Goal: Task Accomplishment & Management: Use online tool/utility

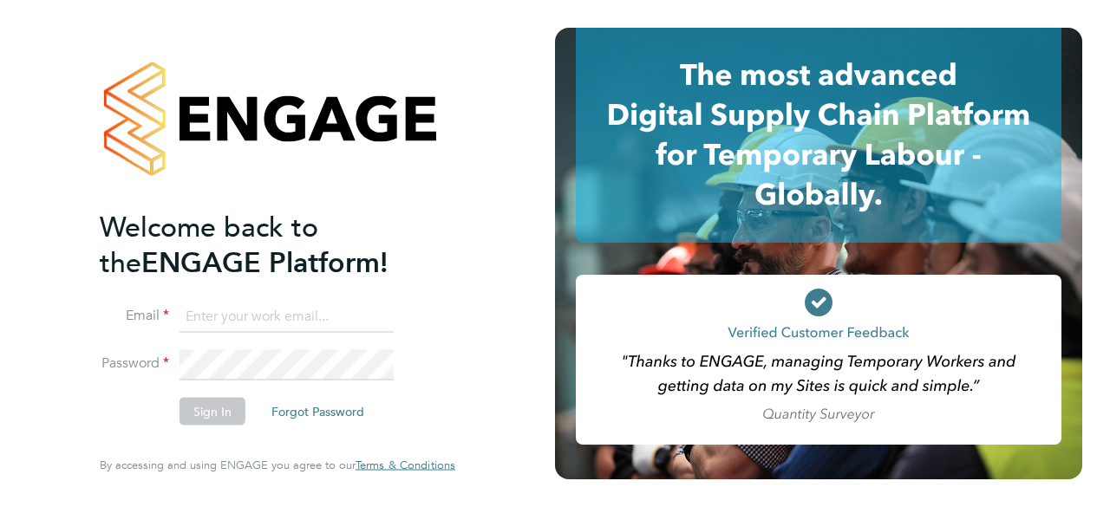
type input "[EMAIL_ADDRESS][PERSON_NAME][DOMAIN_NAME]"
click at [225, 315] on input "[EMAIL_ADDRESS][PERSON_NAME][DOMAIN_NAME]" at bounding box center [286, 316] width 214 height 31
click at [225, 315] on input "bethan.hawkins@randstad.co.uk" at bounding box center [286, 316] width 214 height 31
click at [208, 412] on button "Sign In" at bounding box center [212, 412] width 66 height 28
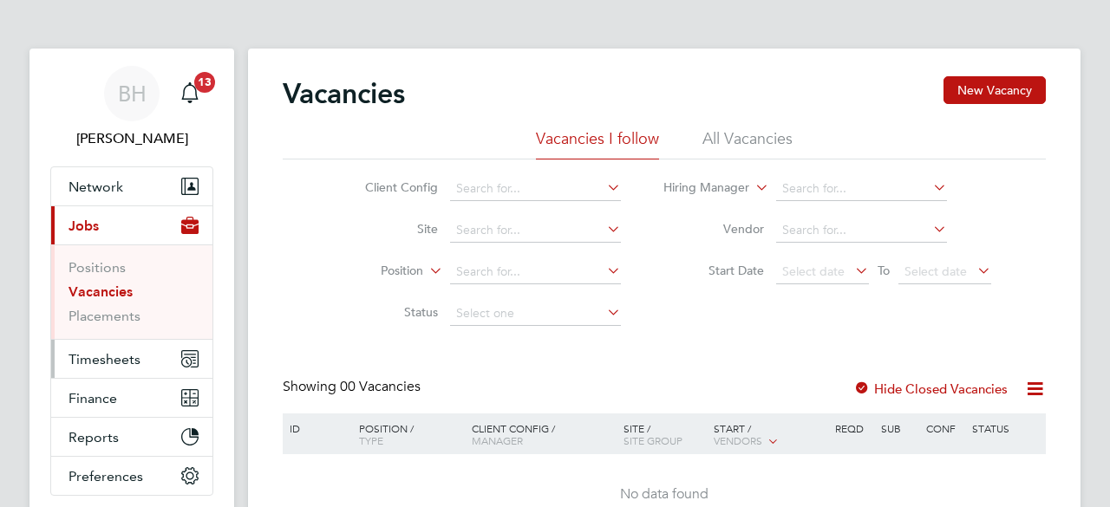
click at [97, 361] on span "Timesheets" at bounding box center [104, 359] width 72 height 16
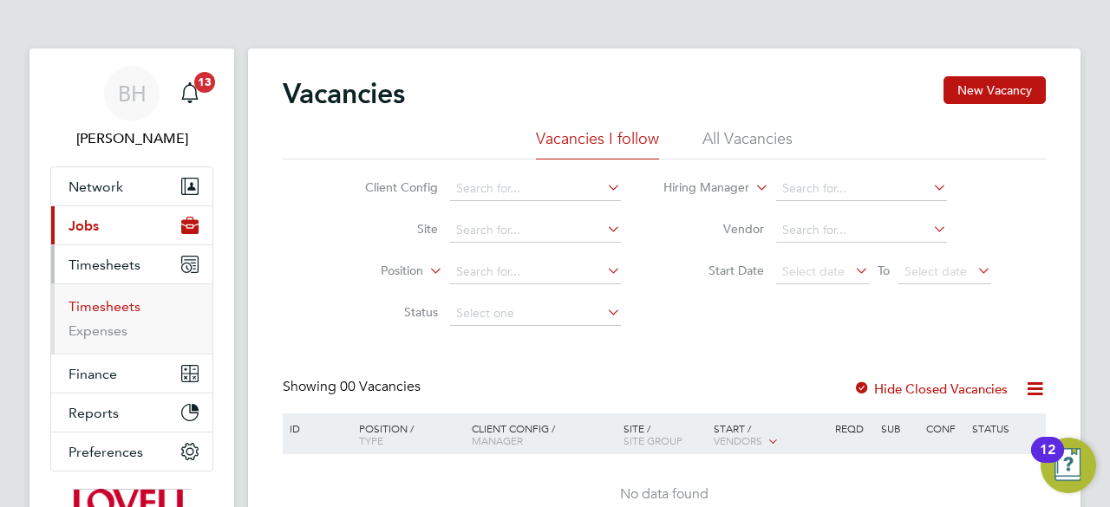
click at [87, 309] on link "Timesheets" at bounding box center [104, 306] width 72 height 16
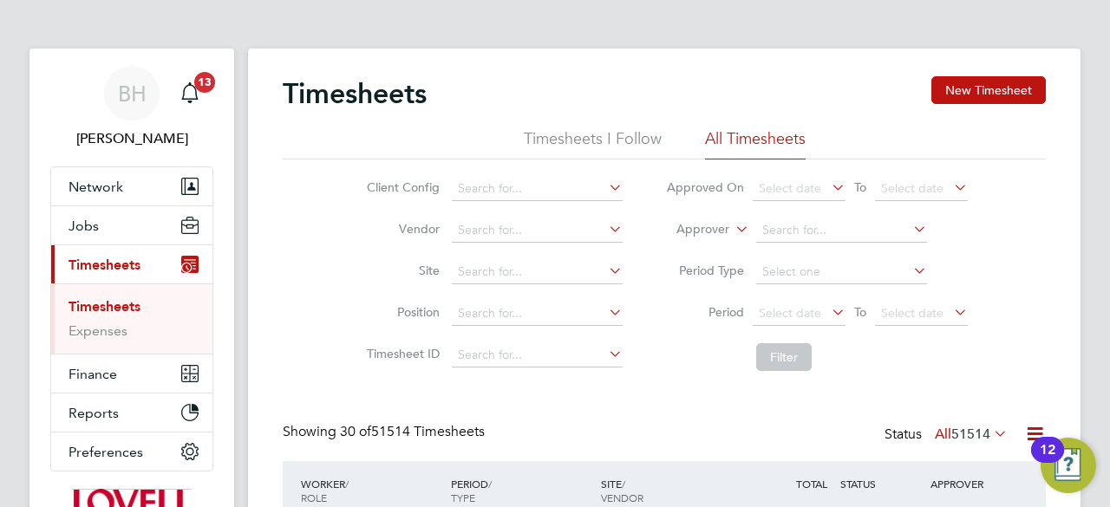
click at [676, 370] on li "Filter" at bounding box center [816, 357] width 345 height 45
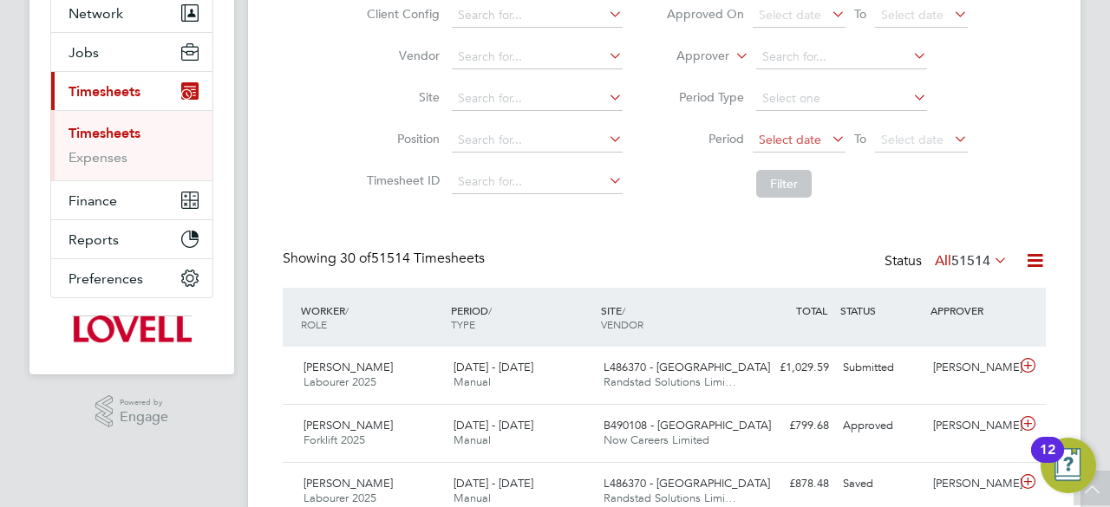
click at [811, 136] on span "Select date" at bounding box center [789, 140] width 62 height 16
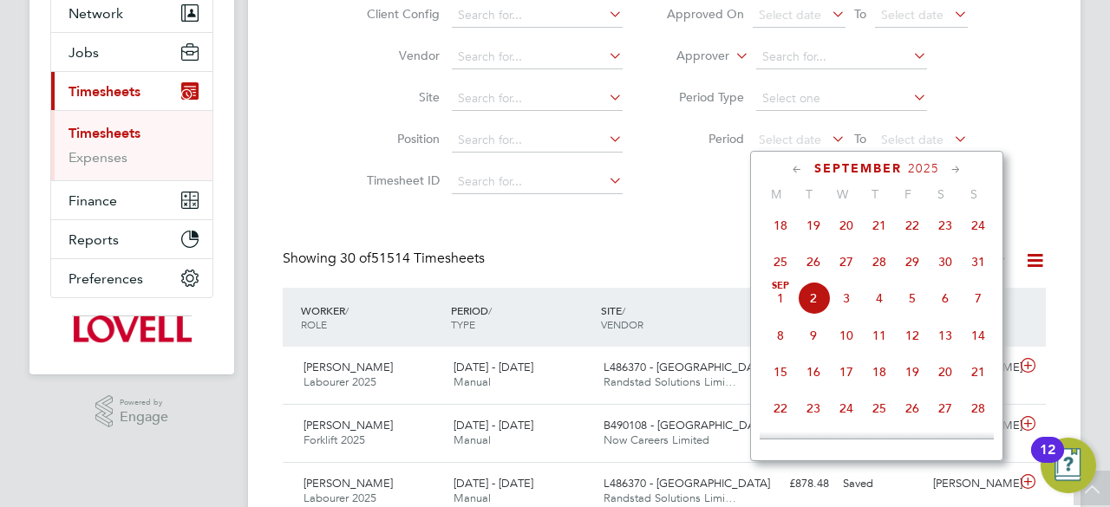
click at [981, 228] on span "24" at bounding box center [977, 225] width 33 height 33
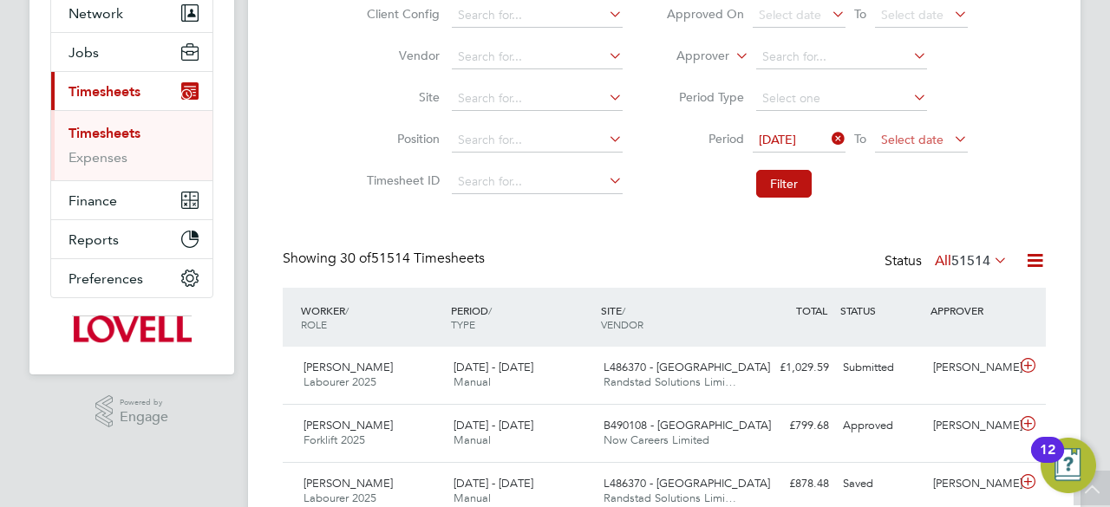
click at [912, 131] on span "Select date" at bounding box center [921, 140] width 93 height 23
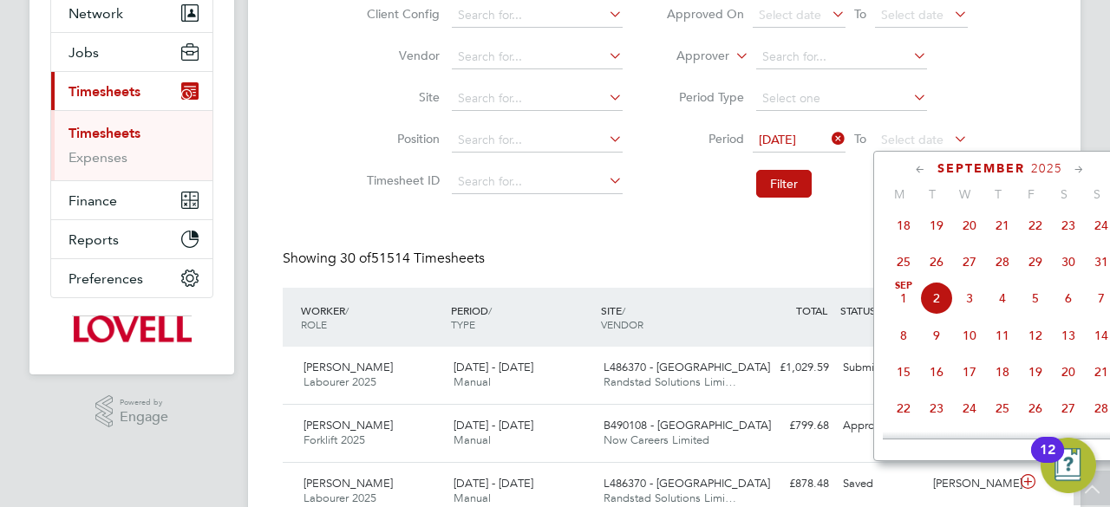
click at [1032, 265] on span "29" at bounding box center [1035, 261] width 33 height 33
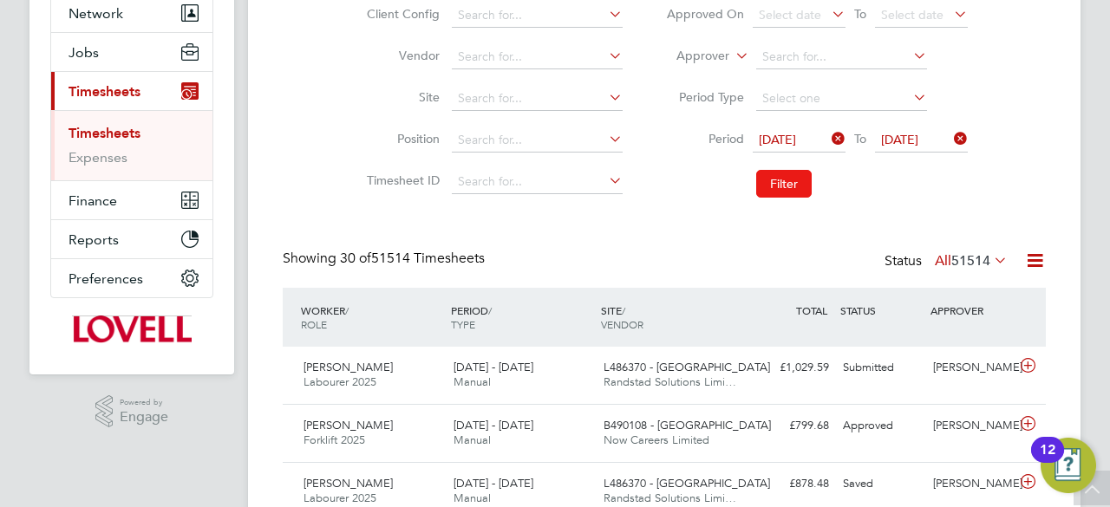
click at [787, 185] on button "Filter" at bounding box center [783, 184] width 55 height 28
click at [1035, 270] on icon at bounding box center [1035, 261] width 22 height 22
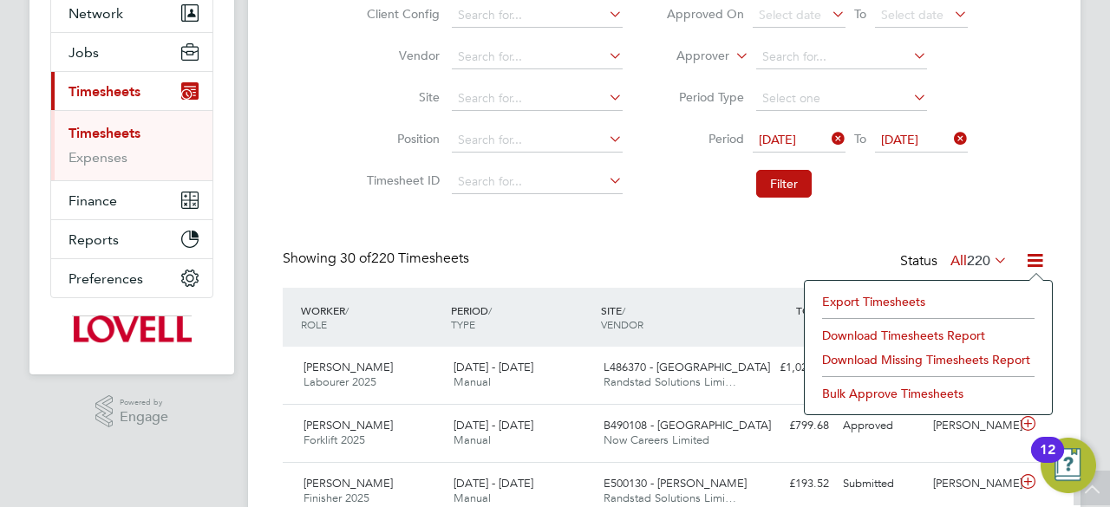
click at [850, 337] on li "Download Timesheets Report" at bounding box center [928, 335] width 230 height 24
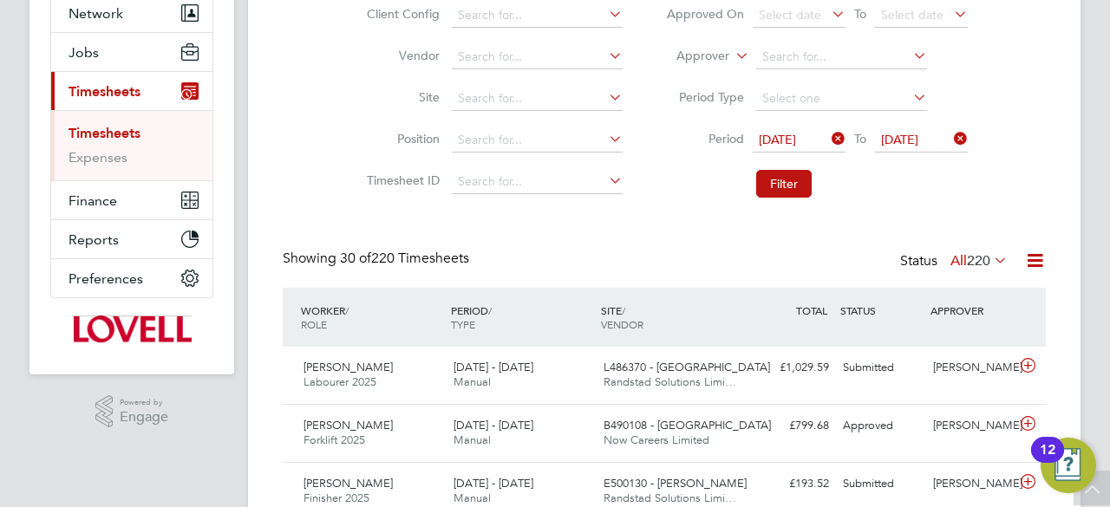
click at [1009, 143] on div "Client Config Vendor Site Position Timesheet ID Approved On Select date To Sele…" at bounding box center [664, 96] width 763 height 220
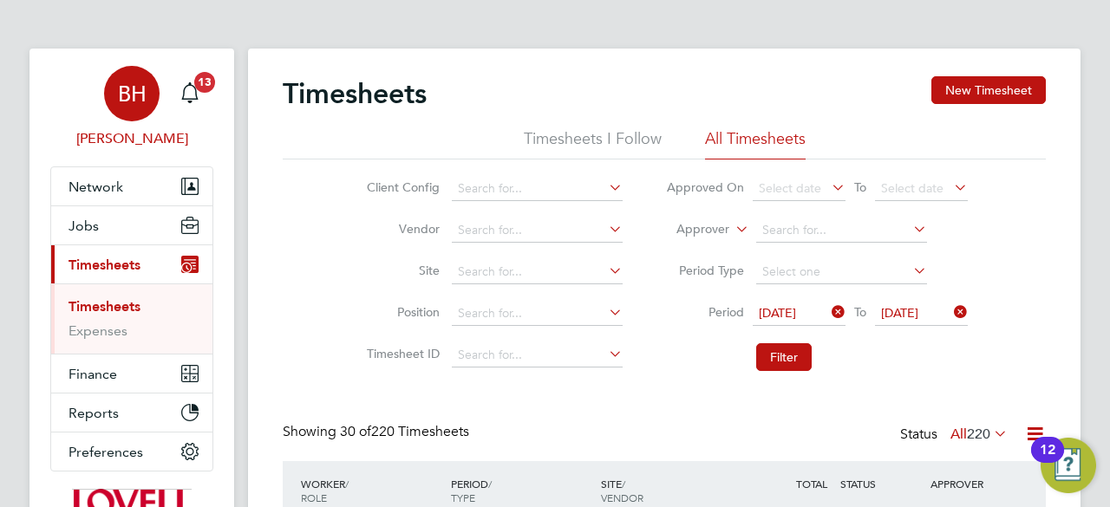
click at [135, 91] on span "BH" at bounding box center [132, 93] width 29 height 23
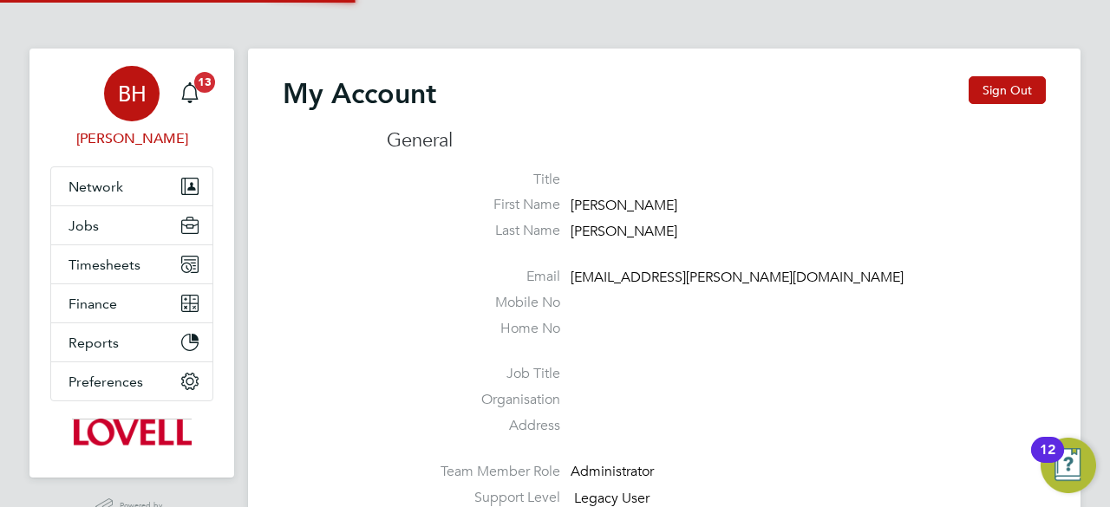
type input "bethan.hawkins@randstad.co.uk"
click at [999, 81] on button "Sign Out" at bounding box center [1006, 90] width 77 height 28
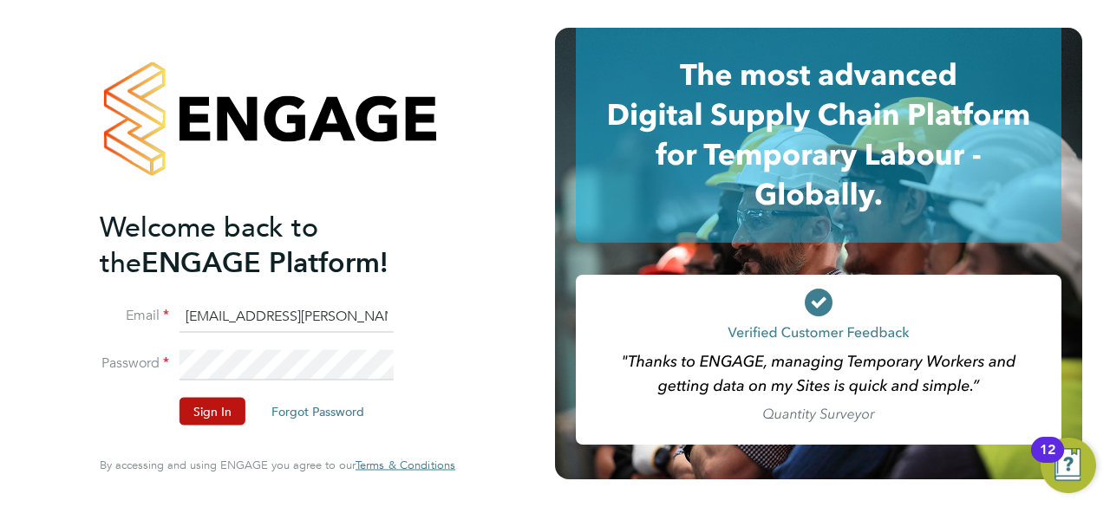
click at [325, 321] on input "bethan.hawkins@randstad.co.uk" at bounding box center [286, 316] width 214 height 31
type input "emma.wells@randstad.co.uk"
click at [196, 422] on button "Sign In" at bounding box center [212, 412] width 66 height 28
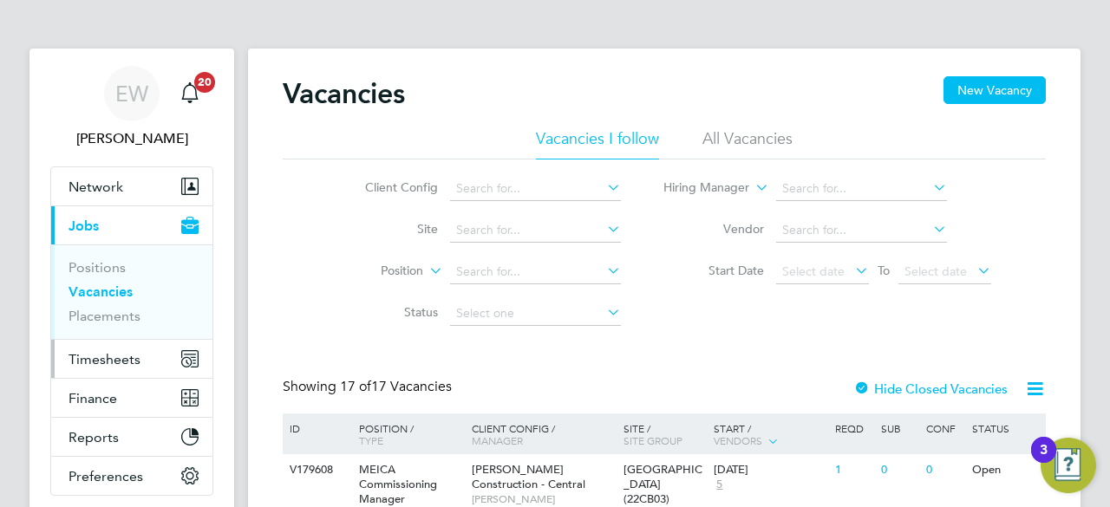
click at [108, 348] on button "Timesheets" at bounding box center [131, 359] width 161 height 38
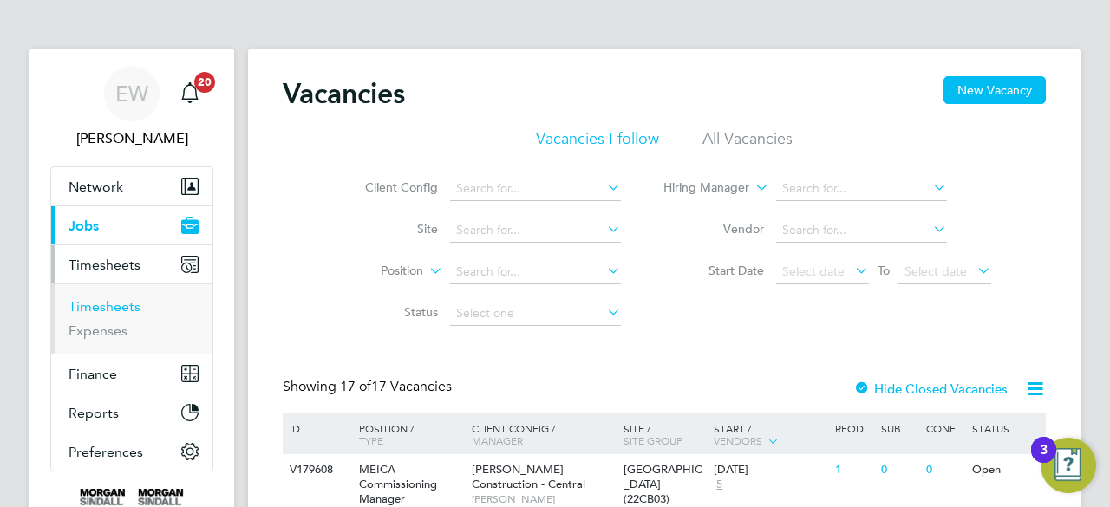
click at [113, 303] on link "Timesheets" at bounding box center [104, 306] width 72 height 16
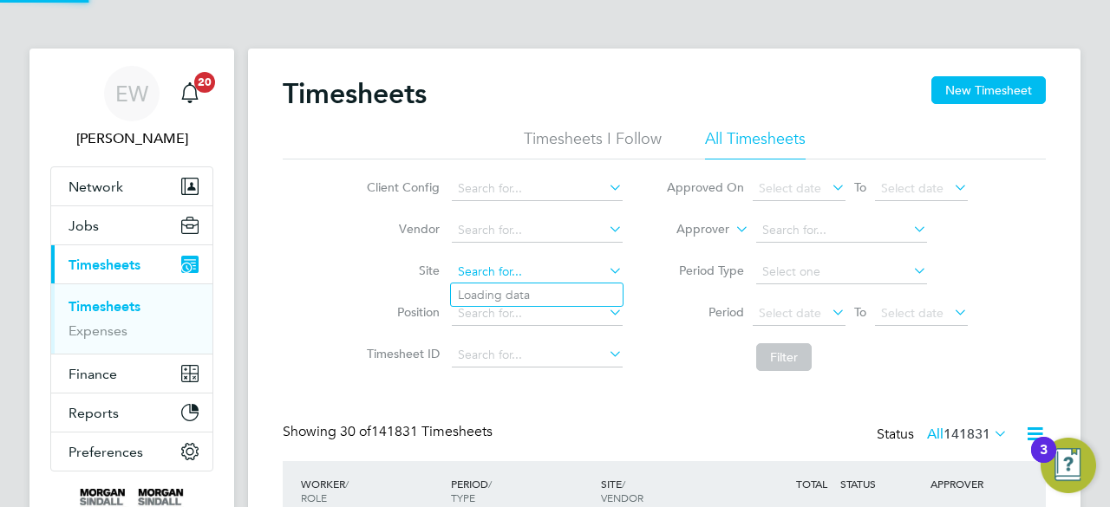
click at [519, 274] on input at bounding box center [537, 272] width 171 height 24
click at [527, 288] on li "Bedfo rd Passage Development (54X003)" at bounding box center [596, 294] width 291 height 23
type input "Bedford Passage Development (54X003)"
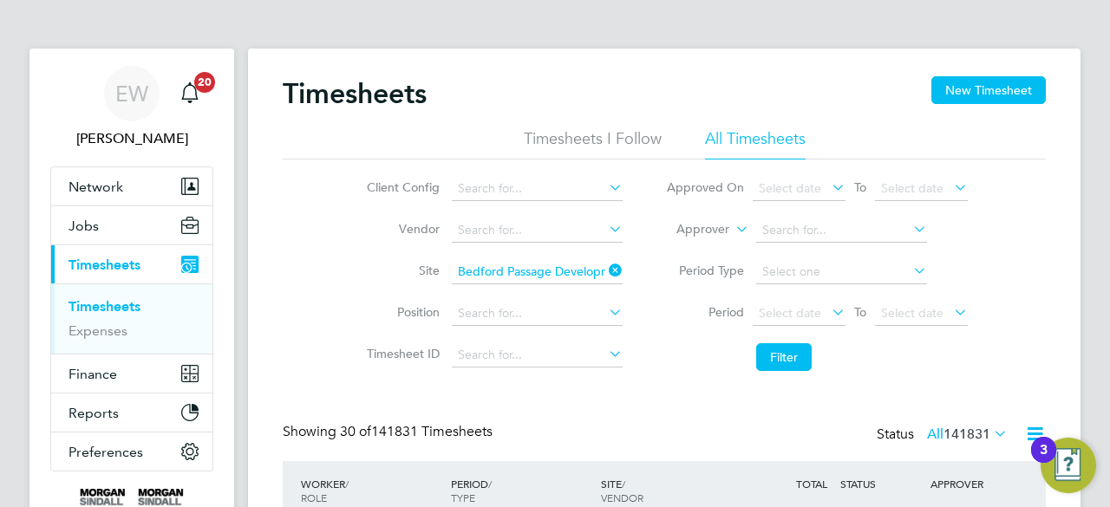
click at [841, 343] on li "Filter" at bounding box center [816, 357] width 345 height 45
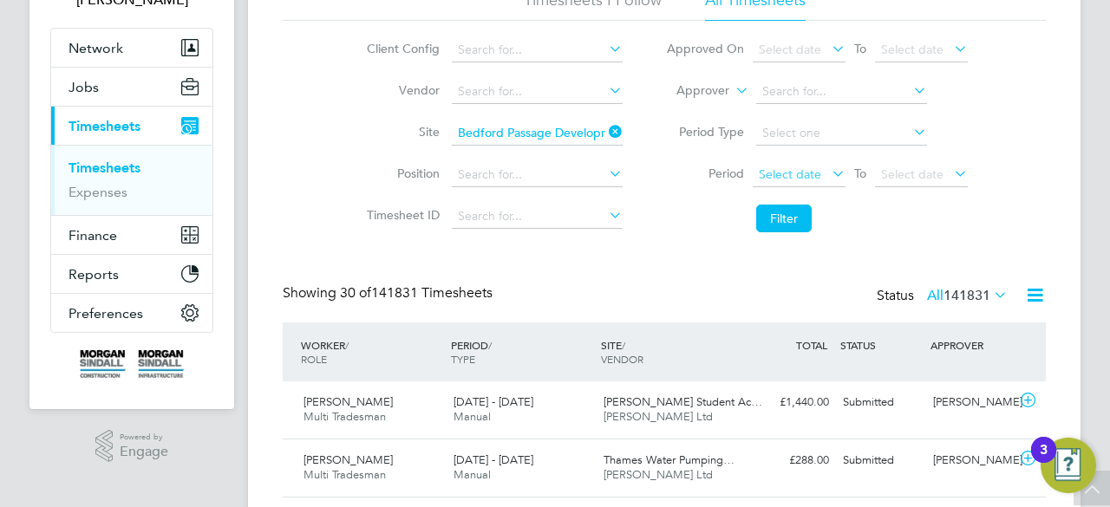
click at [800, 178] on span "Select date" at bounding box center [789, 174] width 62 height 16
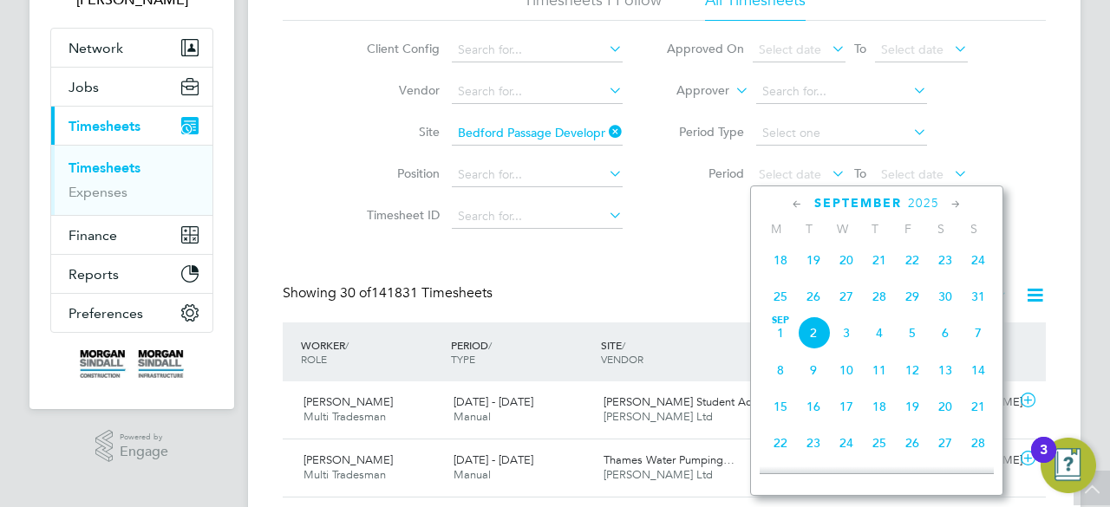
click at [947, 272] on span "23" at bounding box center [944, 260] width 33 height 33
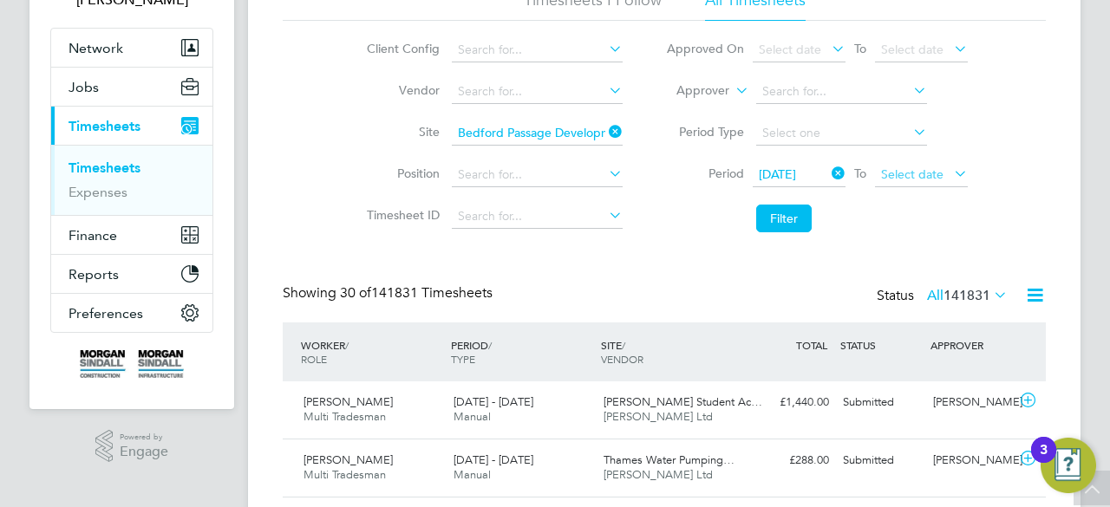
click at [918, 179] on span "Select date" at bounding box center [912, 174] width 62 height 16
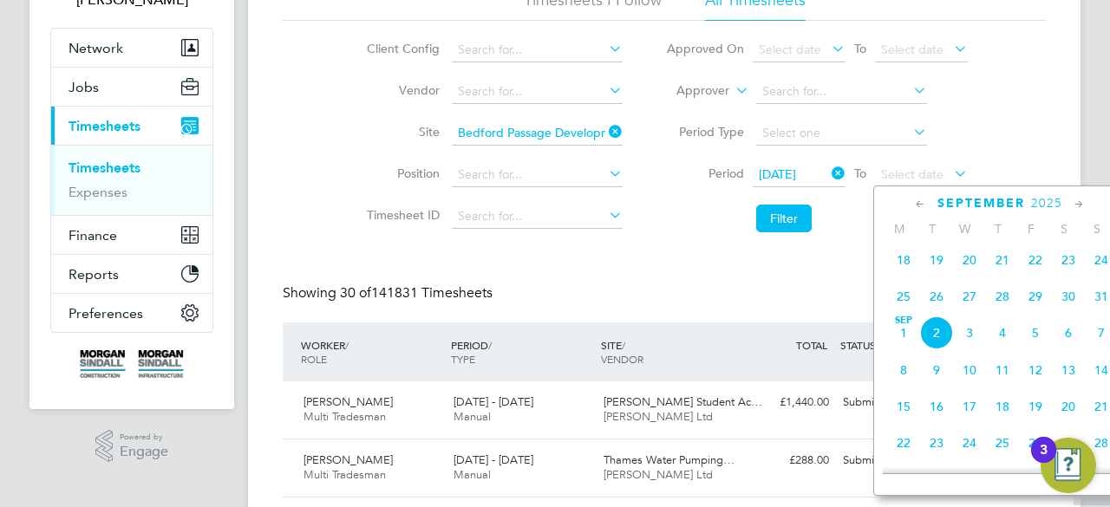
click at [1038, 303] on span "29" at bounding box center [1035, 296] width 33 height 33
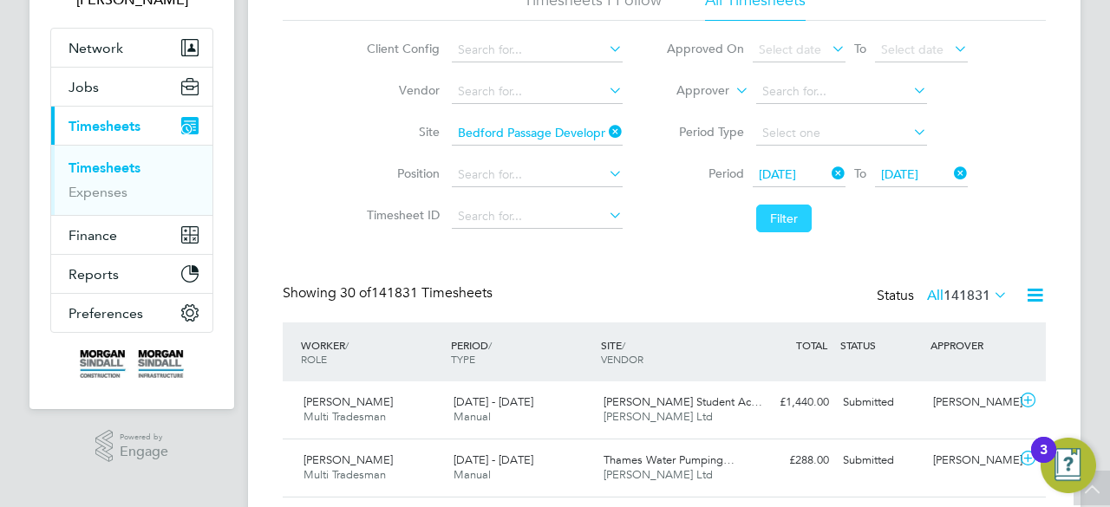
click at [775, 221] on button "Filter" at bounding box center [783, 219] width 55 height 28
click at [1045, 287] on icon at bounding box center [1035, 295] width 22 height 22
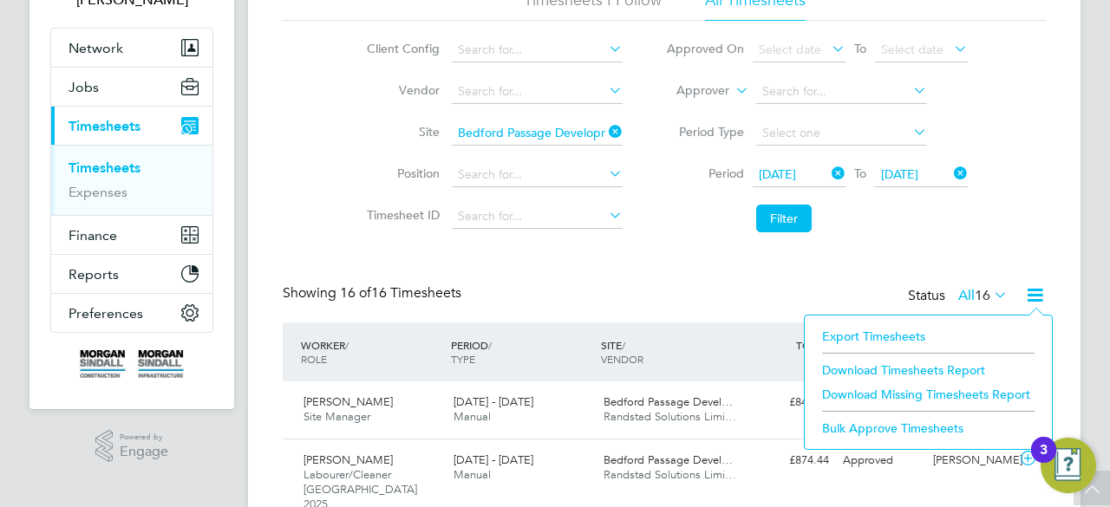
click at [924, 364] on li "Download Timesheets Report" at bounding box center [928, 370] width 230 height 24
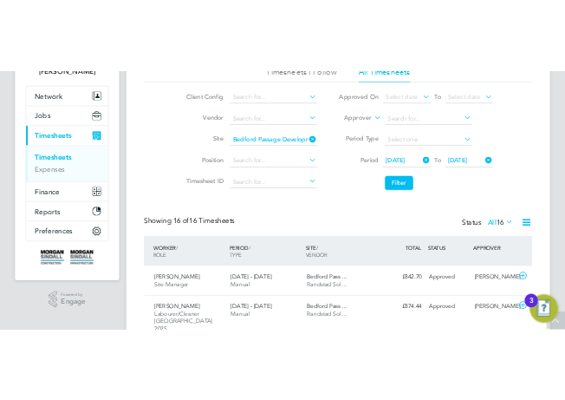
scroll to position [58, 97]
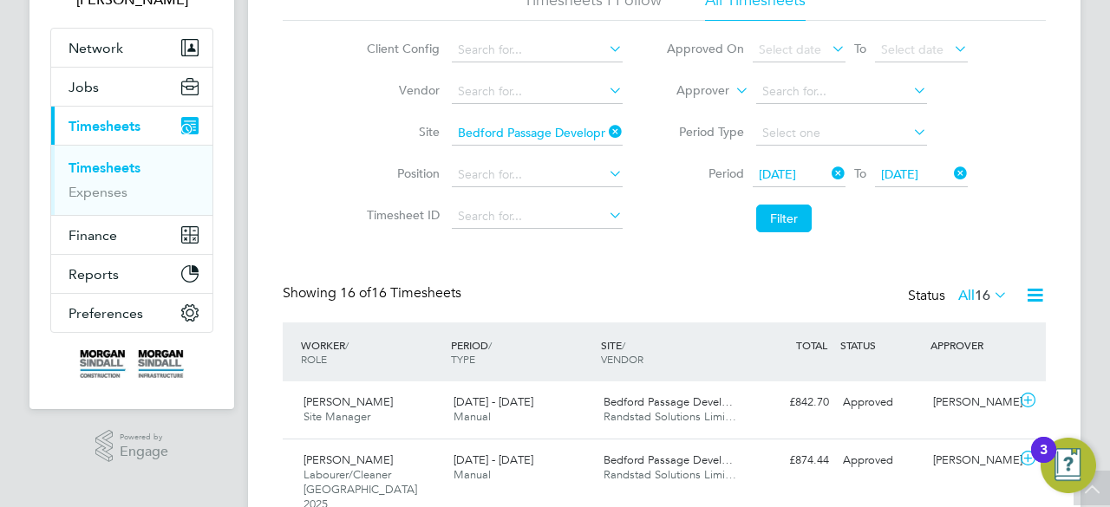
click at [979, 199] on li "Filter" at bounding box center [816, 218] width 345 height 45
click at [963, 228] on li "Filter" at bounding box center [816, 218] width 345 height 45
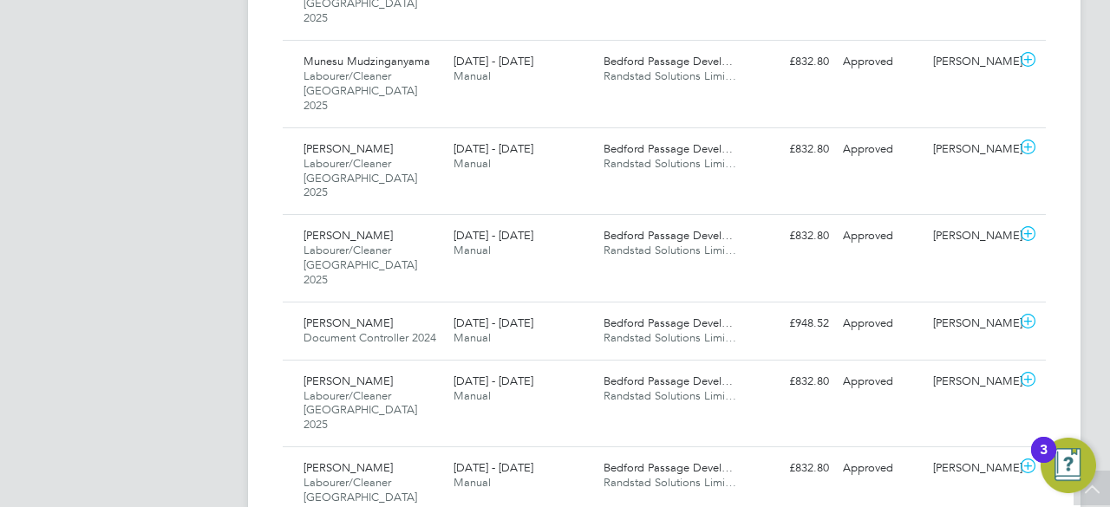
scroll to position [1172, 0]
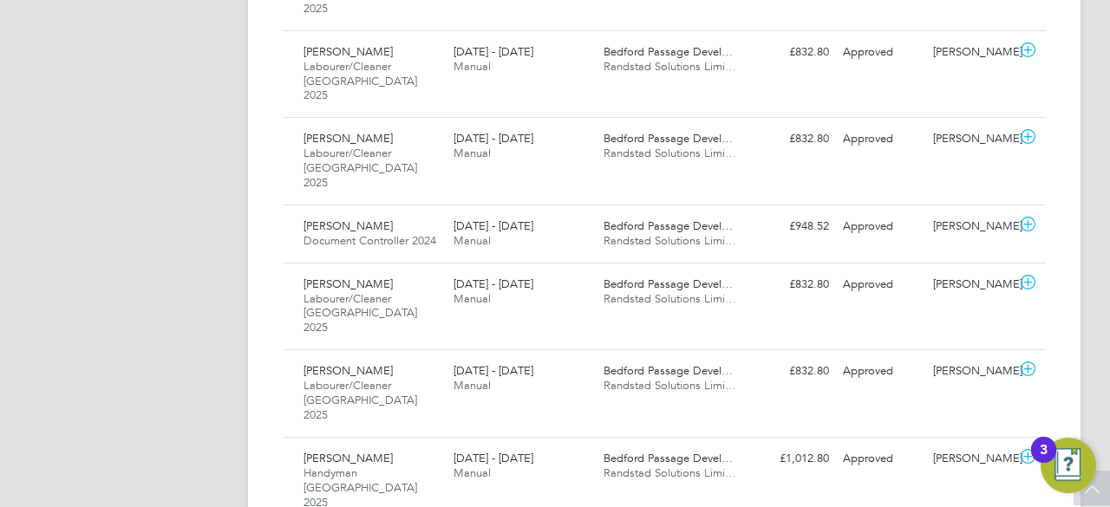
click at [577, 445] on div "[DATE] - [DATE] Manual" at bounding box center [521, 466] width 150 height 43
click at [600, 357] on div "Bedford Passage Devel… Randstad Solutions Limi…" at bounding box center [671, 378] width 150 height 43
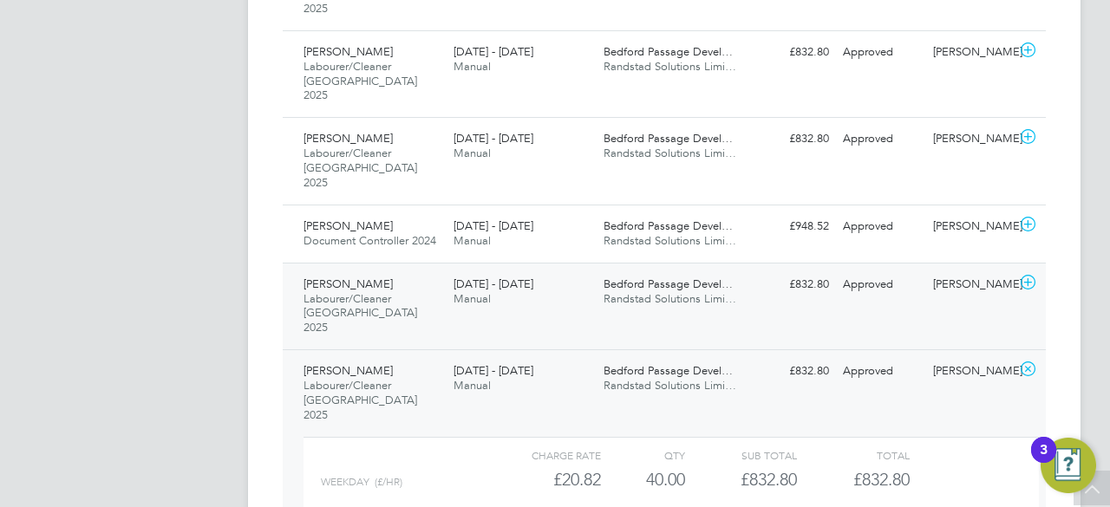
click at [581, 263] on div "[PERSON_NAME] Labourer/Cleaner [GEOGRAPHIC_DATA] 2025 [DATE] - [DATE] [DATE] - …" at bounding box center [664, 307] width 763 height 88
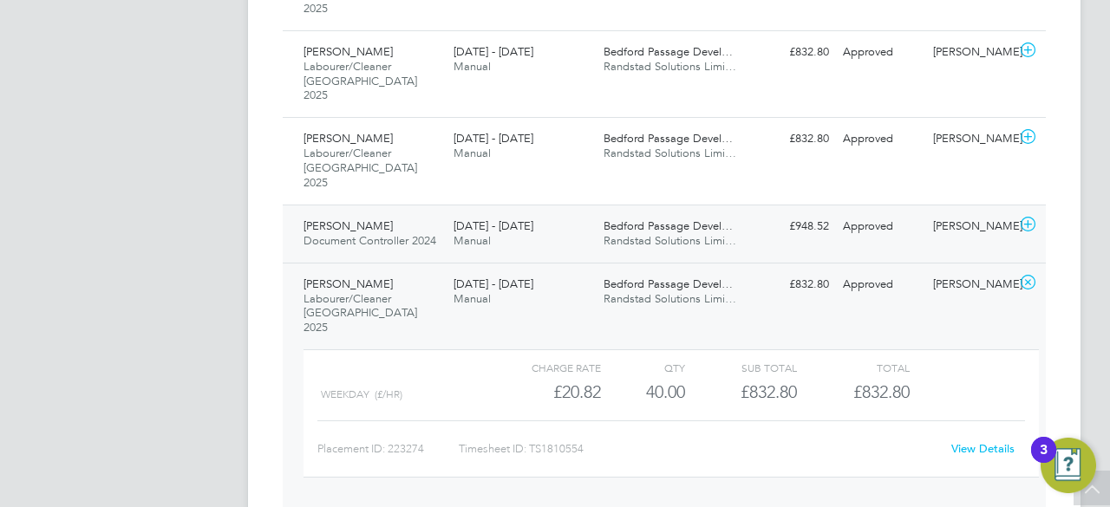
click at [570, 212] on div "[DATE] - [DATE] Manual" at bounding box center [521, 233] width 150 height 43
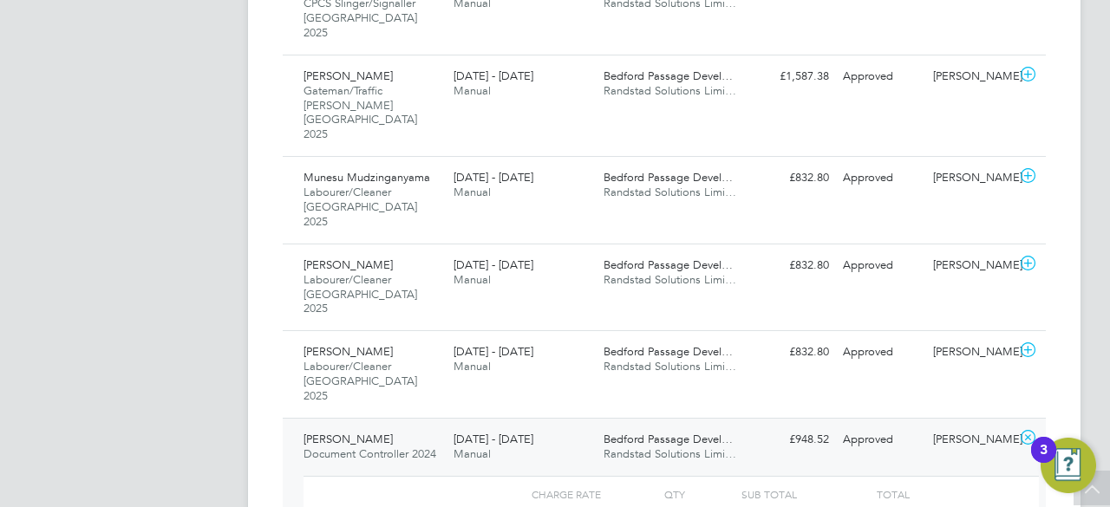
scroll to position [929, 0]
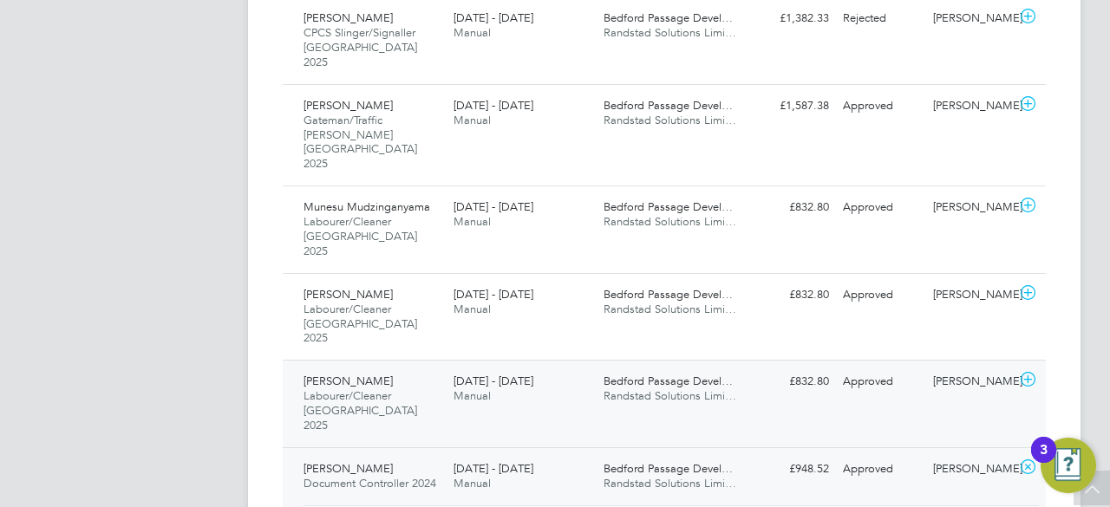
click at [582, 368] on div "[DATE] - [DATE] Manual" at bounding box center [521, 389] width 150 height 43
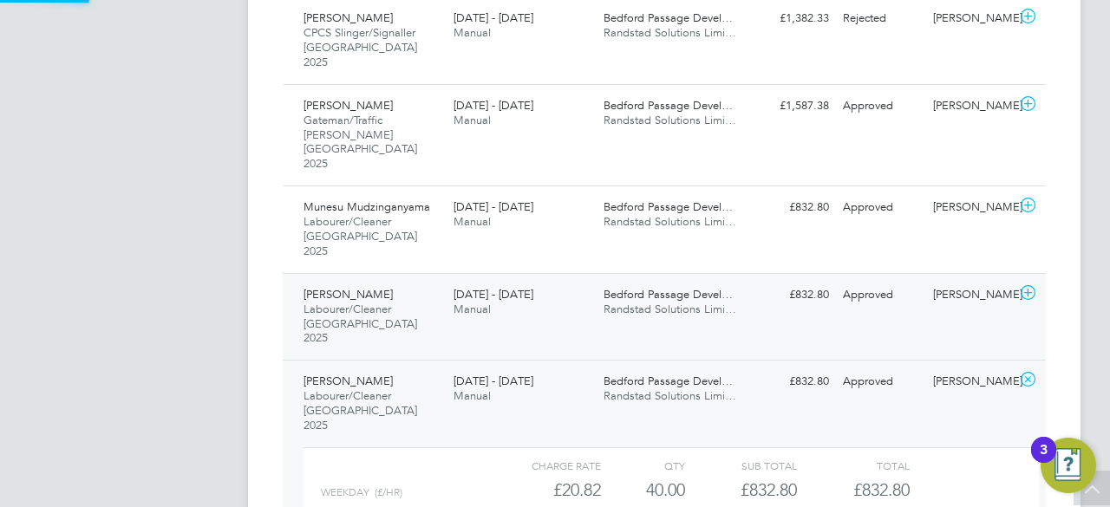
click at [580, 281] on div "[DATE] - [DATE] Manual" at bounding box center [521, 302] width 150 height 43
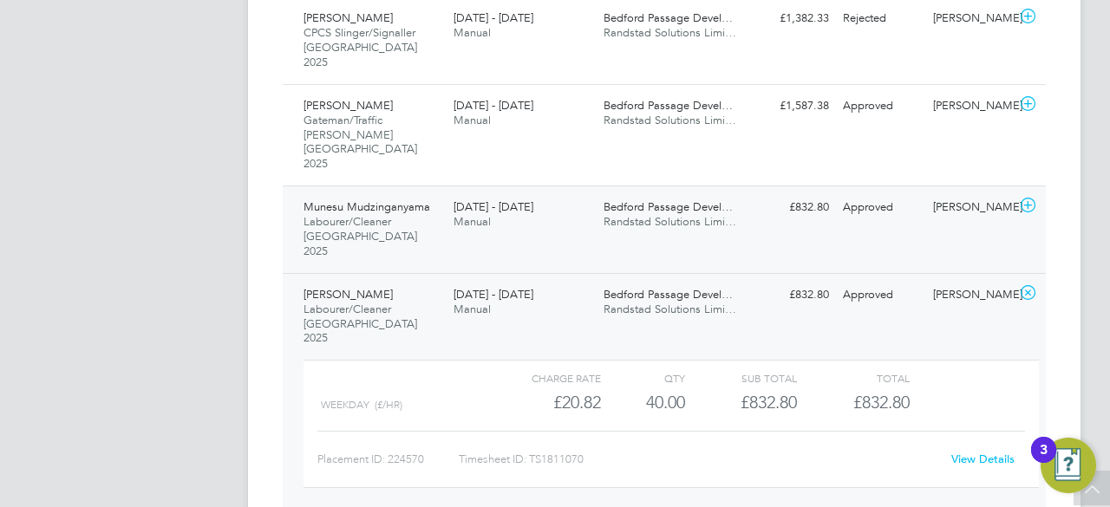
scroll to position [29, 169]
click at [585, 193] on div "[DATE] - [DATE] Manual" at bounding box center [521, 214] width 150 height 43
click at [580, 84] on div "[PERSON_NAME]/Traffic [PERSON_NAME] [GEOGRAPHIC_DATA] 2025 [DATE] - [DATE] [DAT…" at bounding box center [664, 134] width 763 height 101
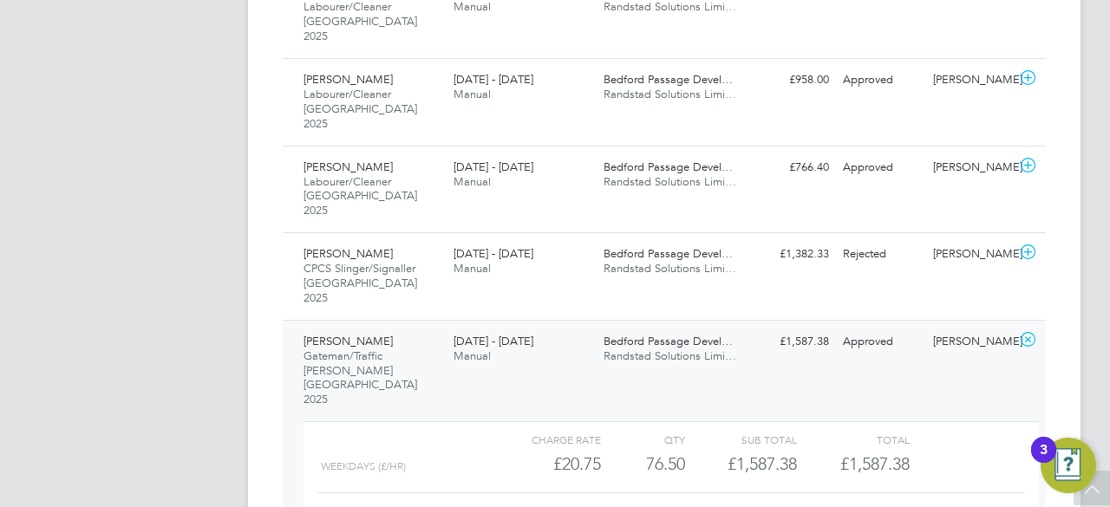
scroll to position [513, 0]
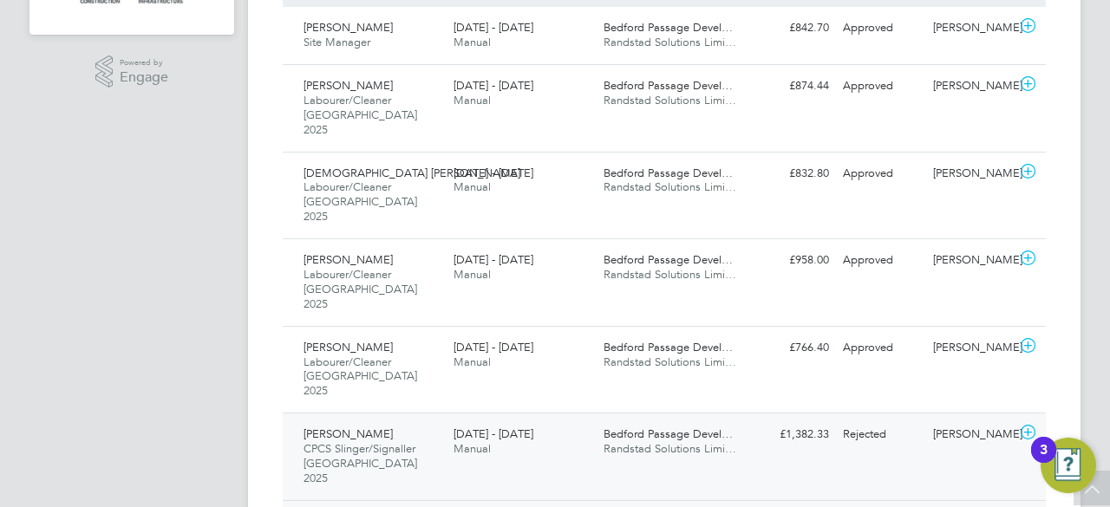
click at [579, 420] on div "[DATE] - [DATE] Manual" at bounding box center [521, 441] width 150 height 43
click at [558, 334] on div "[DATE] - [DATE] Manual" at bounding box center [521, 355] width 150 height 43
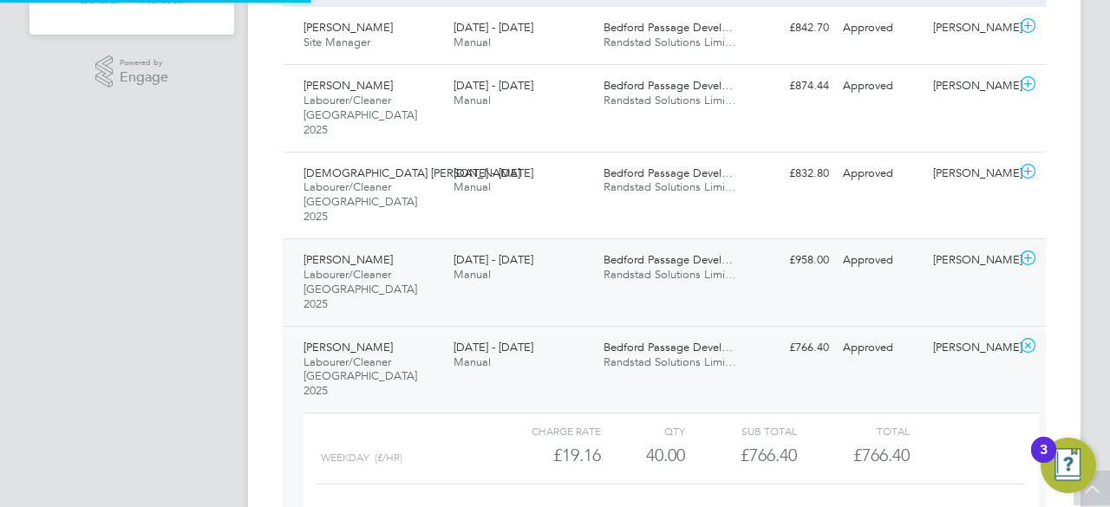
scroll to position [29, 169]
click at [602, 246] on div "Bedford Passage Devel… Randstad Solutions Limi…" at bounding box center [671, 267] width 150 height 43
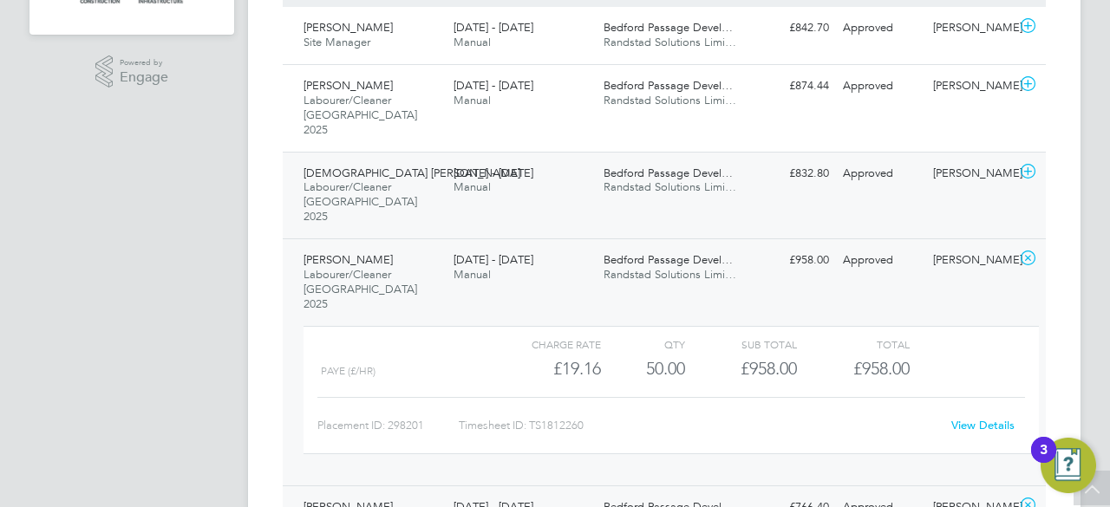
click at [654, 179] on span "Randstad Solutions Limi…" at bounding box center [669, 186] width 133 height 15
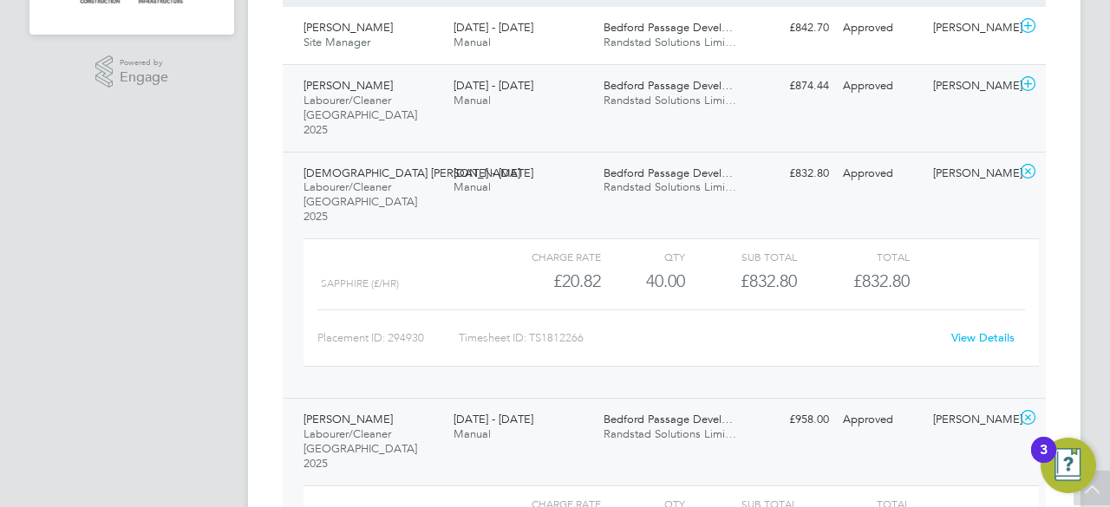
click at [759, 110] on div "[PERSON_NAME] Labourer/Cleaner [GEOGRAPHIC_DATA] 2025 [DATE] - [DATE] [DATE] - …" at bounding box center [664, 108] width 763 height 88
click at [681, 35] on span "Randstad Solutions Limi…" at bounding box center [669, 42] width 133 height 15
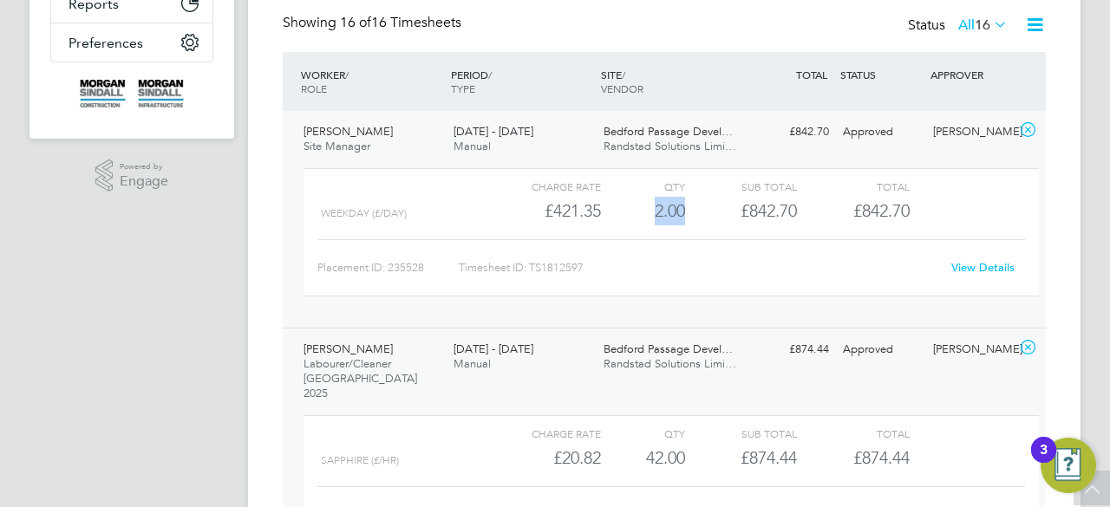
drag, startPoint x: 650, startPoint y: 218, endPoint x: 686, endPoint y: 218, distance: 35.5
click at [686, 218] on div "Weekday (£/day) £421.35 2 2.00 2 £842.70 £842.70" at bounding box center [670, 211] width 735 height 29
copy div "2.00"
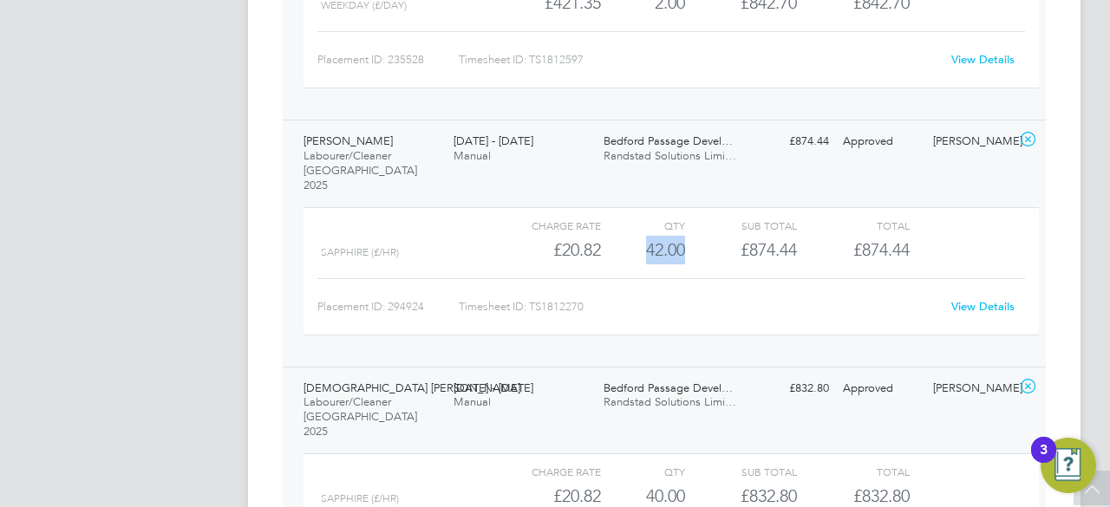
drag, startPoint x: 638, startPoint y: 239, endPoint x: 687, endPoint y: 238, distance: 49.4
click at [687, 238] on div "Sapphire (£/HR) £20.82 42 42.00 42 £874.44 £874.44" at bounding box center [670, 250] width 735 height 29
copy div "42.00"
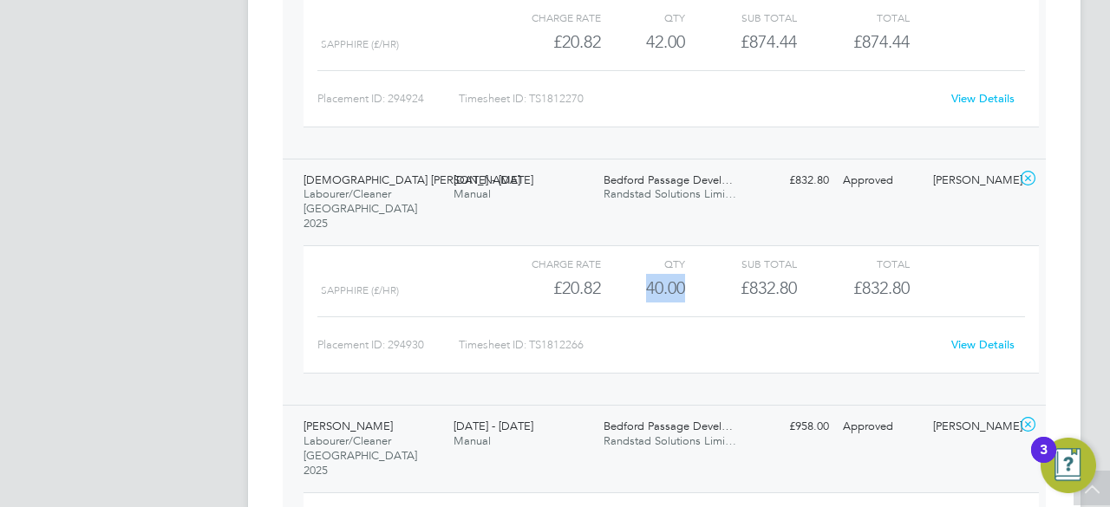
drag, startPoint x: 645, startPoint y: 257, endPoint x: 683, endPoint y: 256, distance: 38.2
click at [683, 274] on div "40.00" at bounding box center [643, 288] width 84 height 29
copy div "40.00"
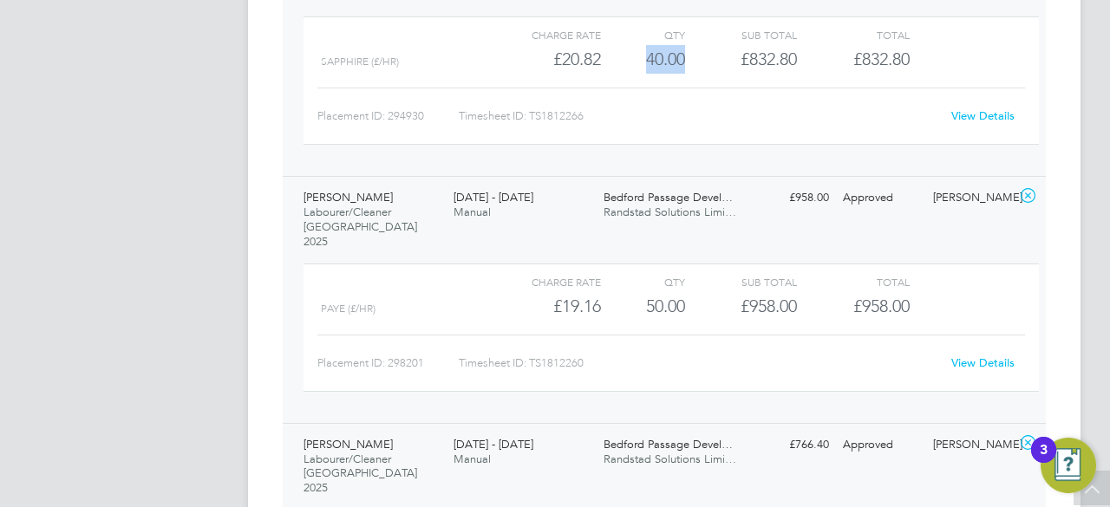
scroll to position [1068, 0]
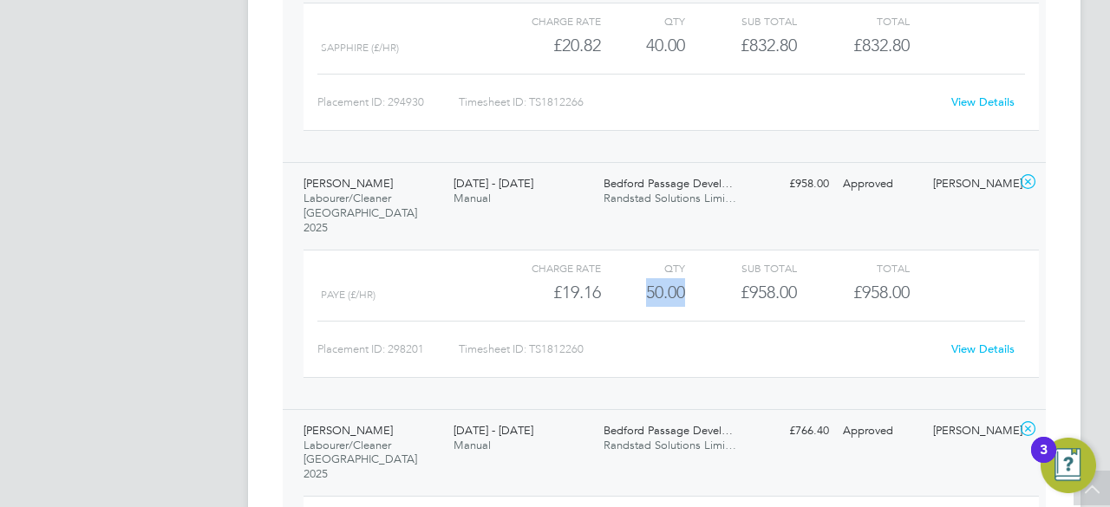
drag, startPoint x: 648, startPoint y: 244, endPoint x: 690, endPoint y: 246, distance: 42.6
click at [690, 278] on div "PAYE (£/HR) £19.16 50 50.00 50 £958.00 £958.00" at bounding box center [670, 292] width 735 height 29
copy div "50.00"
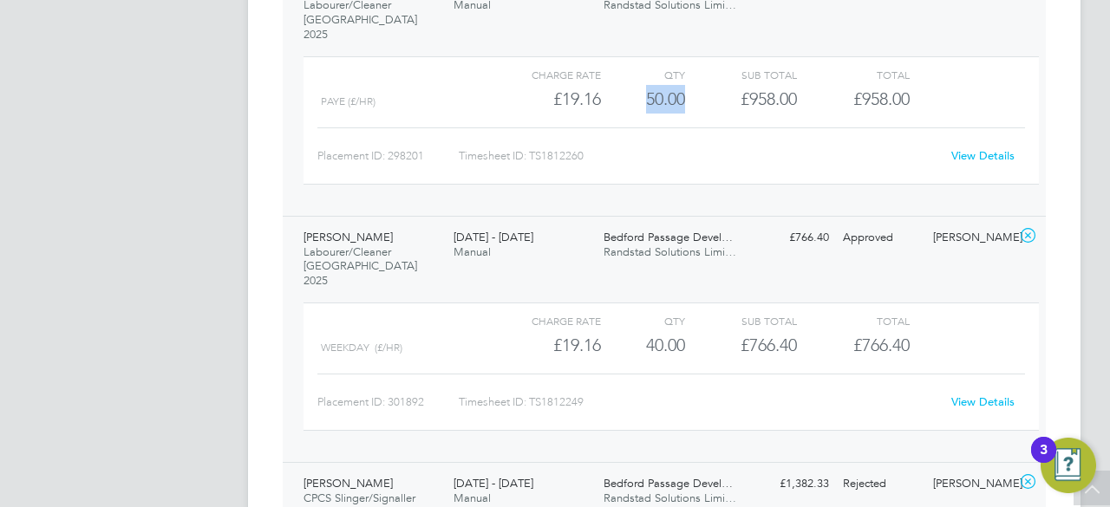
scroll to position [1276, 0]
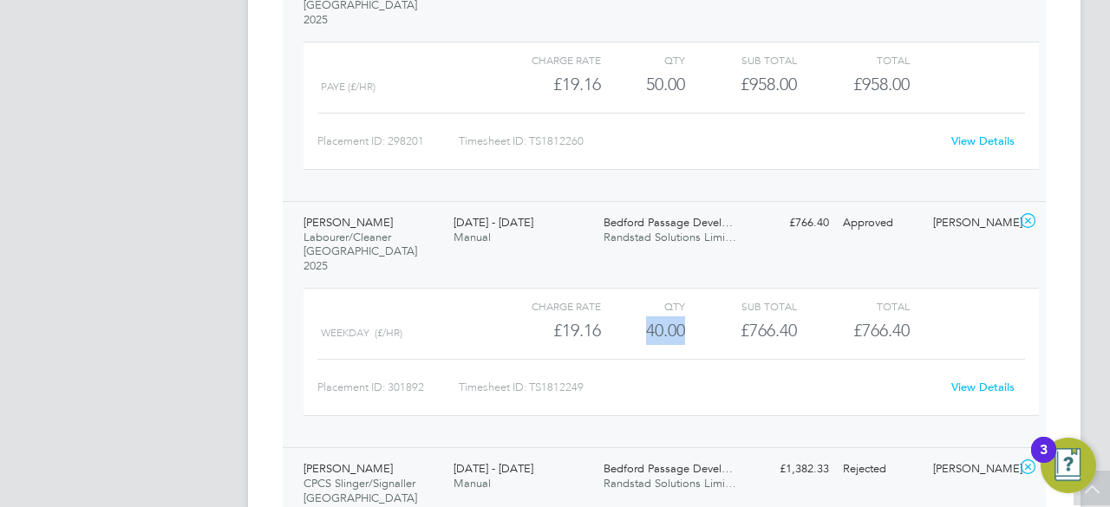
drag, startPoint x: 635, startPoint y: 279, endPoint x: 688, endPoint y: 275, distance: 53.9
click at [688, 316] on div "Weekday (£/HR) £19.16 40 40.00 40 £766.40 £766.40" at bounding box center [670, 330] width 735 height 29
copy div "40.00"
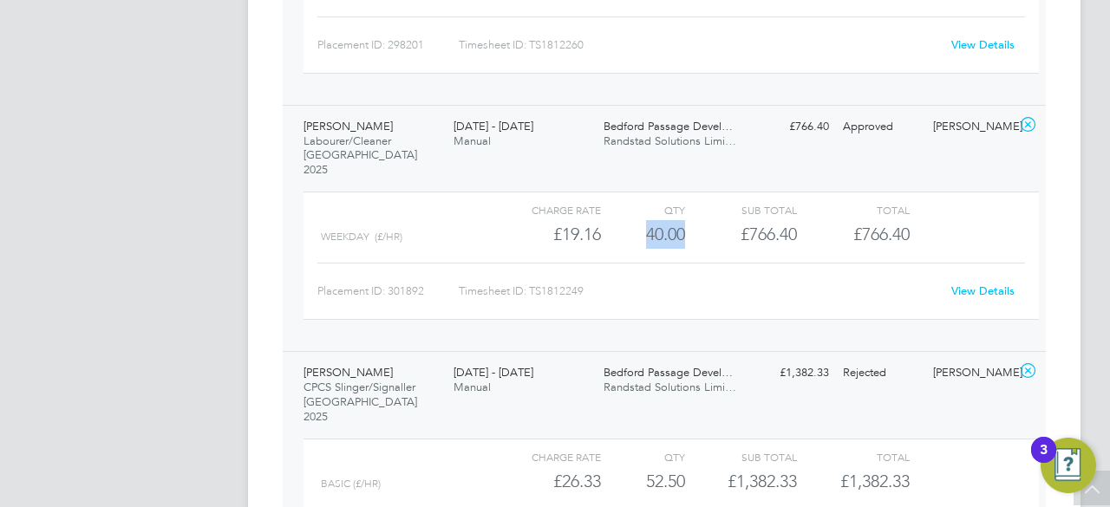
scroll to position [1519, 0]
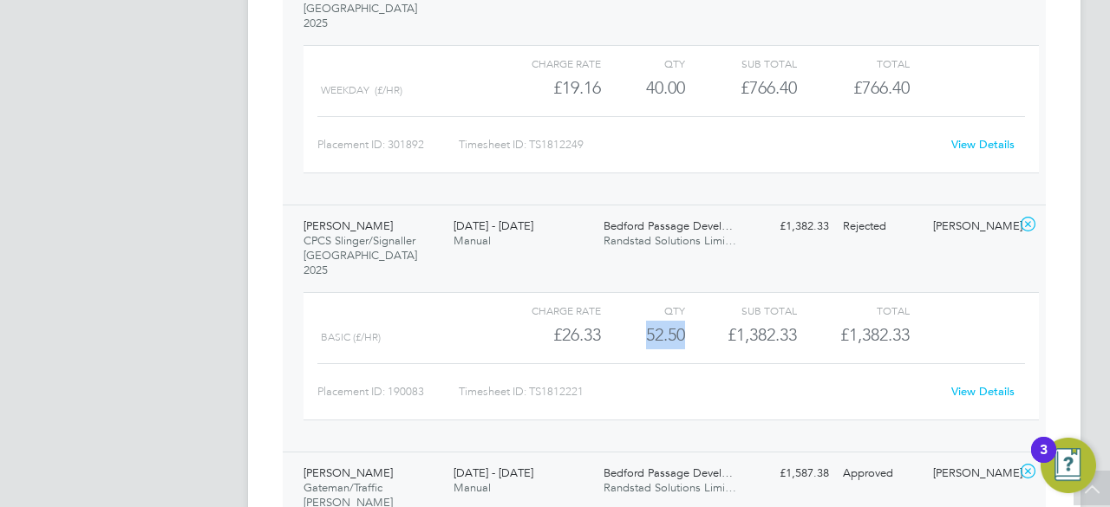
drag, startPoint x: 645, startPoint y: 265, endPoint x: 688, endPoint y: 261, distance: 43.6
click at [688, 321] on div "Basic (£/HR) £26.33 52.5 52.50 53 £1,382.33 £1,382.33" at bounding box center [670, 335] width 735 height 29
copy div "52.50"
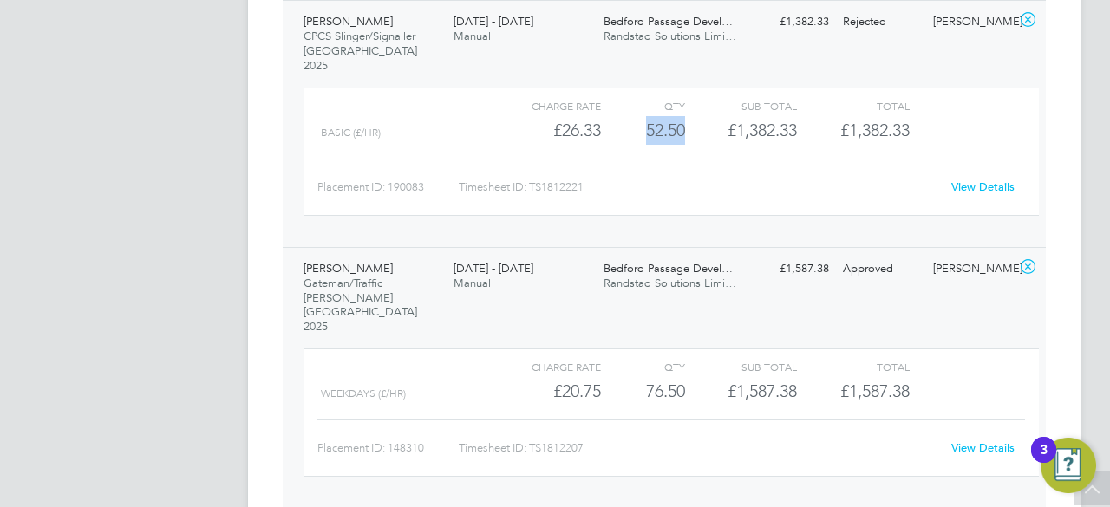
scroll to position [1796, 0]
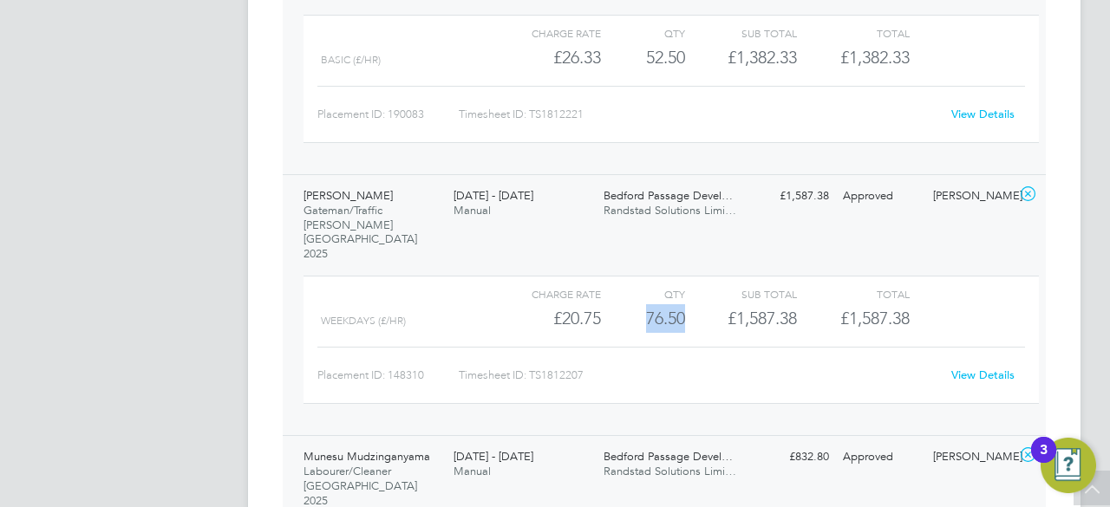
drag, startPoint x: 644, startPoint y: 218, endPoint x: 686, endPoint y: 218, distance: 41.6
click at [686, 304] on div "WEEKDAYS (£/HR) £20.75 76.5 76.50 77 £1,587.38 £1,587.38" at bounding box center [670, 318] width 735 height 29
copy div "76.50"
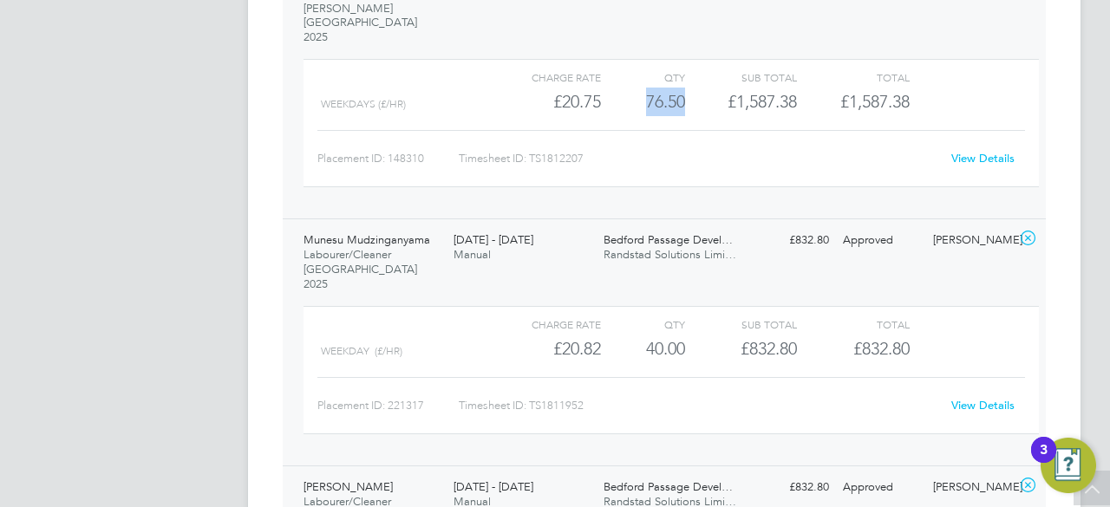
scroll to position [2039, 0]
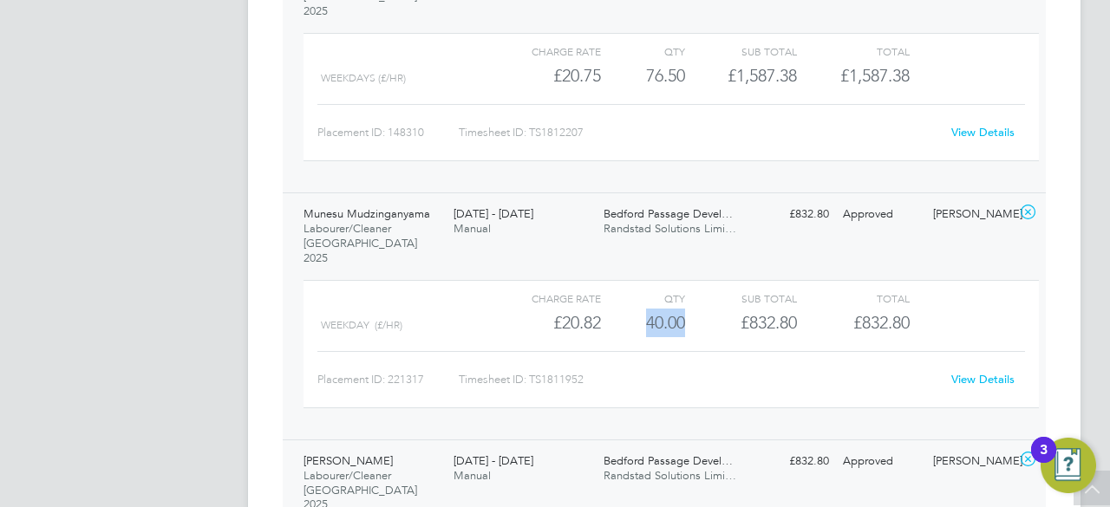
drag, startPoint x: 646, startPoint y: 200, endPoint x: 683, endPoint y: 201, distance: 37.3
click at [683, 309] on div "40.00" at bounding box center [643, 323] width 84 height 29
copy div "40.00"
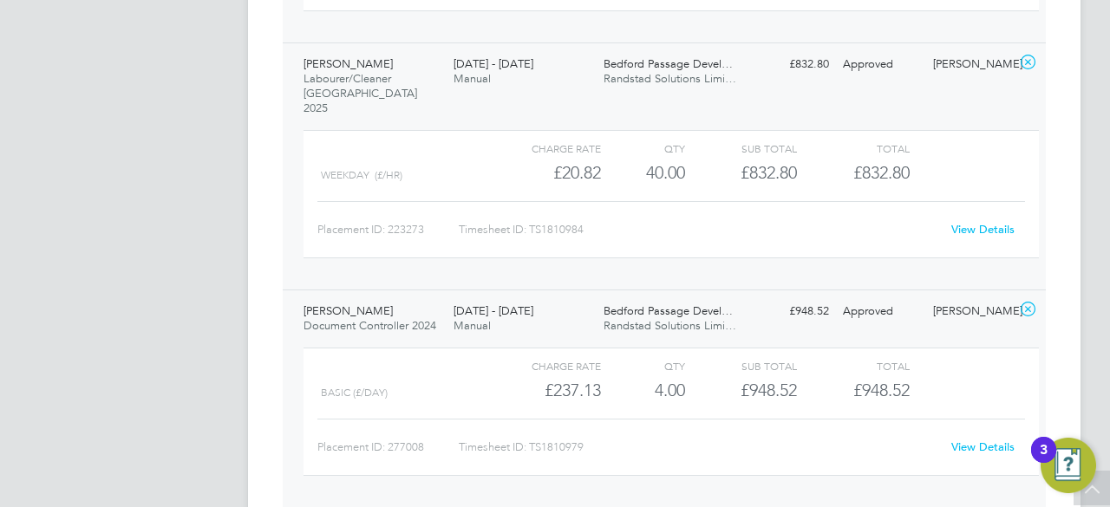
scroll to position [2698, 0]
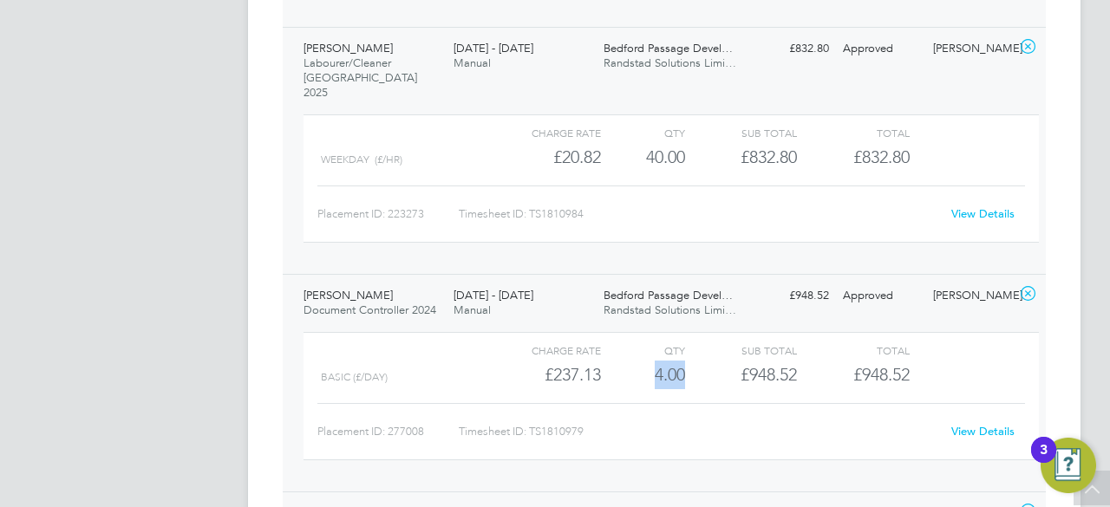
drag, startPoint x: 654, startPoint y: 217, endPoint x: 687, endPoint y: 223, distance: 33.5
click at [687, 361] on div "Basic (£/day) £237.13 4 4.00 4 £948.52 £948.52" at bounding box center [670, 375] width 735 height 29
copy div "4.00"
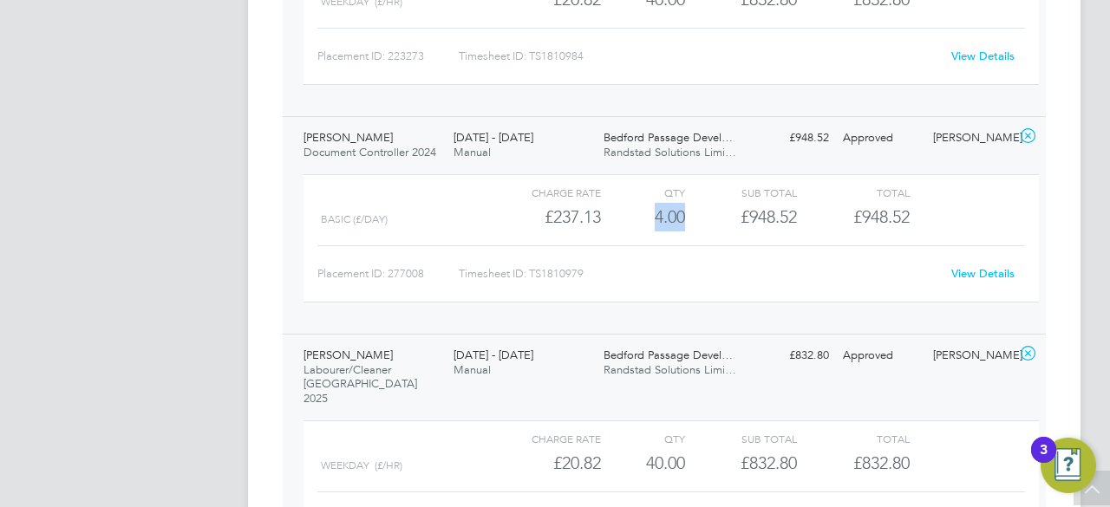
scroll to position [2871, 0]
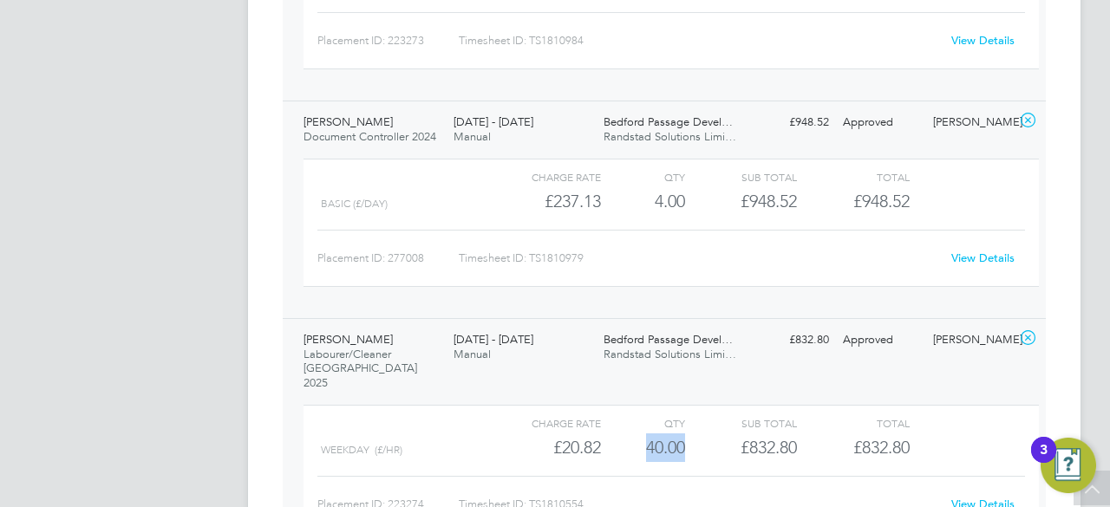
drag, startPoint x: 646, startPoint y: 280, endPoint x: 684, endPoint y: 281, distance: 38.2
click at [684, 433] on div "40.00" at bounding box center [643, 447] width 84 height 29
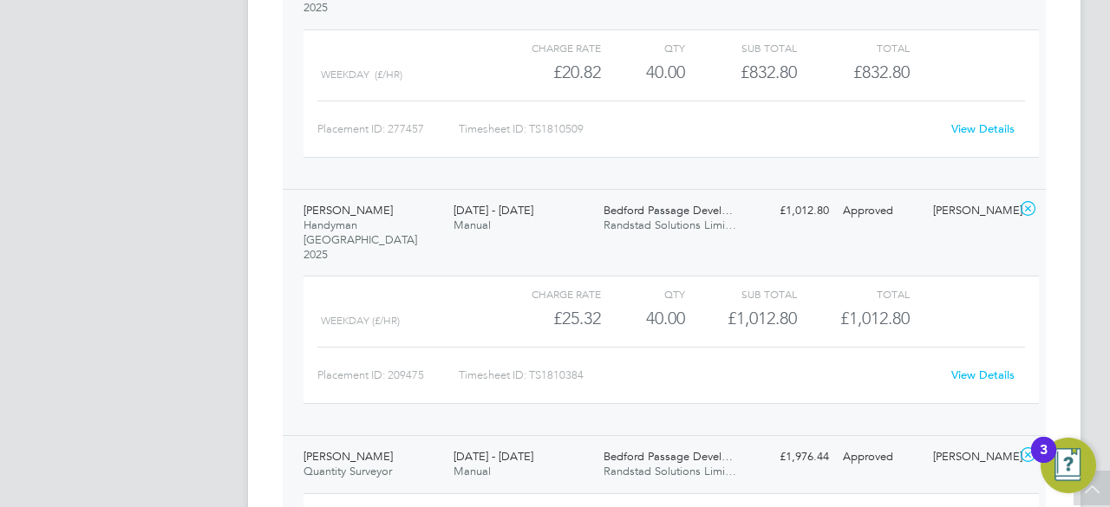
scroll to position [3495, 0]
drag, startPoint x: 654, startPoint y: 318, endPoint x: 683, endPoint y: 316, distance: 28.7
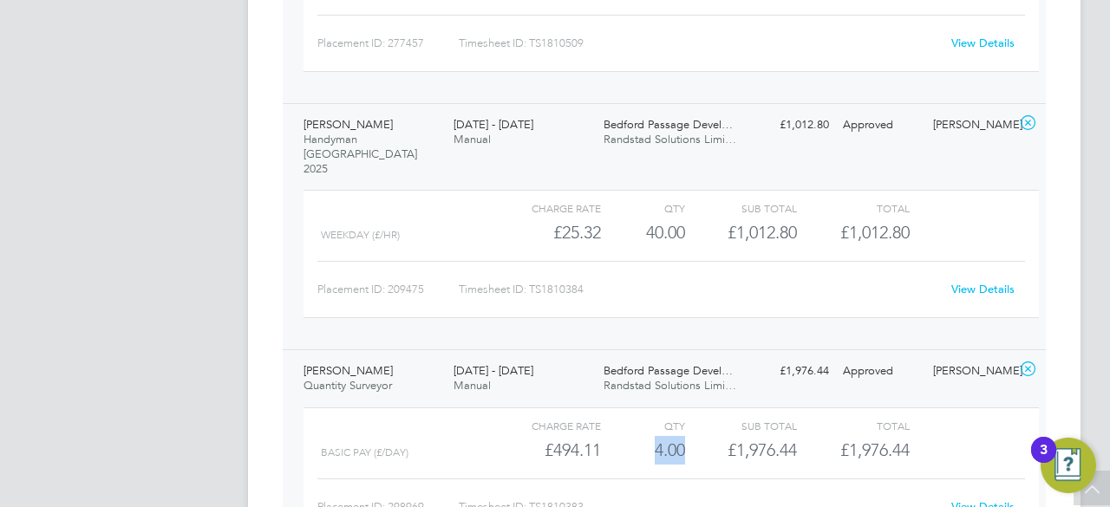
scroll to position [3719, 0]
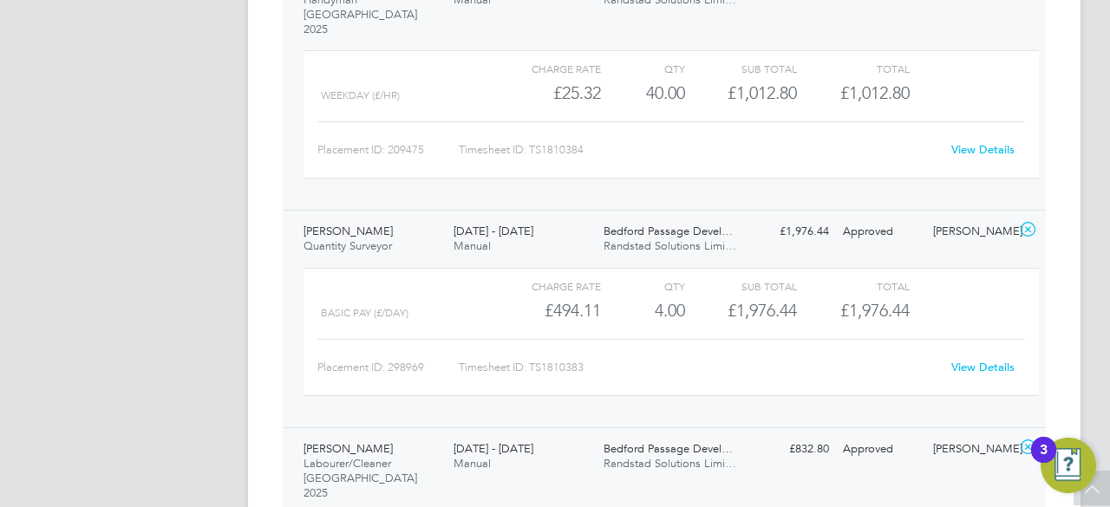
drag, startPoint x: 646, startPoint y: 329, endPoint x: 686, endPoint y: 328, distance: 39.9
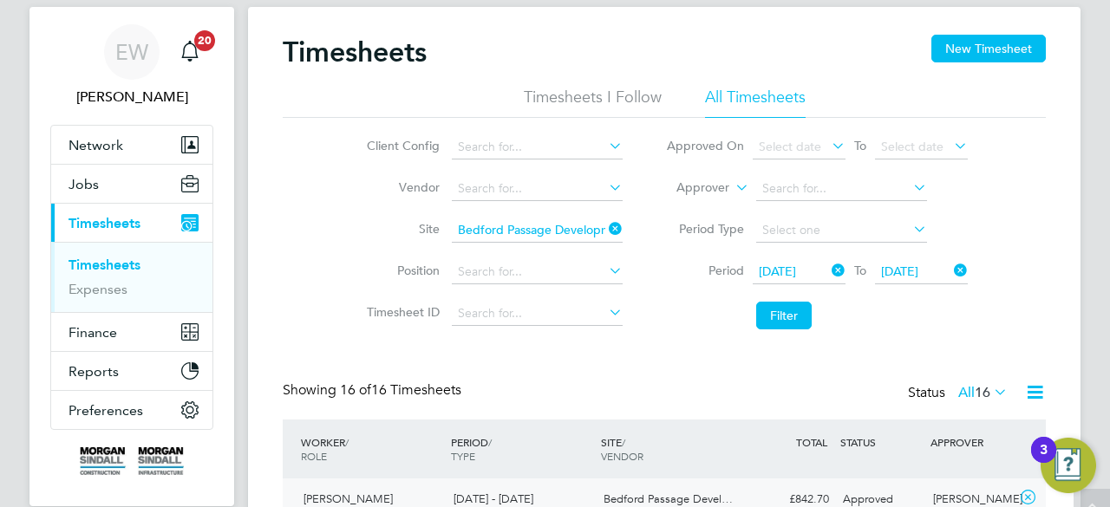
scroll to position [0, 0]
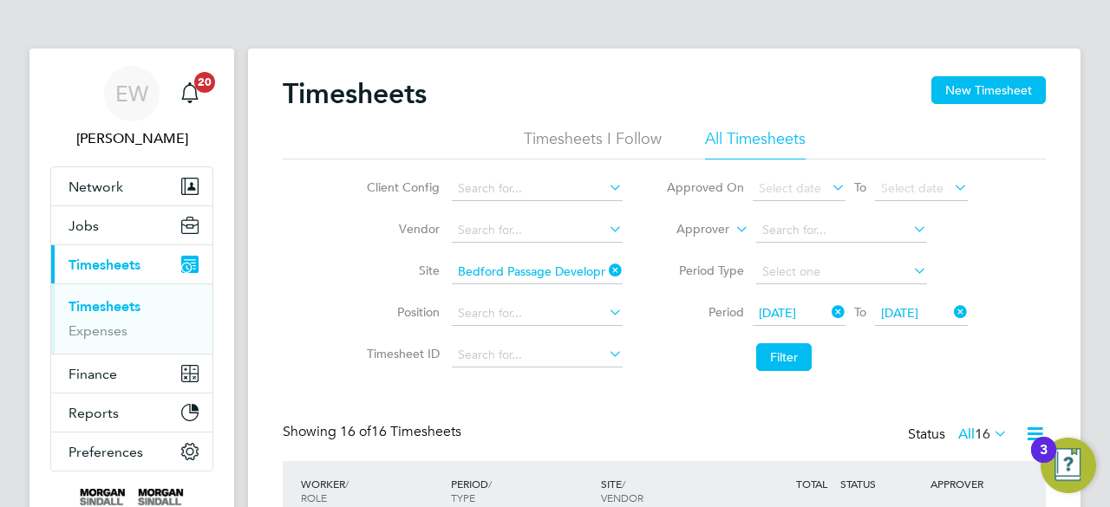
click at [605, 266] on icon at bounding box center [605, 270] width 0 height 24
click at [544, 278] on input at bounding box center [537, 272] width 171 height 24
paste input "[STREET_ADDRESS][PERSON_NAME] (54CC02)"
type input "[STREET_ADDRESS][PERSON_NAME] (54CC02)"
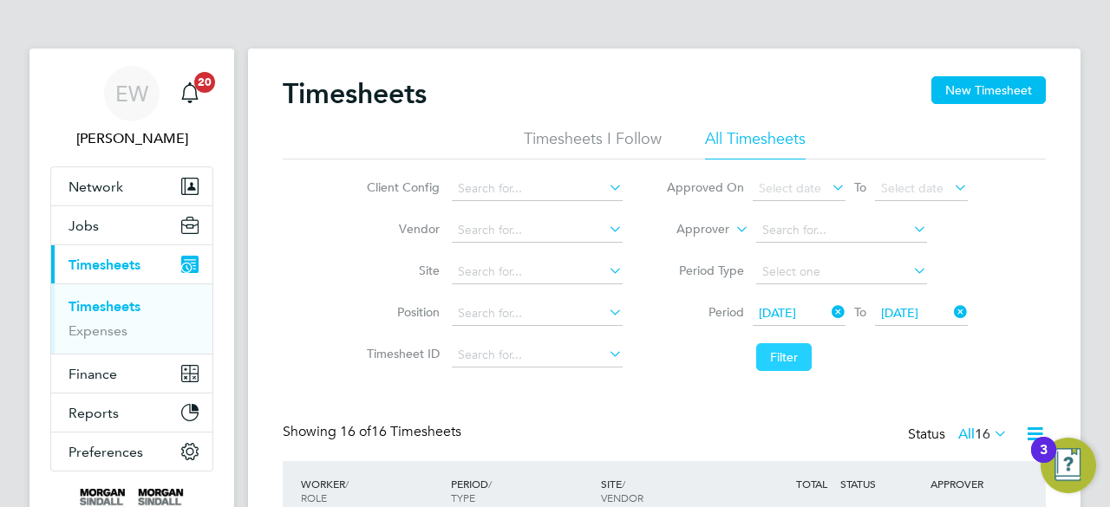
click at [771, 342] on li "Filter" at bounding box center [816, 357] width 345 height 45
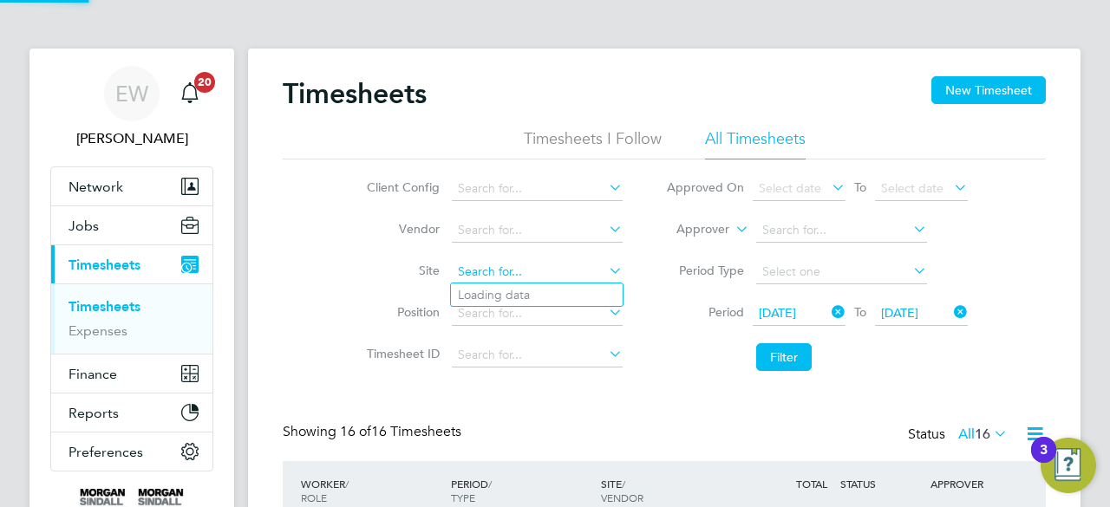
click at [559, 267] on input at bounding box center [537, 272] width 171 height 24
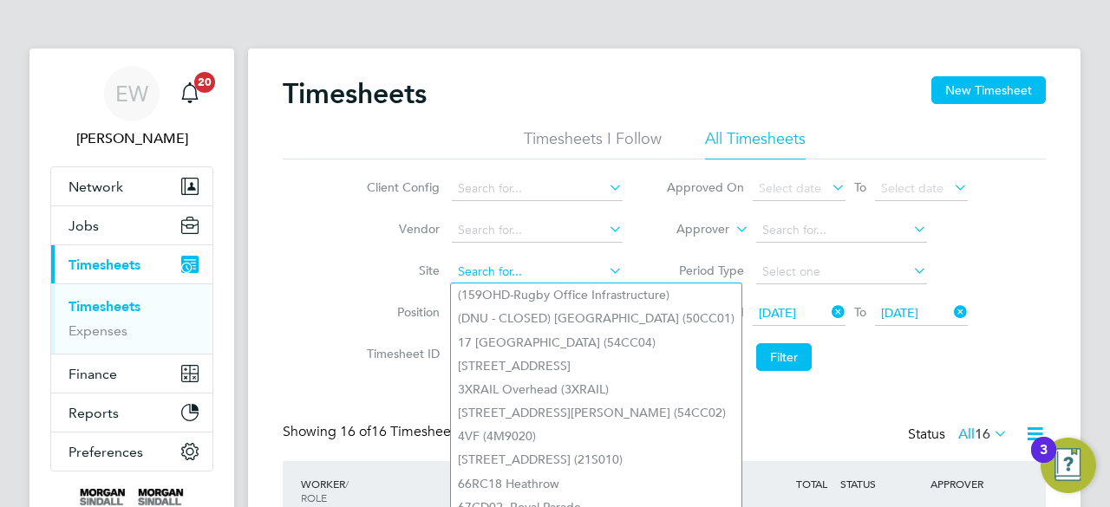
paste input "[STREET_ADDRESS][PERSON_NAME] (54CC02)"
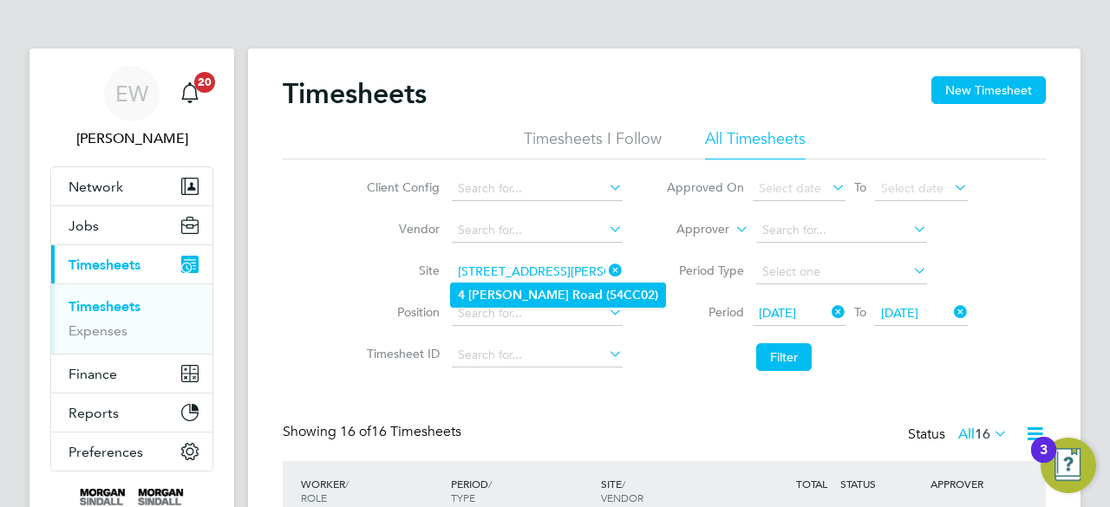
type input "[STREET_ADDRESS][PERSON_NAME] (54CC02)"
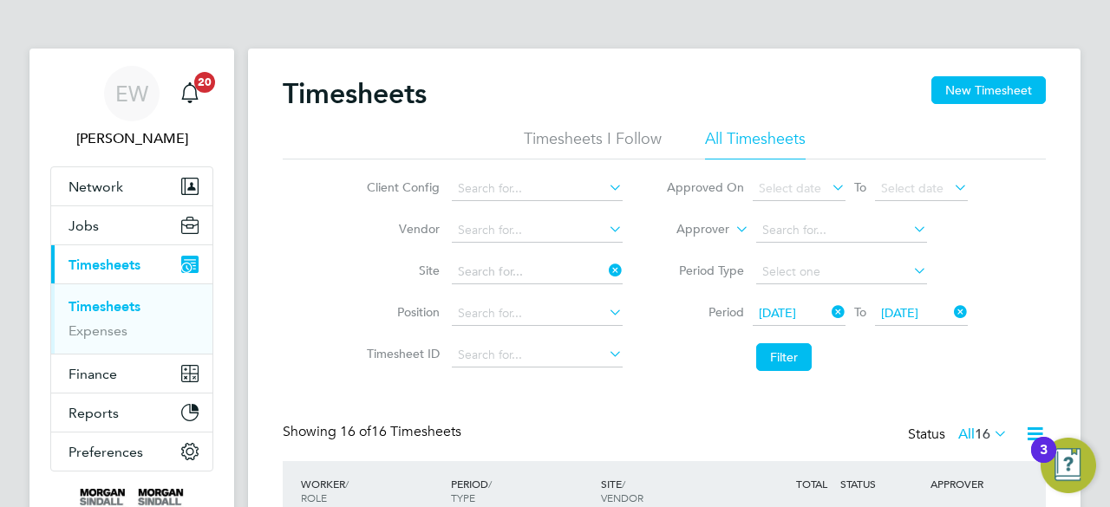
click at [101, 306] on link "Timesheets" at bounding box center [104, 306] width 72 height 16
click at [732, 140] on li "All Timesheets" at bounding box center [755, 143] width 101 height 31
click at [603, 131] on li "Timesheets I Follow" at bounding box center [593, 143] width 138 height 31
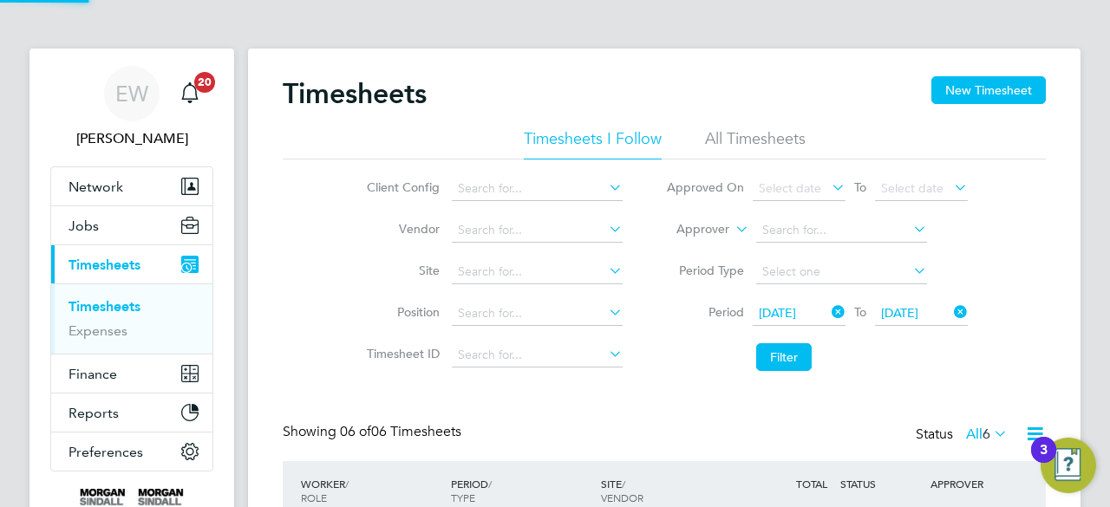
scroll to position [58, 150]
click at [727, 146] on li "All Timesheets" at bounding box center [755, 143] width 101 height 31
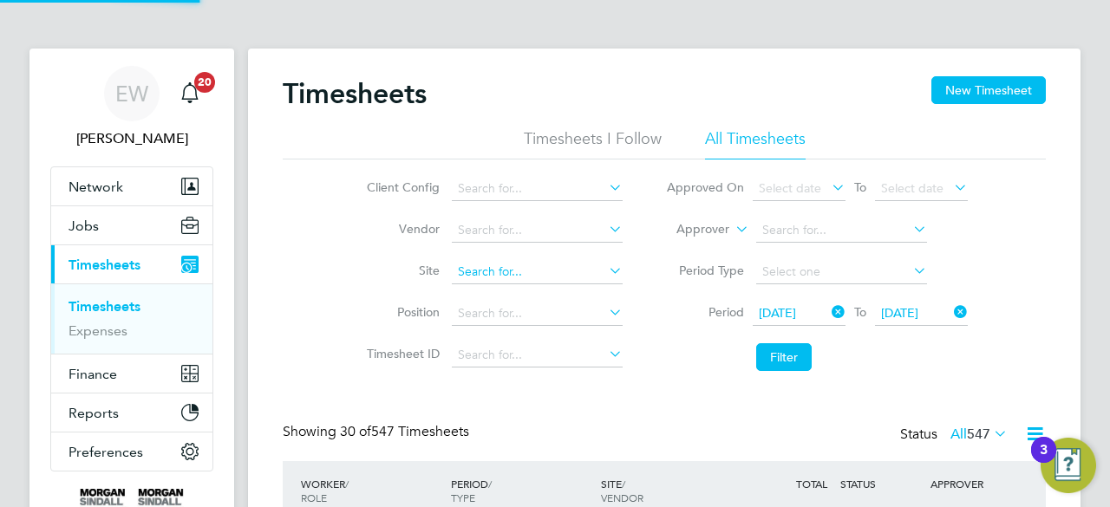
scroll to position [43, 150]
click at [477, 275] on input at bounding box center [537, 272] width 171 height 24
type input "v"
paste input "[STREET_ADDRESS][PERSON_NAME] (54CC02)"
click at [516, 292] on li "[STREET_ADDRESS][PERSON_NAME] (54CC02)" at bounding box center [558, 294] width 214 height 23
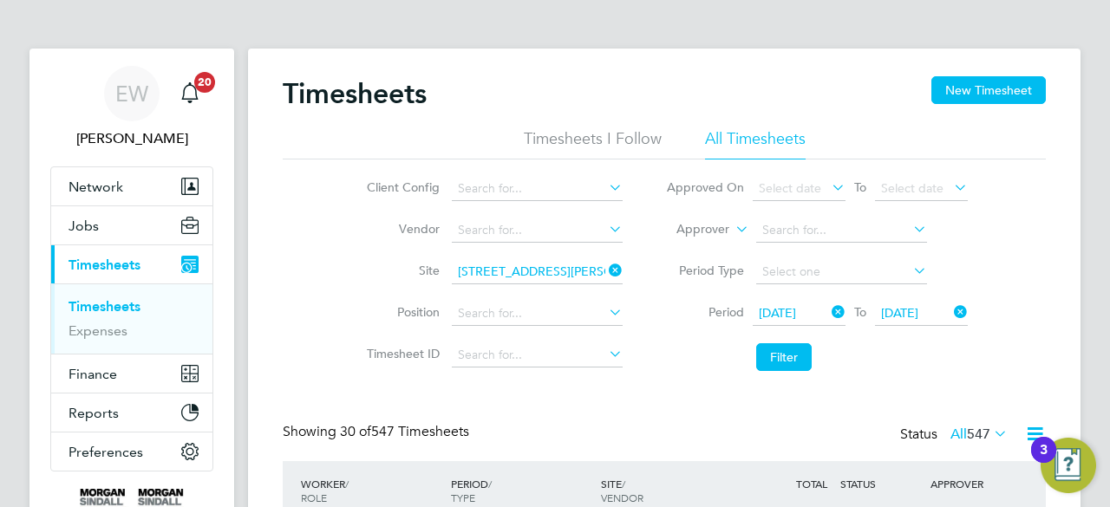
type input "[STREET_ADDRESS][PERSON_NAME] (54CC02)"
click at [782, 350] on button "Filter" at bounding box center [783, 357] width 55 height 28
click at [693, 370] on li "Filter" at bounding box center [816, 357] width 345 height 45
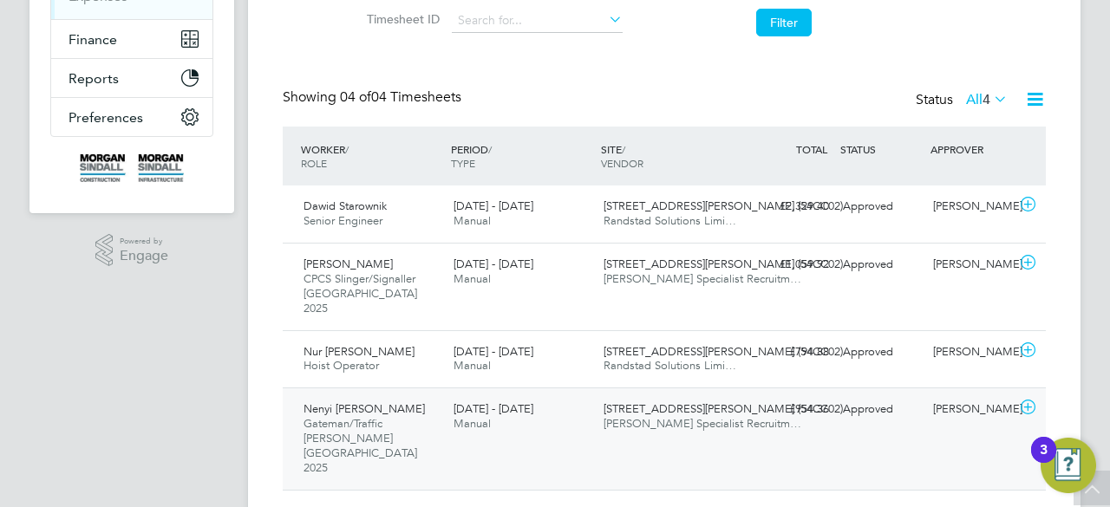
click at [675, 401] on span "[STREET_ADDRESS][PERSON_NAME] (54CC02)" at bounding box center [722, 408] width 239 height 15
click at [658, 358] on span "Randstad Solutions Limi…" at bounding box center [669, 365] width 133 height 15
click at [647, 306] on div "[PERSON_NAME] CPCS Slinger/Signaller [GEOGRAPHIC_DATA] 2025 [DATE] - [DATE] [DA…" at bounding box center [664, 287] width 763 height 88
click at [639, 221] on span "Randstad Solutions Limi…" at bounding box center [669, 220] width 133 height 15
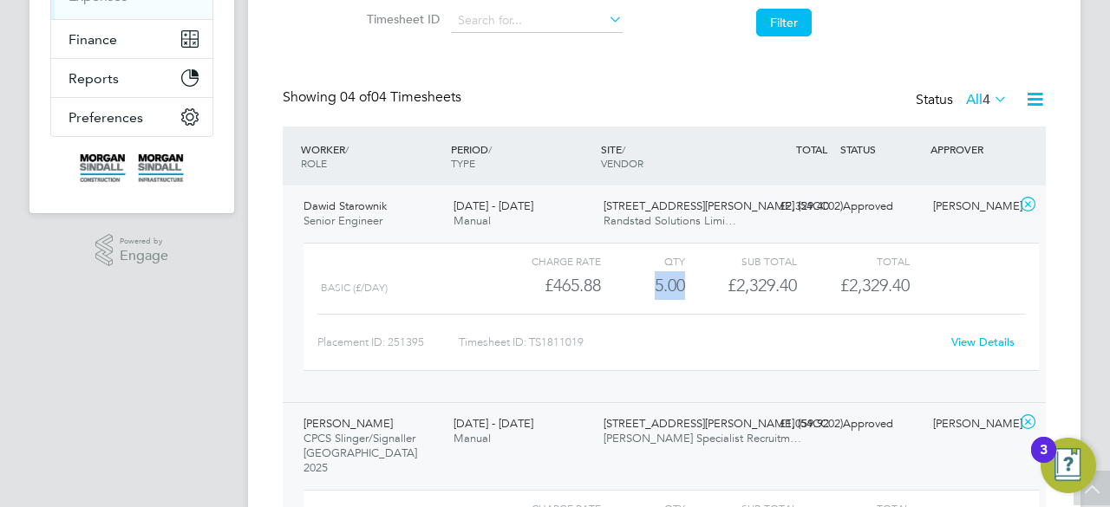
drag, startPoint x: 652, startPoint y: 283, endPoint x: 704, endPoint y: 286, distance: 52.1
click at [704, 286] on div "Basic (£/day) £465.88 5 5.00 5 £2,329.40 £2,329.40" at bounding box center [670, 285] width 735 height 29
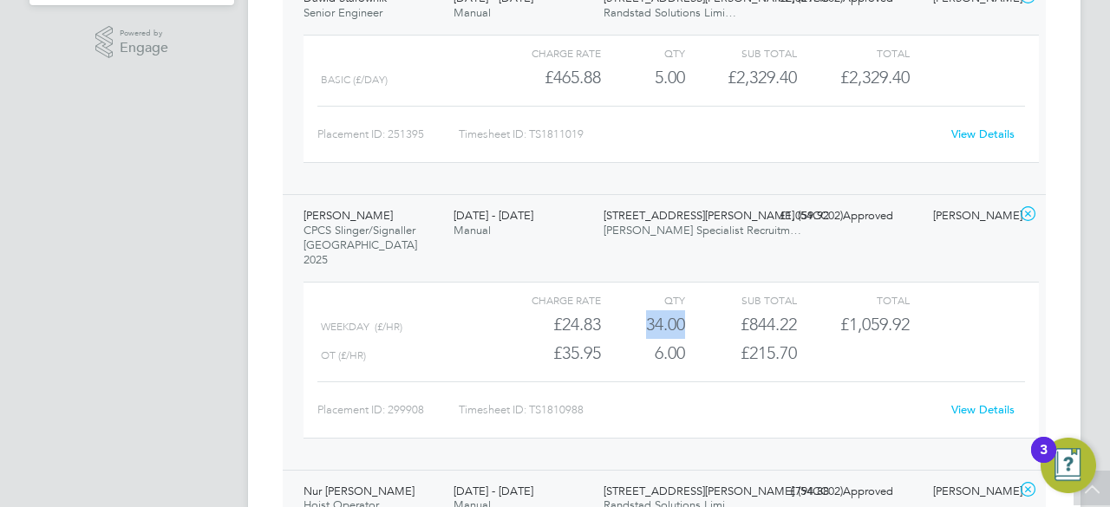
drag, startPoint x: 641, startPoint y: 315, endPoint x: 684, endPoint y: 315, distance: 42.5
click at [684, 315] on div "34.00" at bounding box center [643, 324] width 84 height 29
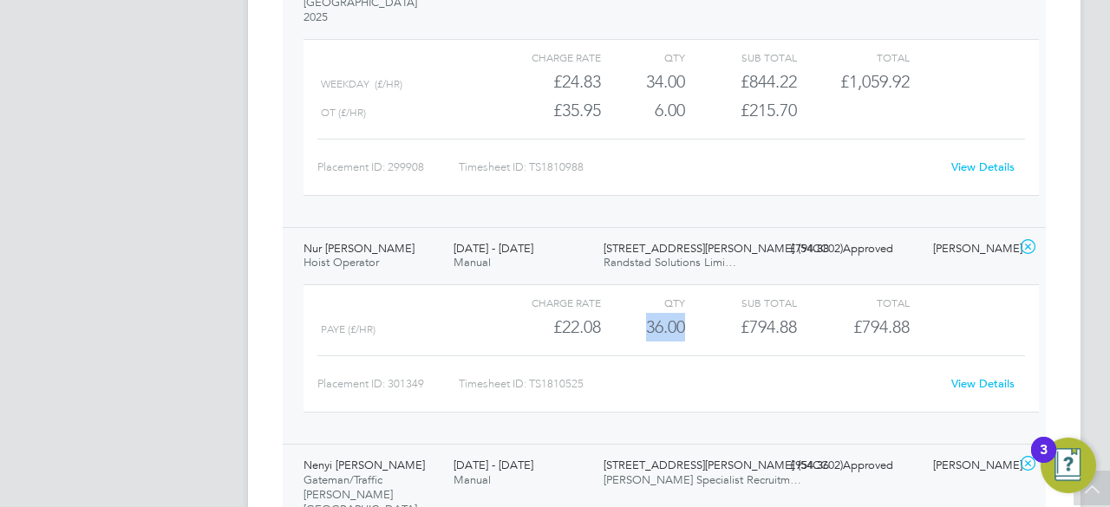
drag, startPoint x: 642, startPoint y: 317, endPoint x: 696, endPoint y: 322, distance: 53.9
click at [696, 322] on div "PAYE (£/HR) £22.08 36 36.00 36 £794.88 £794.88" at bounding box center [670, 327] width 735 height 29
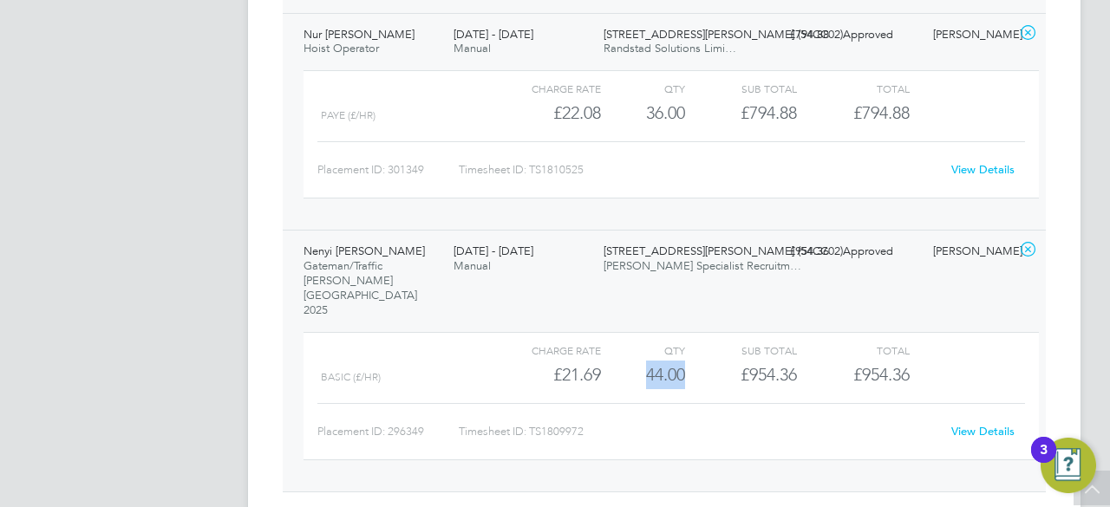
drag, startPoint x: 645, startPoint y: 327, endPoint x: 682, endPoint y: 328, distance: 37.3
click at [682, 361] on div "44.00" at bounding box center [643, 375] width 84 height 29
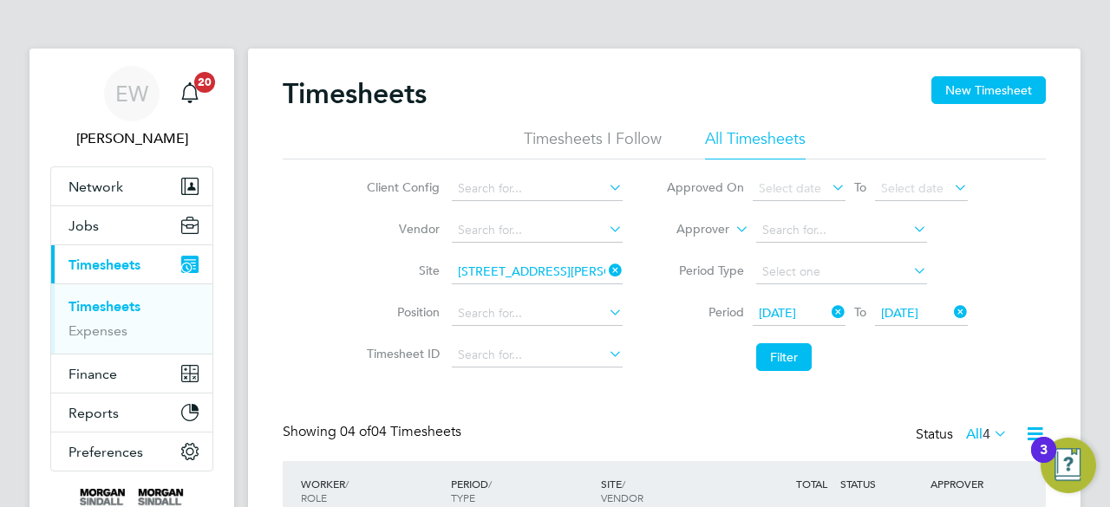
click at [605, 273] on icon at bounding box center [605, 270] width 0 height 24
click at [564, 270] on input at bounding box center [537, 272] width 171 height 24
paste input "[GEOGRAPHIC_DATA] (93CC01)"
type input "[GEOGRAPHIC_DATA] (93CC01)"
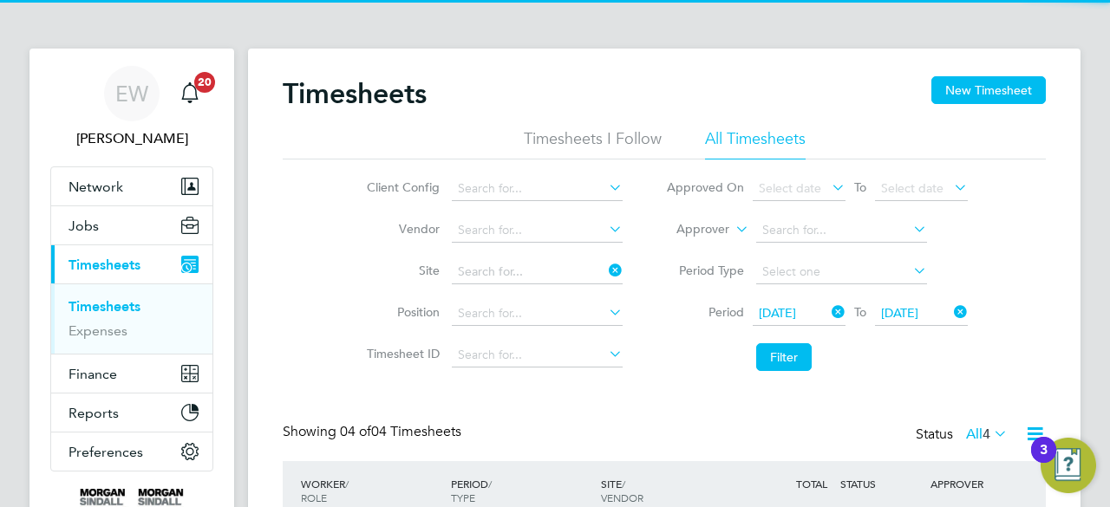
click at [524, 294] on b "Fire" at bounding box center [517, 295] width 22 height 15
type input "[GEOGRAPHIC_DATA] (93CC01)"
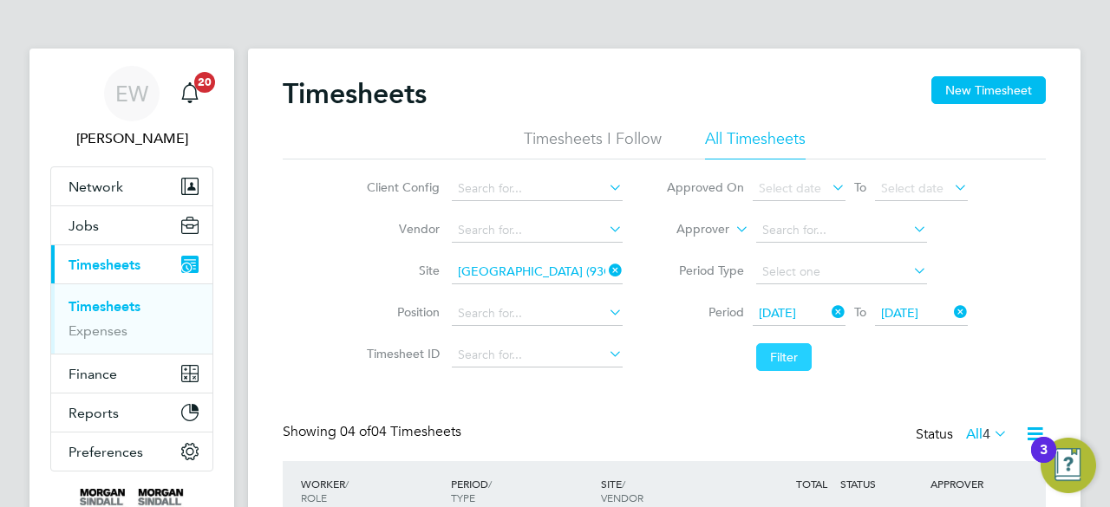
click at [786, 355] on button "Filter" at bounding box center [783, 357] width 55 height 28
click at [705, 374] on li "Filter" at bounding box center [816, 357] width 345 height 45
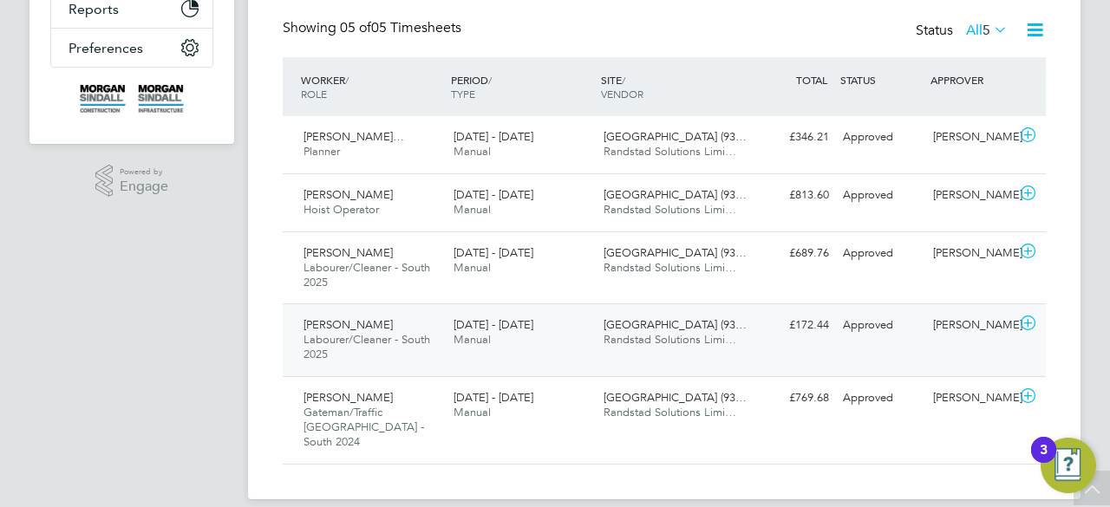
scroll to position [407, 0]
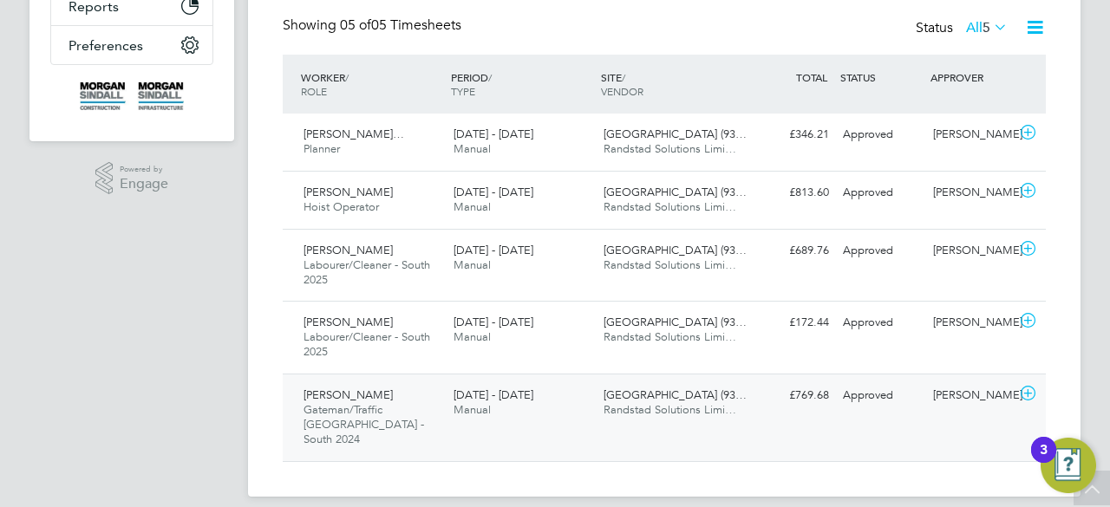
click at [573, 394] on div "[DATE] - [DATE] Manual" at bounding box center [521, 402] width 150 height 43
click at [557, 342] on div "[DATE] - [DATE] Manual" at bounding box center [521, 330] width 150 height 43
click at [553, 275] on div "[DATE] - [DATE] Manual" at bounding box center [521, 258] width 150 height 43
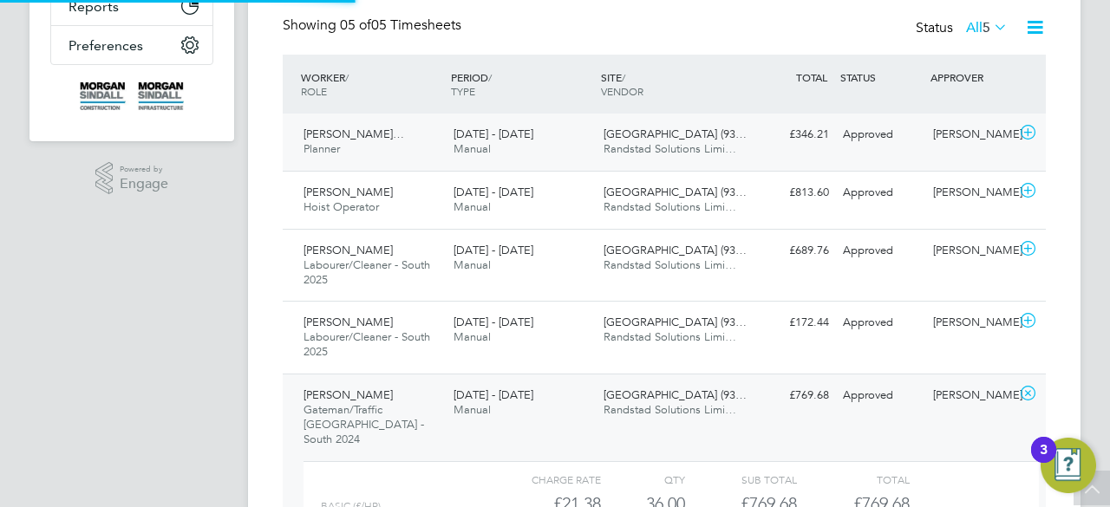
scroll to position [9, 9]
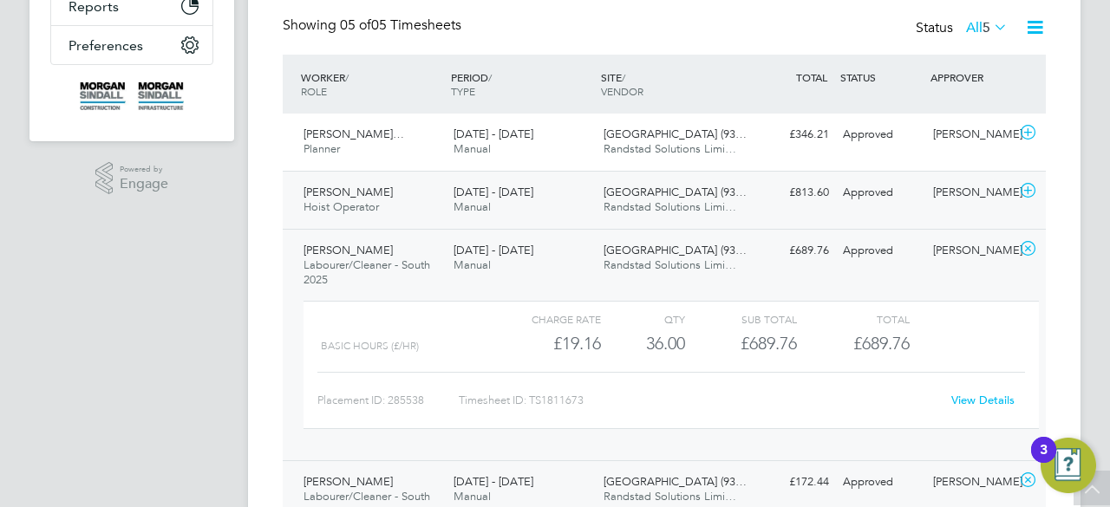
click at [557, 194] on div "[DATE] - [DATE] Manual" at bounding box center [521, 200] width 150 height 43
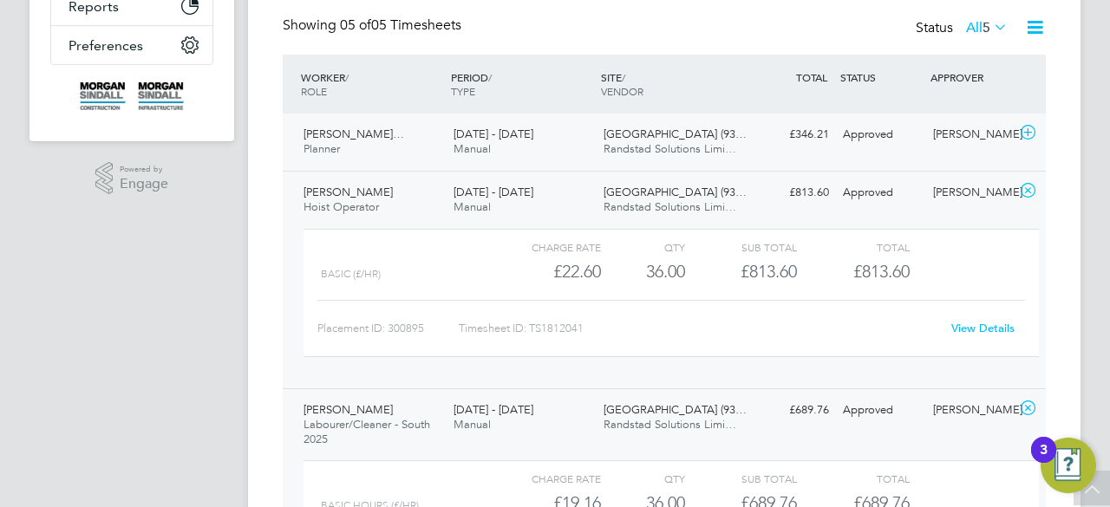
click at [622, 142] on span "Randstad Solutions Limi…" at bounding box center [669, 148] width 133 height 15
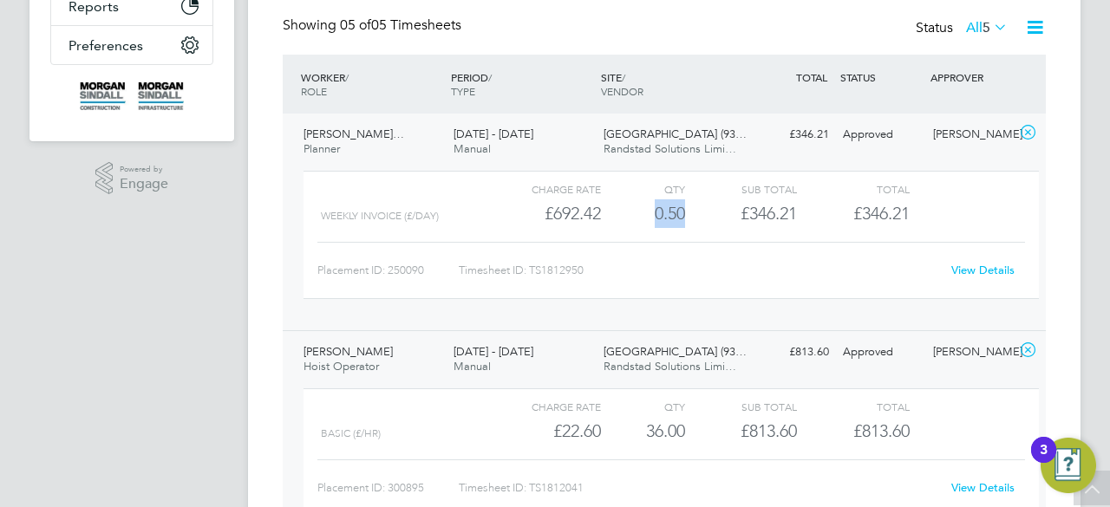
drag, startPoint x: 648, startPoint y: 214, endPoint x: 697, endPoint y: 212, distance: 49.5
click at [697, 212] on div "Weekly invoice (£/day) £692.42 0.5 0.50 1 £346.21 £346.21" at bounding box center [670, 213] width 735 height 29
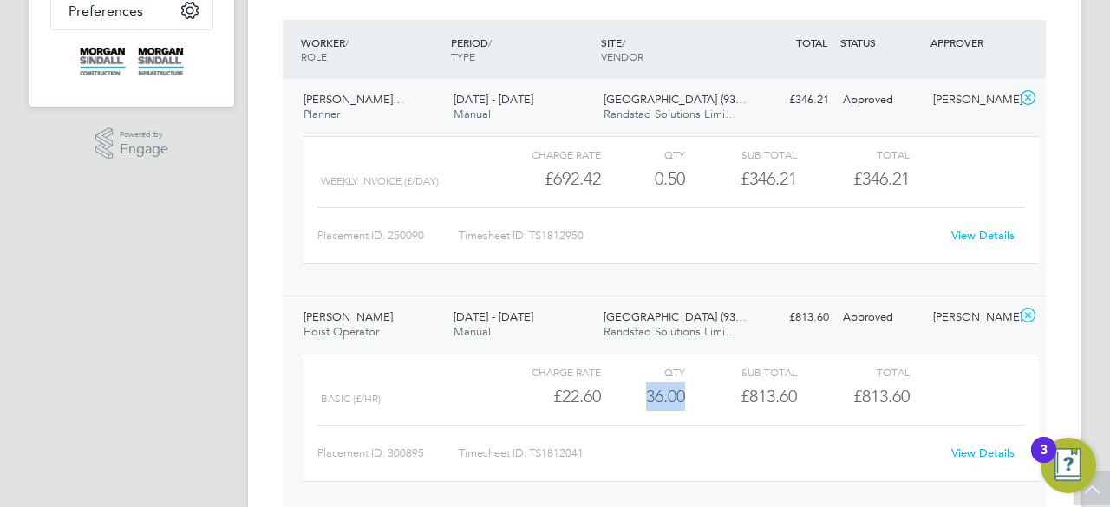
drag, startPoint x: 641, startPoint y: 391, endPoint x: 689, endPoint y: 391, distance: 48.5
click at [689, 391] on div "Basic (£/HR) £22.60 36 36.00 36 £813.60 £813.60" at bounding box center [670, 396] width 735 height 29
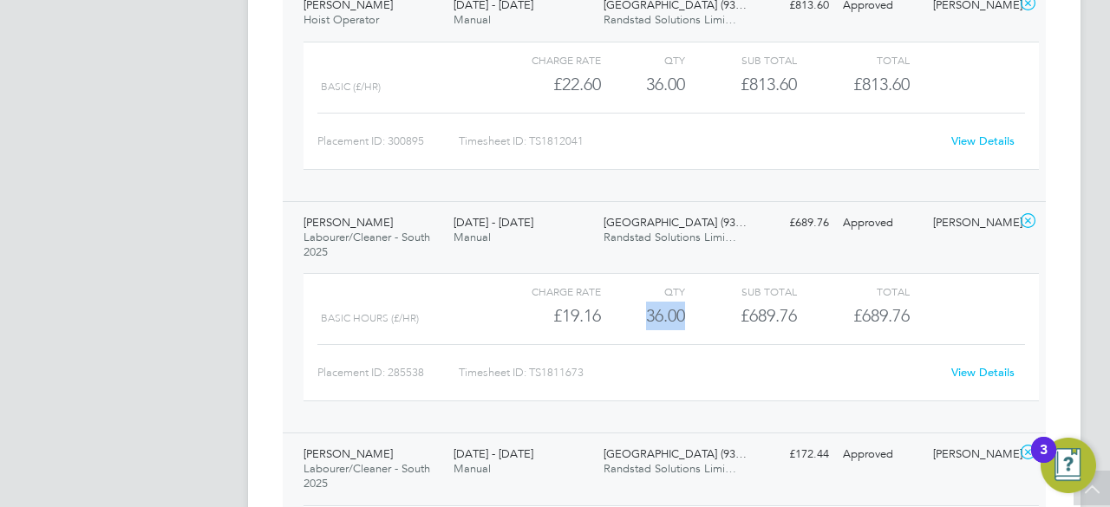
drag, startPoint x: 648, startPoint y: 318, endPoint x: 693, endPoint y: 309, distance: 45.9
click at [693, 309] on div "Basic Hours (£/HR) £19.16 36 36.00 36 £689.76 £689.76" at bounding box center [670, 316] width 735 height 29
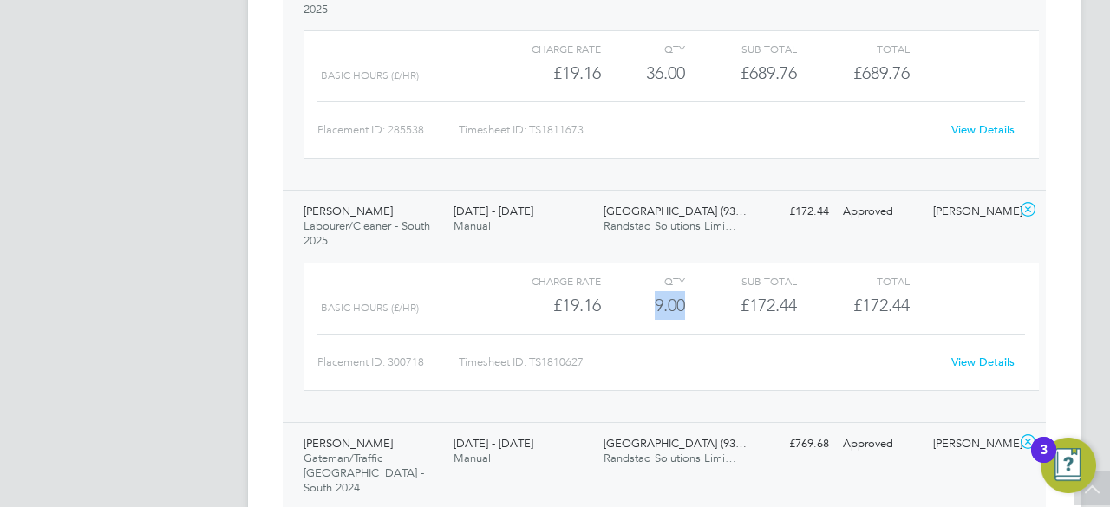
drag, startPoint x: 654, startPoint y: 301, endPoint x: 690, endPoint y: 312, distance: 38.1
click at [690, 312] on div "Basic Hours (£/HR) £19.16 9 9.00 9 £172.44 £172.44" at bounding box center [670, 305] width 735 height 29
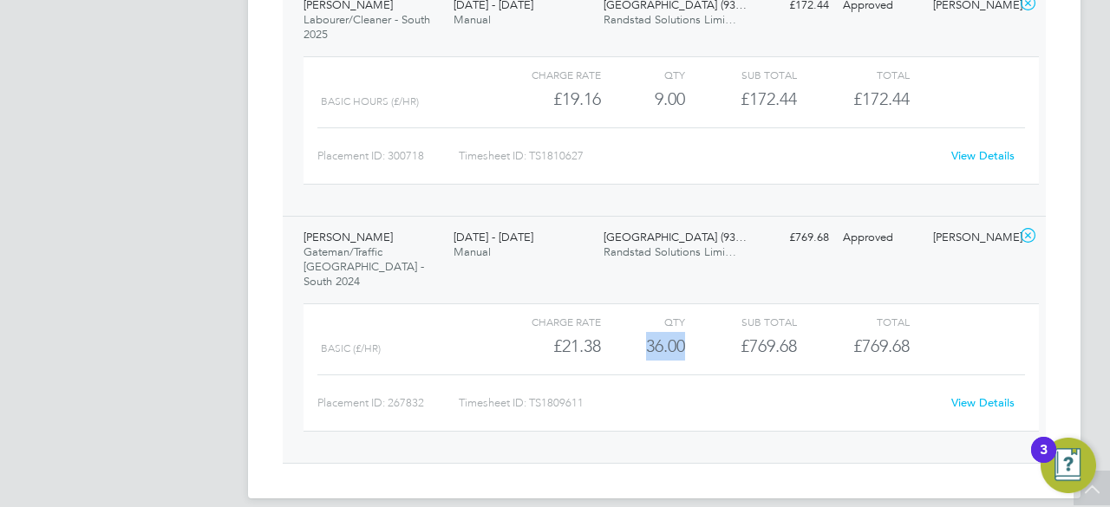
drag, startPoint x: 645, startPoint y: 329, endPoint x: 692, endPoint y: 329, distance: 46.8
click at [692, 332] on div "Basic (£/HR) £21.38 36 36.00 36 £769.68 £769.68" at bounding box center [670, 346] width 735 height 29
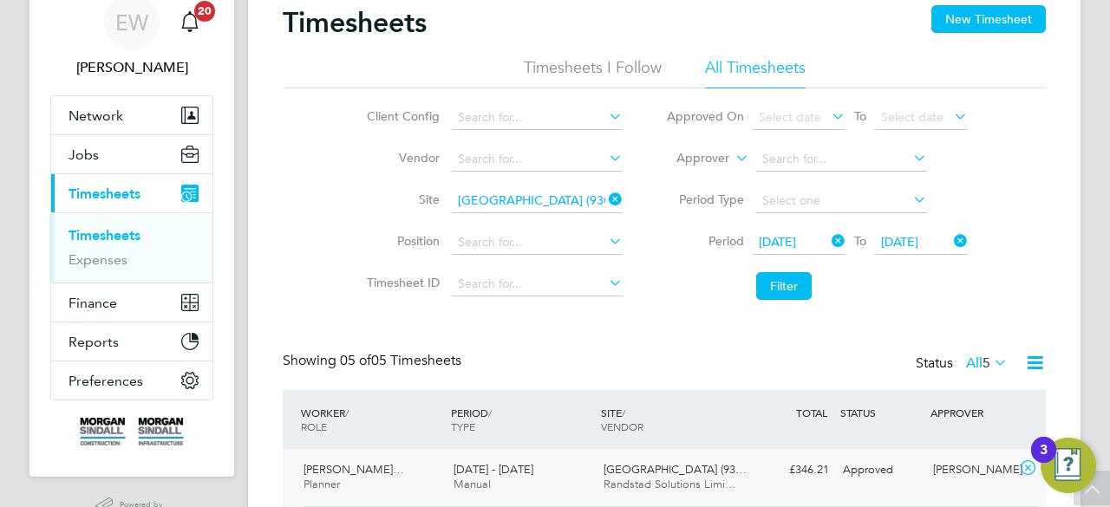
scroll to position [0, 0]
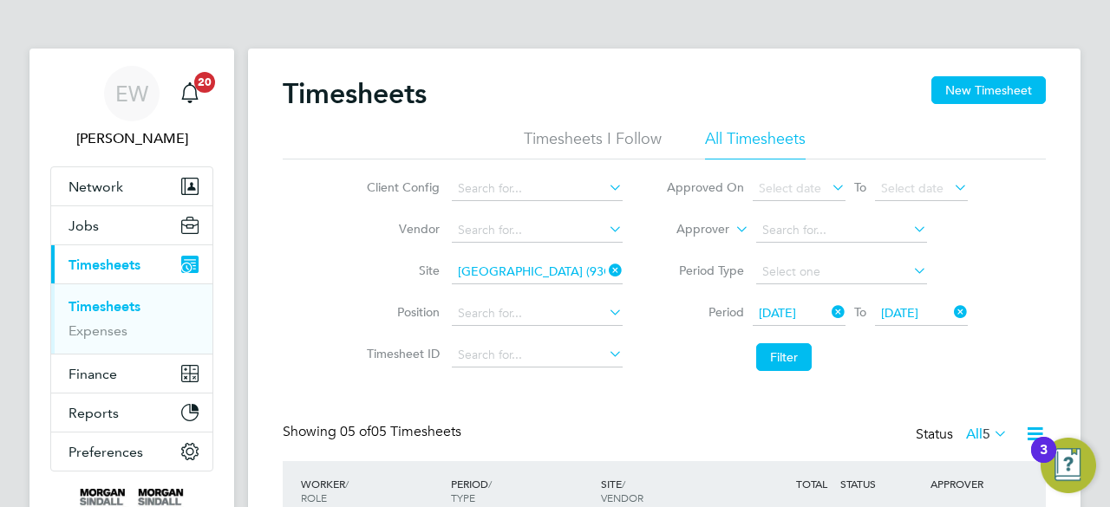
click at [605, 266] on icon at bounding box center [605, 270] width 0 height 24
click at [565, 270] on input at bounding box center [537, 272] width 171 height 24
paste input "[GEOGRAPHIC_DATA]"
click at [533, 290] on b "Primary" at bounding box center [554, 295] width 43 height 15
type input "[GEOGRAPHIC_DATA] (93CB14)"
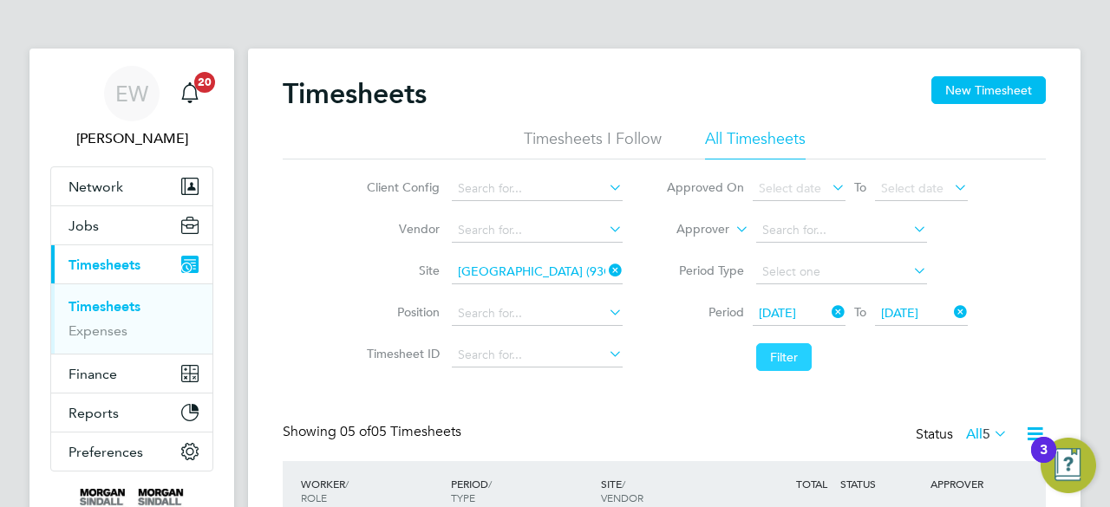
click at [783, 360] on button "Filter" at bounding box center [783, 357] width 55 height 28
click at [676, 365] on li "Filter" at bounding box center [816, 357] width 345 height 45
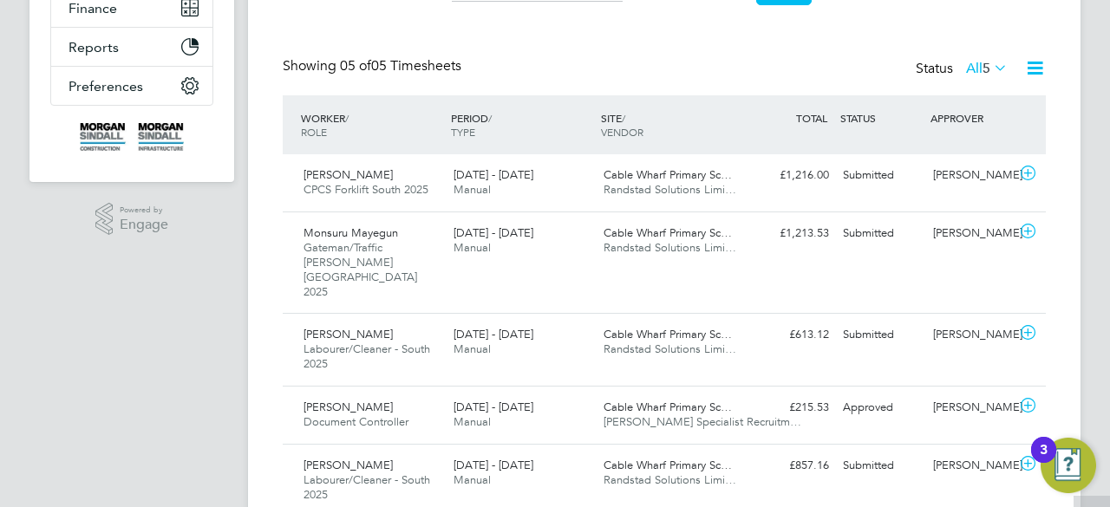
scroll to position [407, 0]
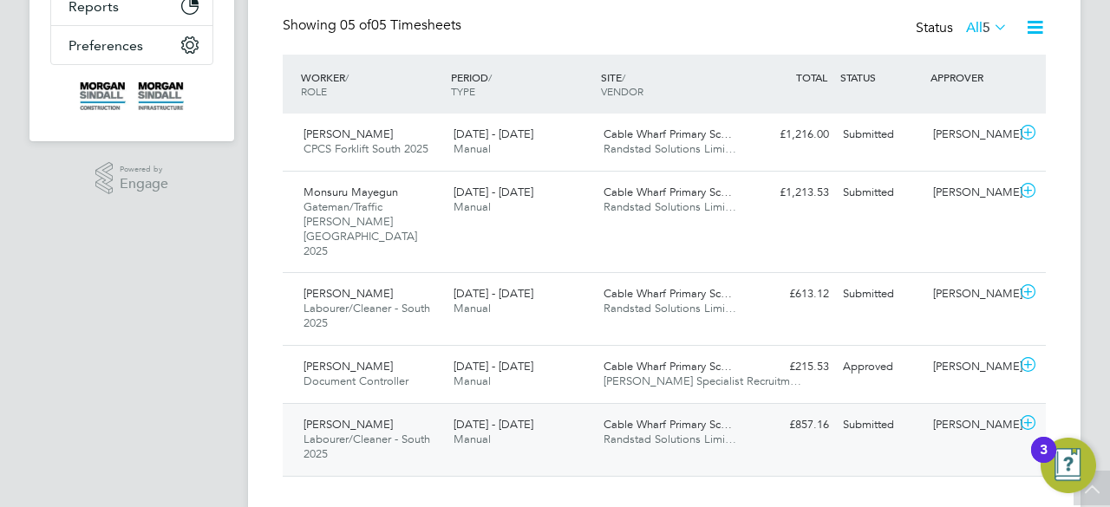
click at [602, 411] on div "Cable Wharf Primary Sc… Randstad Solutions Limi…" at bounding box center [671, 432] width 150 height 43
click at [654, 361] on div "Cable Wharf Primary Sc… [PERSON_NAME] Specialist Recruitm…" at bounding box center [671, 374] width 150 height 43
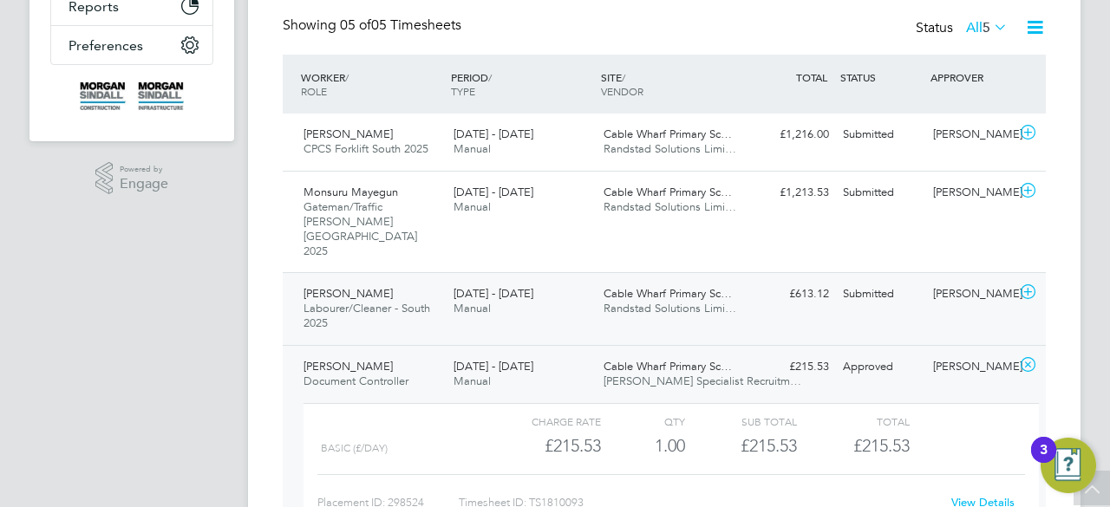
click at [728, 280] on div "Cable Wharf Primary Sc… Randstad Solutions Limi…" at bounding box center [671, 301] width 150 height 43
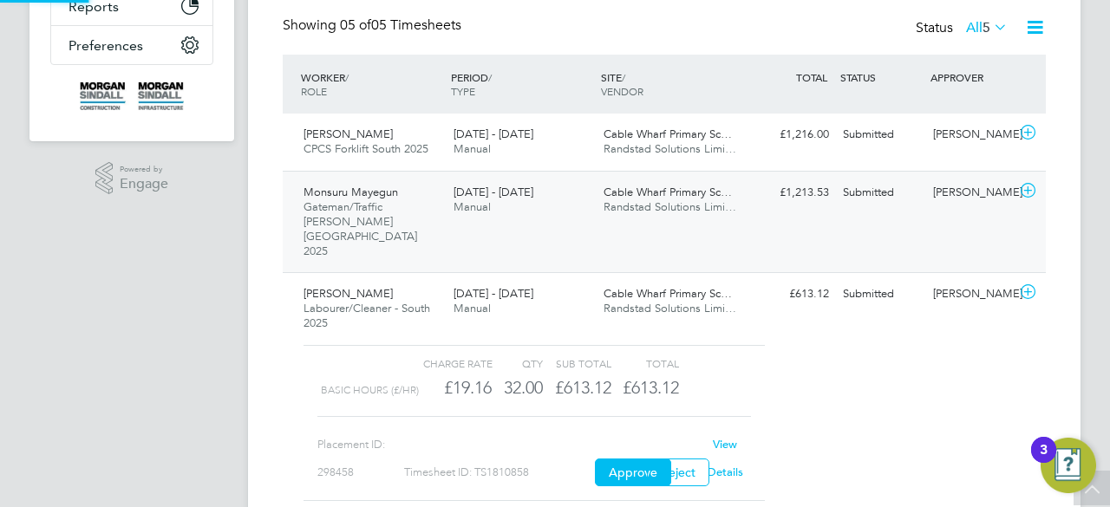
scroll to position [9, 9]
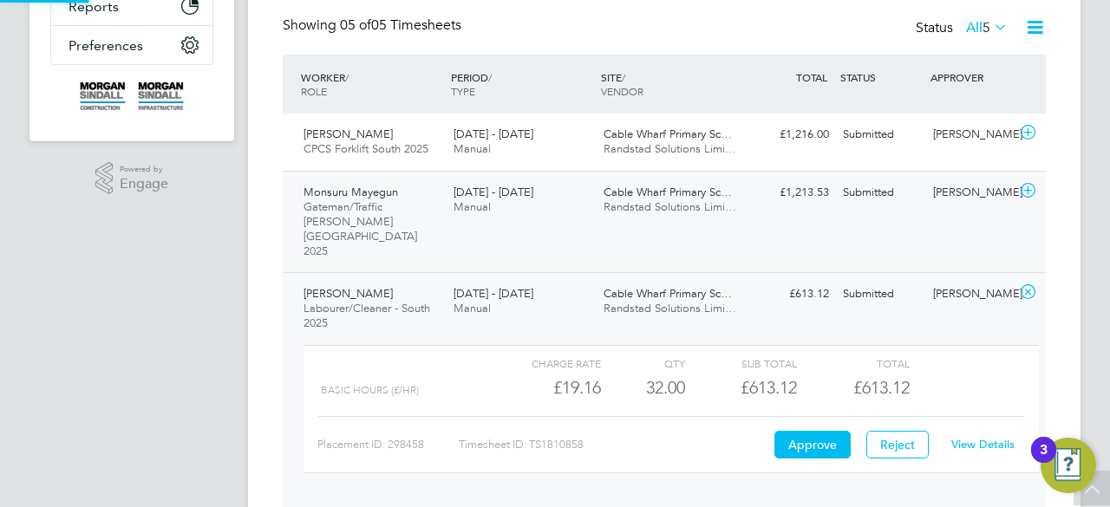
click at [700, 202] on span "Randstad Solutions Limi…" at bounding box center [669, 206] width 133 height 15
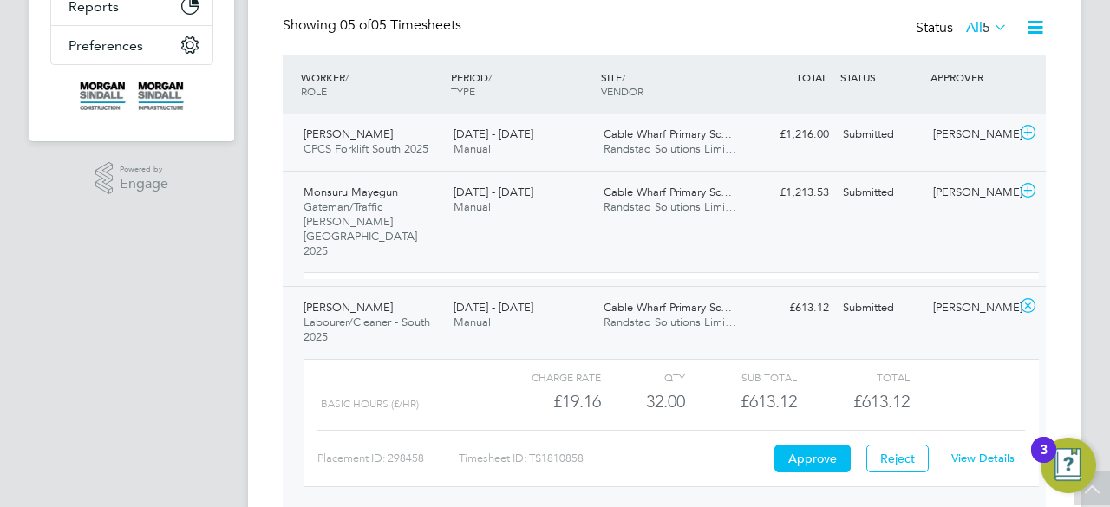
click at [679, 145] on span "Randstad Solutions Limi…" at bounding box center [669, 148] width 133 height 15
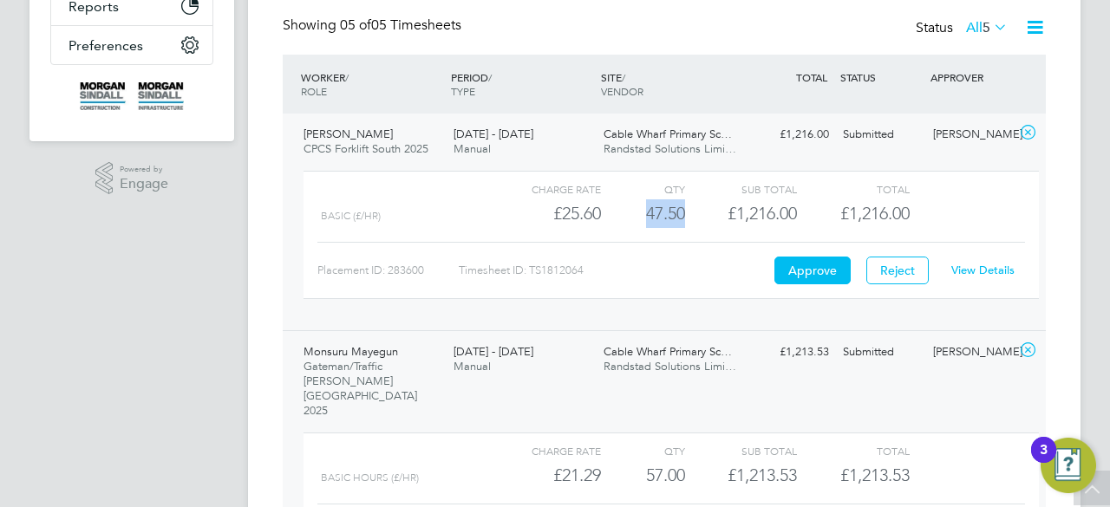
drag, startPoint x: 638, startPoint y: 218, endPoint x: 686, endPoint y: 217, distance: 47.7
click at [686, 217] on div "Basic (£/HR) £25.60 47.5 47.50 48 £1,216.00 £1,216.00" at bounding box center [670, 213] width 735 height 29
drag, startPoint x: 644, startPoint y: 450, endPoint x: 697, endPoint y: 448, distance: 52.9
click at [697, 461] on div "Basic Hours (£/HR) £21.29 57 57.00 57 £1,213.53 £1,213.53" at bounding box center [670, 475] width 735 height 29
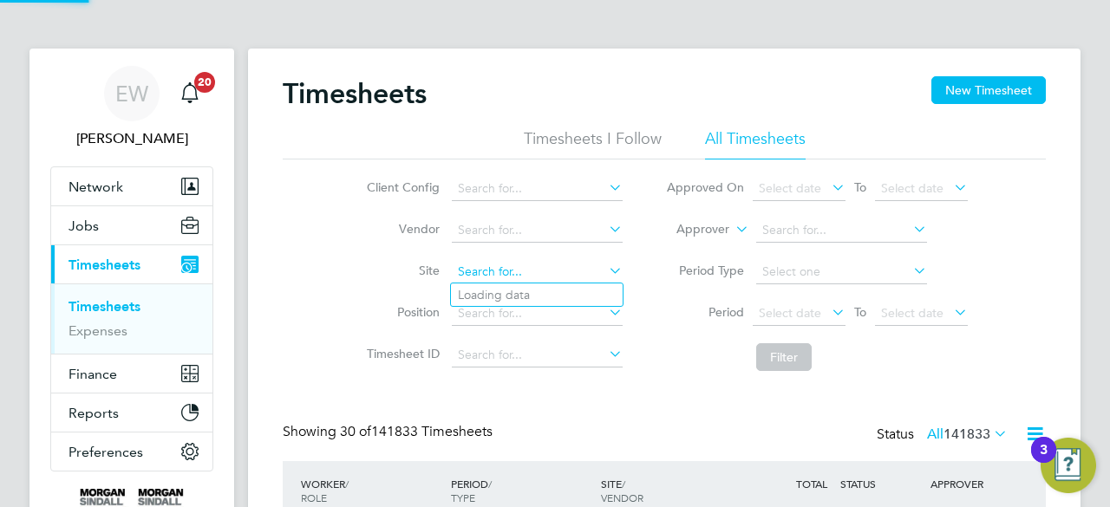
paste input "[GEOGRAPHIC_DATA]"
click at [489, 269] on input at bounding box center [537, 272] width 171 height 24
type input "[GEOGRAPHIC_DATA]"
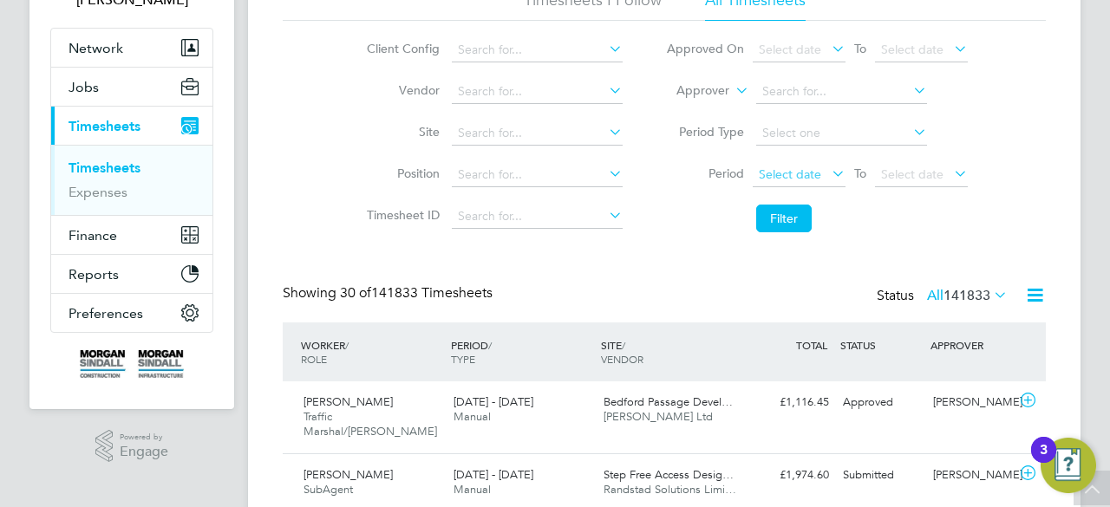
click at [794, 166] on span "Select date" at bounding box center [789, 174] width 62 height 16
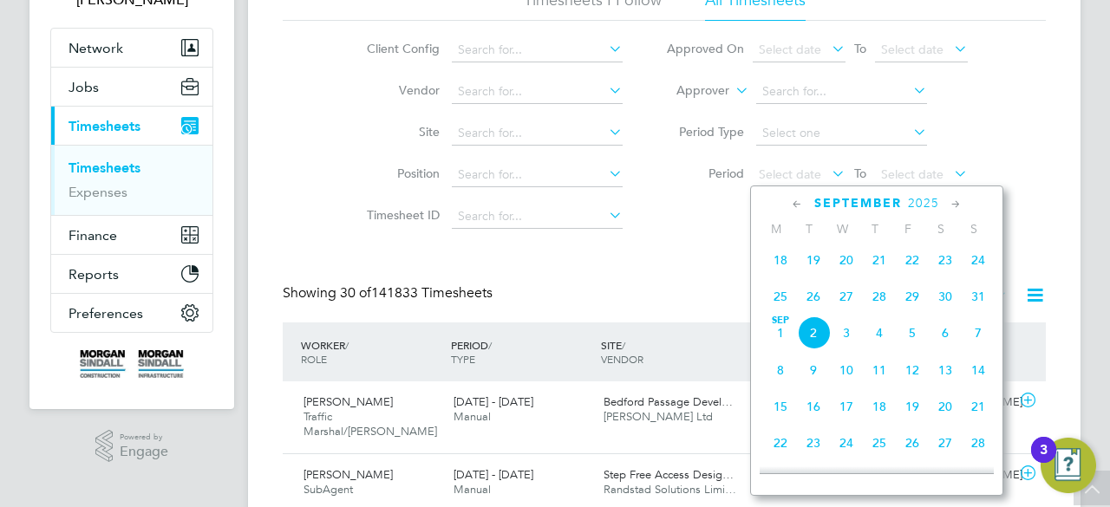
click at [940, 264] on span "23" at bounding box center [944, 260] width 33 height 33
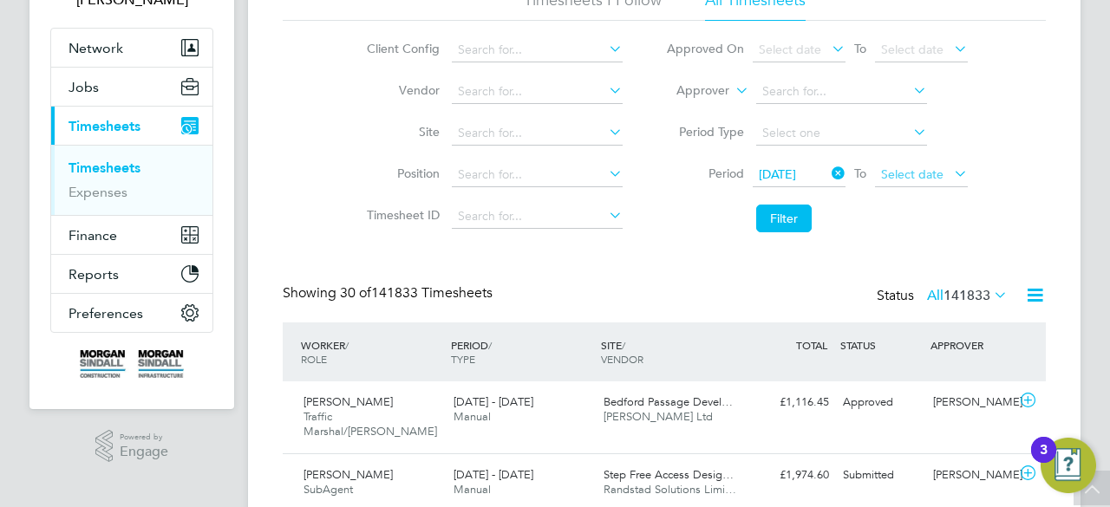
click at [896, 179] on span "Select date" at bounding box center [912, 174] width 62 height 16
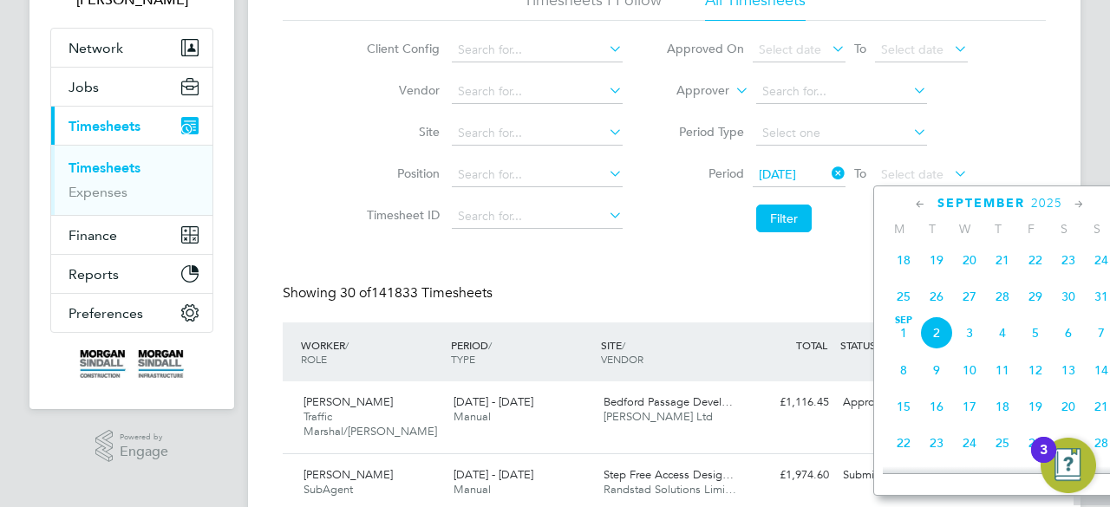
click at [1036, 300] on span "29" at bounding box center [1035, 296] width 33 height 33
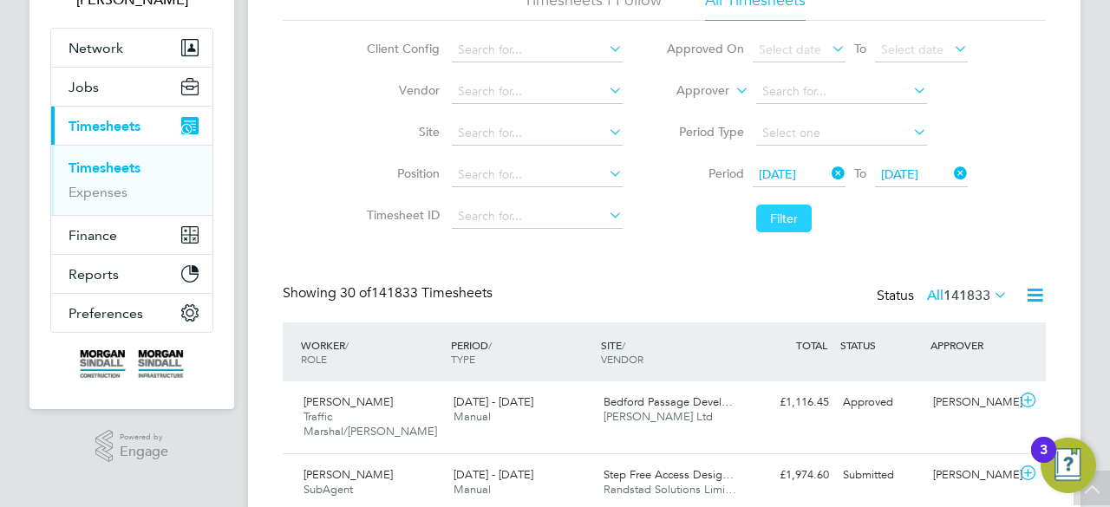
click at [780, 216] on button "Filter" at bounding box center [783, 219] width 55 height 28
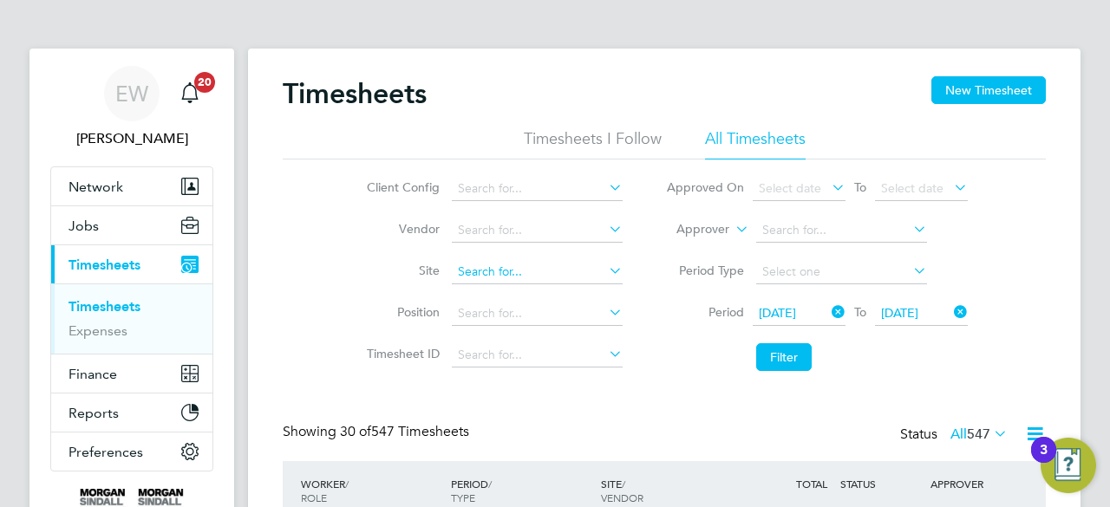
click at [492, 278] on input at bounding box center [537, 272] width 171 height 24
paste input "[GEOGRAPHIC_DATA]"
click at [511, 292] on b "Wharf" at bounding box center [512, 295] width 35 height 15
type input "[GEOGRAPHIC_DATA] (93CB14)"
click at [792, 343] on button "Filter" at bounding box center [783, 357] width 55 height 28
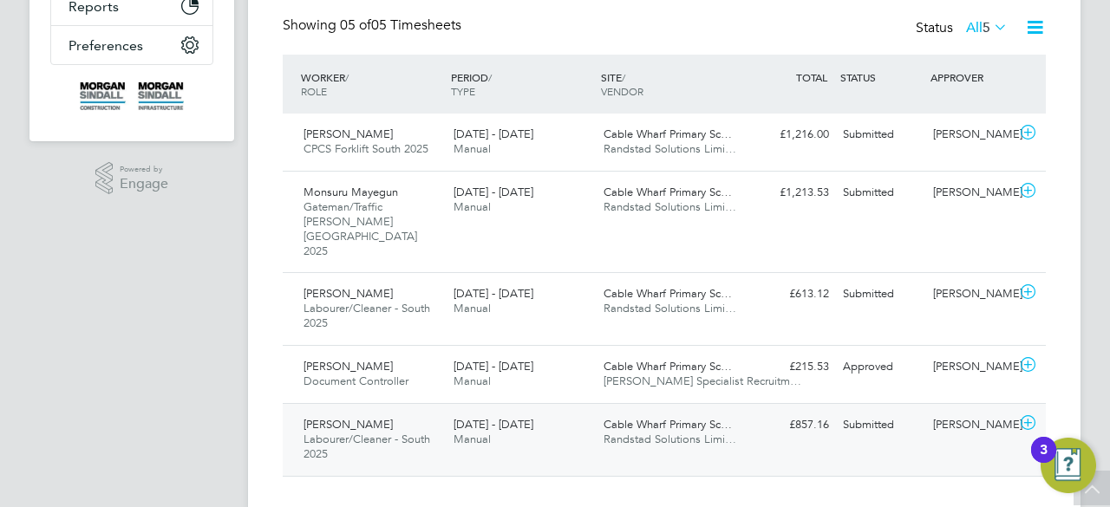
click at [480, 432] on div "Iain Smith Labourer/Cleaner - South 2025 23 - 29 Aug 2025 23 - 29 Aug 2025 Manu…" at bounding box center [664, 439] width 763 height 73
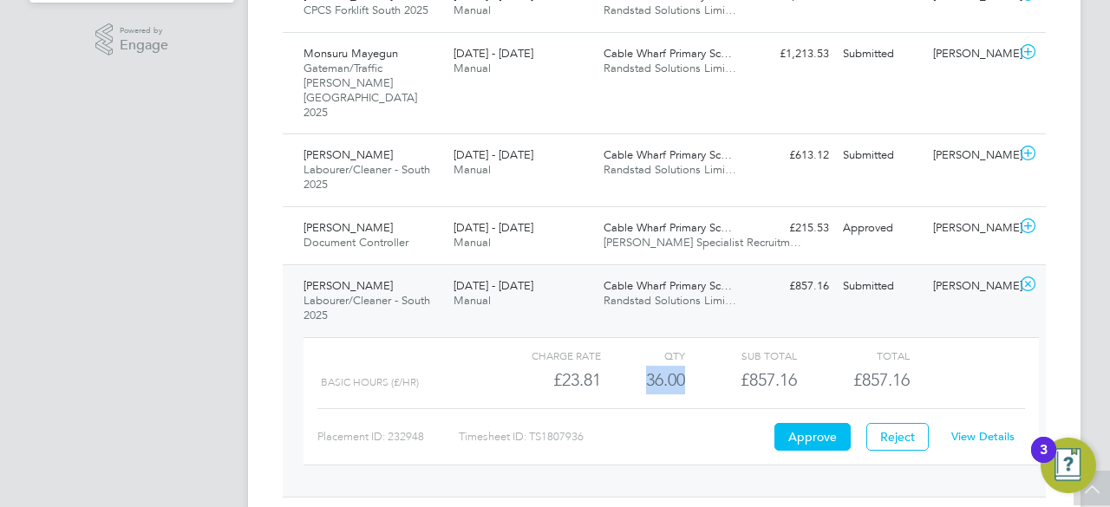
drag, startPoint x: 648, startPoint y: 348, endPoint x: 700, endPoint y: 344, distance: 52.2
click at [700, 366] on div "Basic Hours (£/HR) £23.81 36 36.00 36 £857.16 £857.16" at bounding box center [670, 380] width 735 height 29
copy div "36.00"
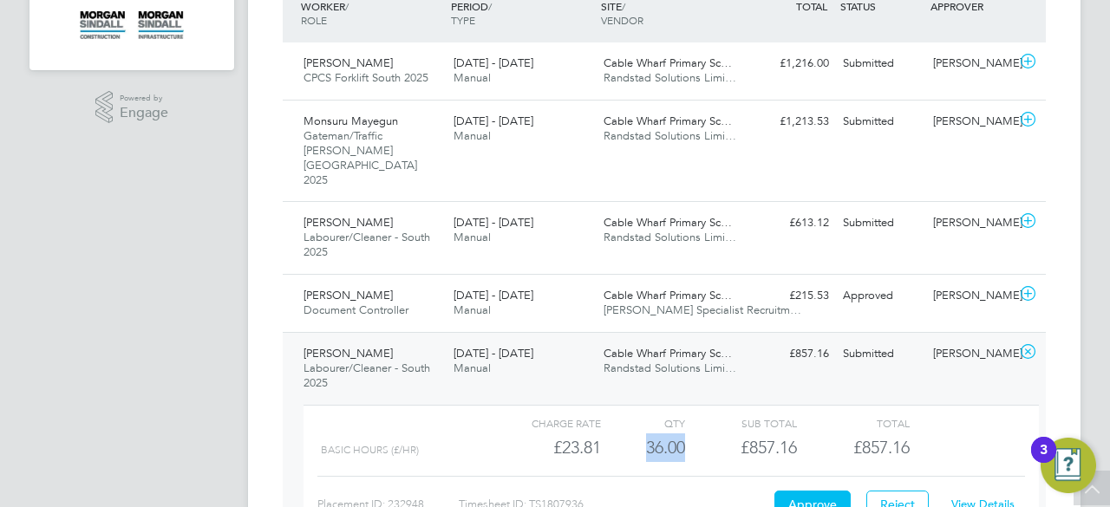
scroll to position [476, 0]
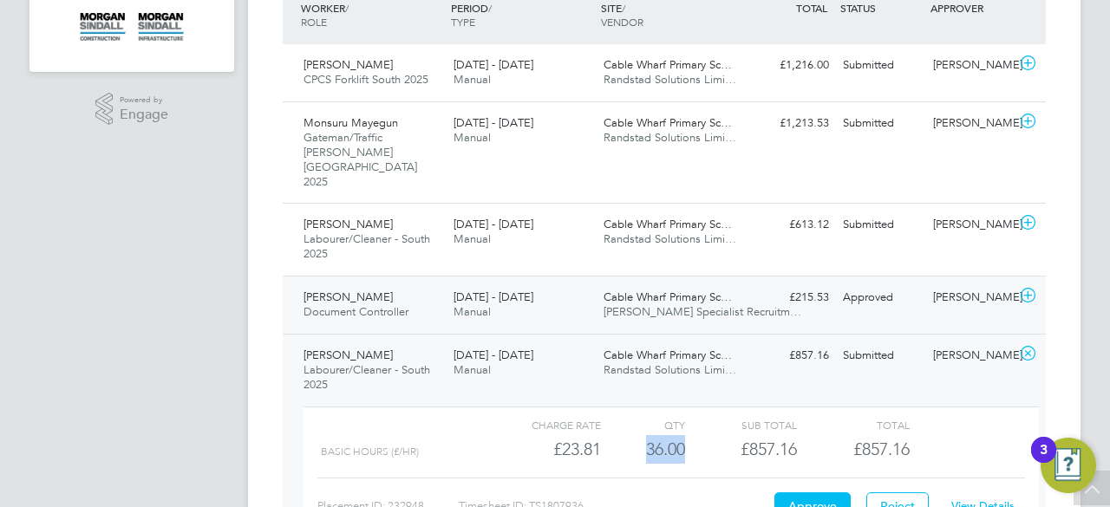
click at [740, 300] on div "Sophie Protheroe Document Controller 23 - 29 Aug 2025 23 - 29 Aug 2025 Manual C…" at bounding box center [664, 305] width 763 height 58
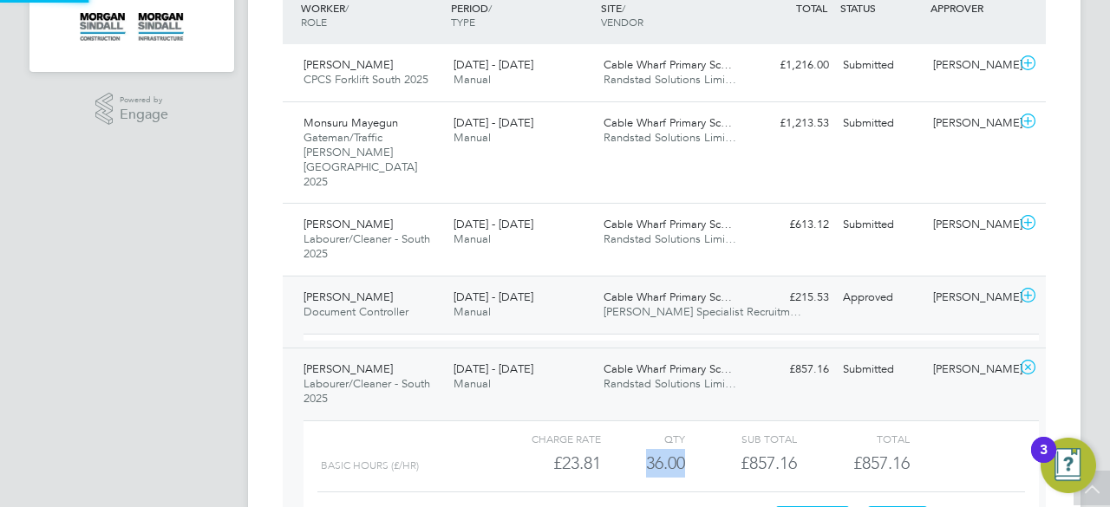
scroll to position [29, 169]
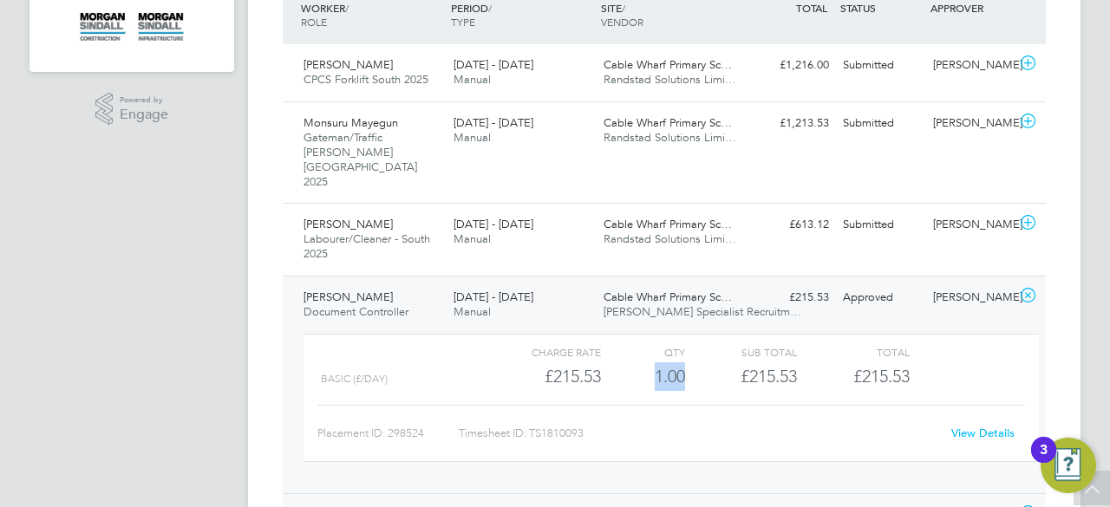
drag, startPoint x: 647, startPoint y: 353, endPoint x: 686, endPoint y: 348, distance: 39.2
click at [686, 362] on div "Basic (£/day) £215.53 1 1.00 1 £215.53 £215.53" at bounding box center [670, 376] width 735 height 29
copy div "1.00"
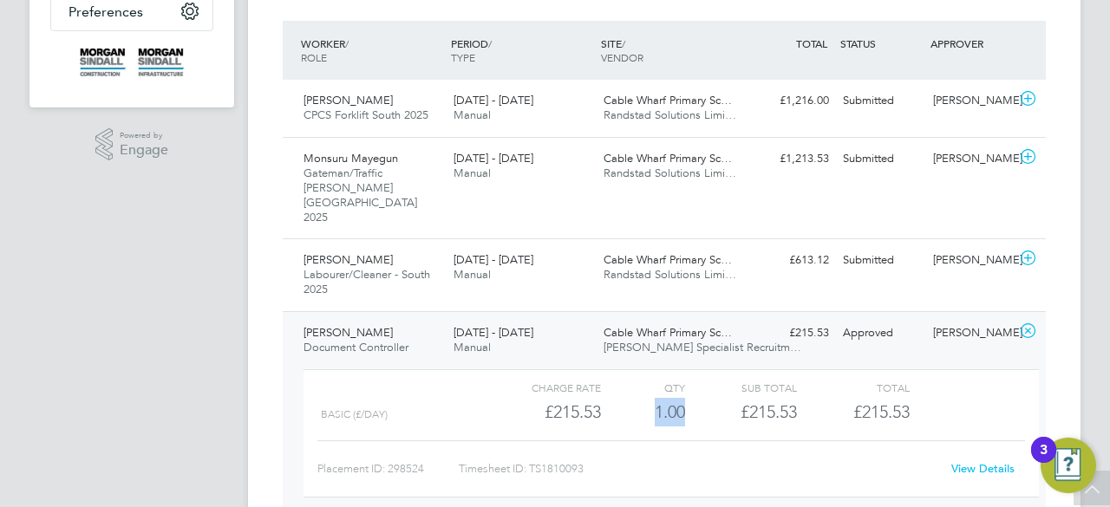
scroll to position [407, 0]
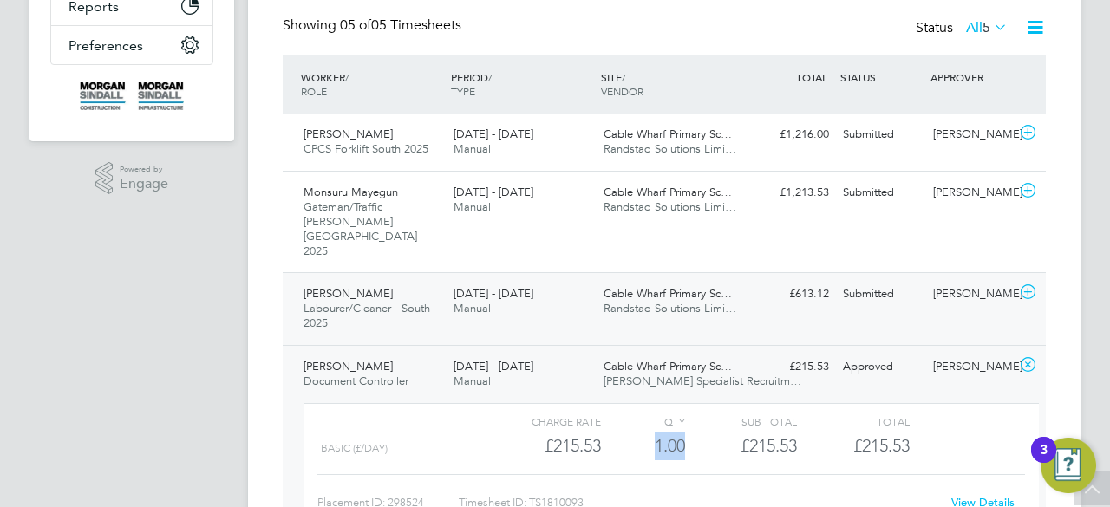
click at [593, 296] on div "Deiniol Gaughan Labourer/Cleaner - South 2025 23 - 29 Aug 2025 23 - 29 Aug 2025…" at bounding box center [664, 308] width 763 height 73
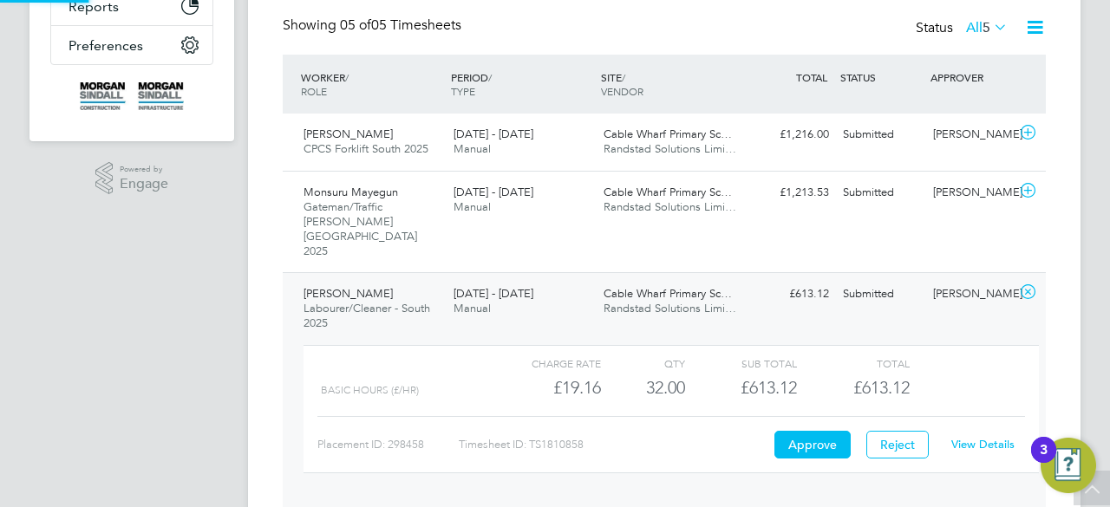
scroll to position [29, 169]
drag, startPoint x: 648, startPoint y: 365, endPoint x: 685, endPoint y: 362, distance: 37.4
click at [685, 374] on div "Basic Hours (£/HR) £19.16 32 32.00 32 £613.12 £613.12" at bounding box center [670, 388] width 735 height 29
copy div "32.00"
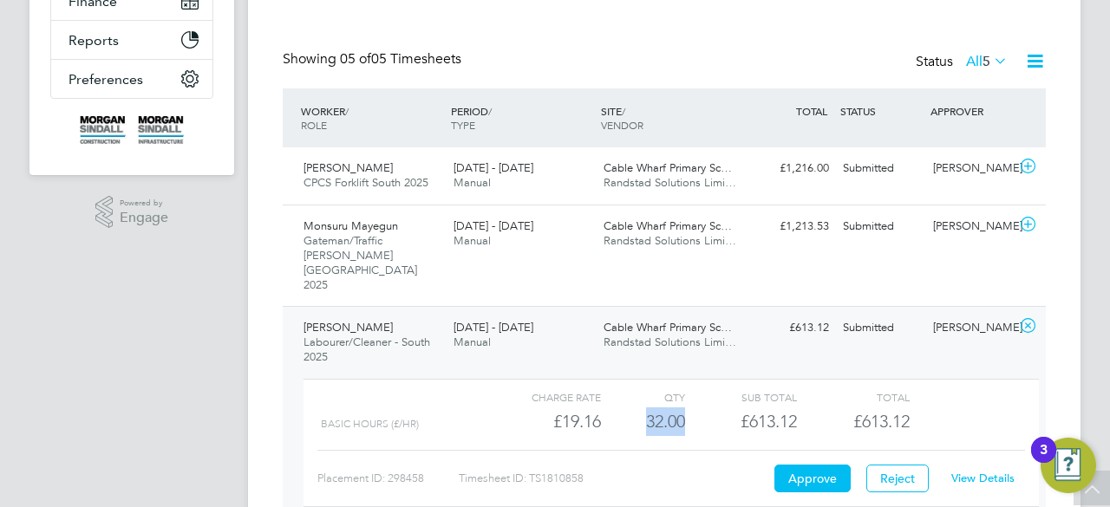
scroll to position [372, 0]
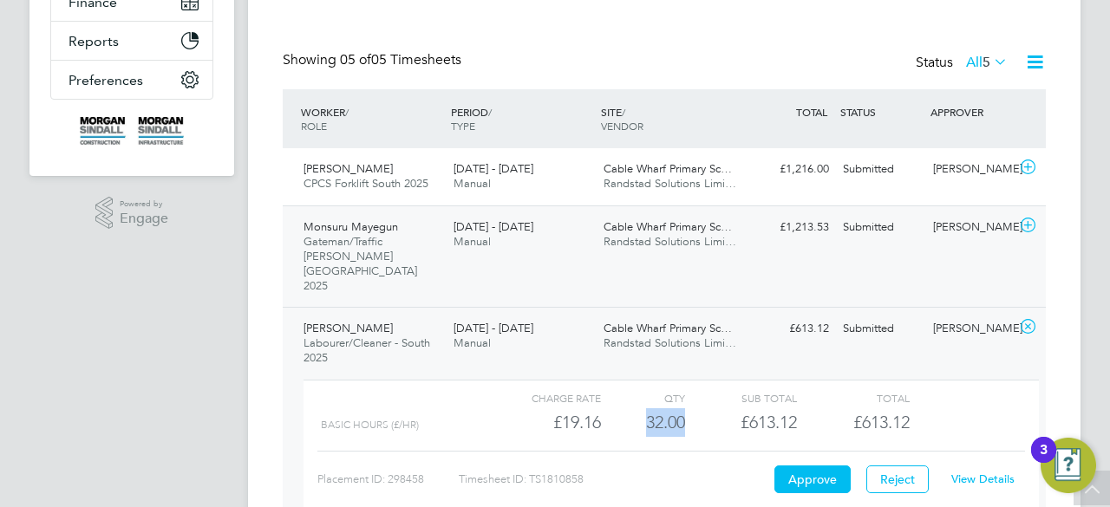
click at [648, 249] on div "Cable Wharf Primary Sc… Randstad Solutions Limi…" at bounding box center [671, 234] width 150 height 43
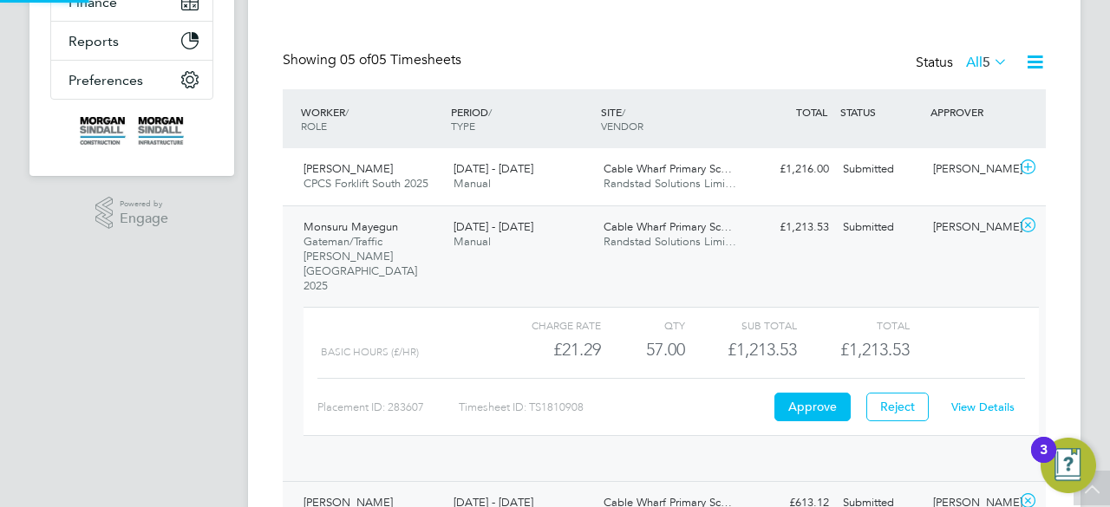
scroll to position [29, 169]
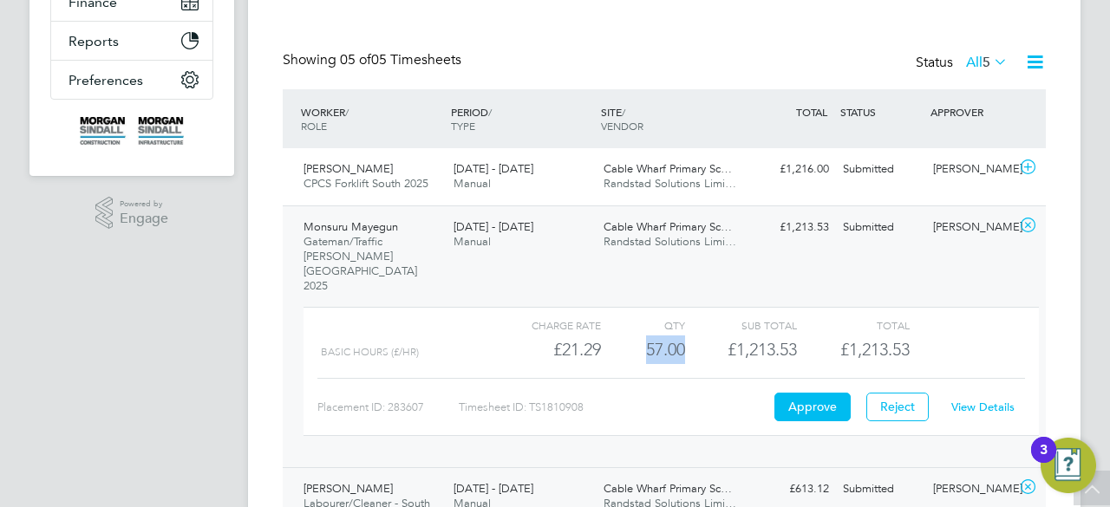
drag, startPoint x: 643, startPoint y: 325, endPoint x: 693, endPoint y: 322, distance: 50.4
click at [693, 335] on div "Basic Hours (£/HR) £21.29 57 57.00 57 £1,213.53 £1,213.53" at bounding box center [670, 349] width 735 height 29
copy div "57.00"
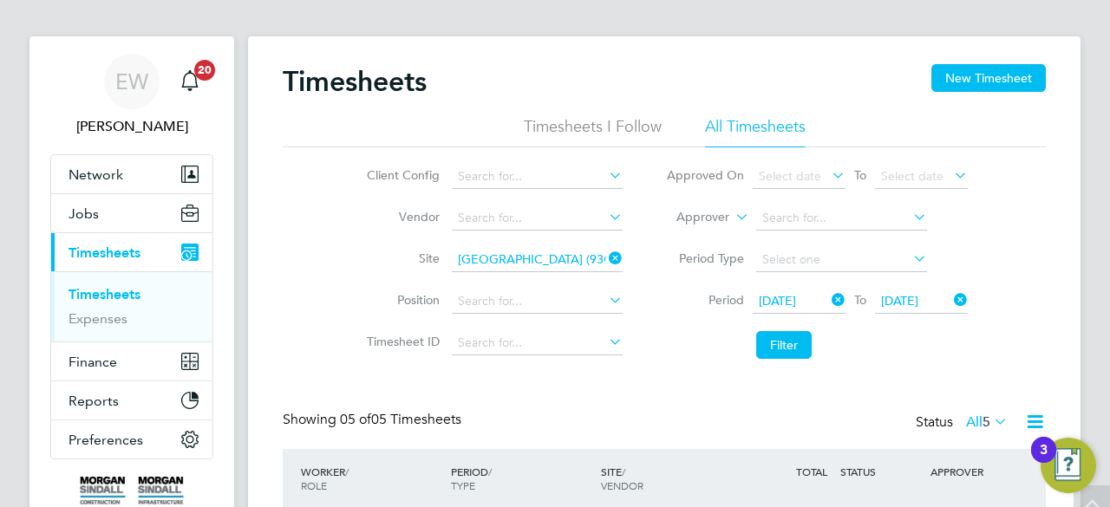
scroll to position [0, 0]
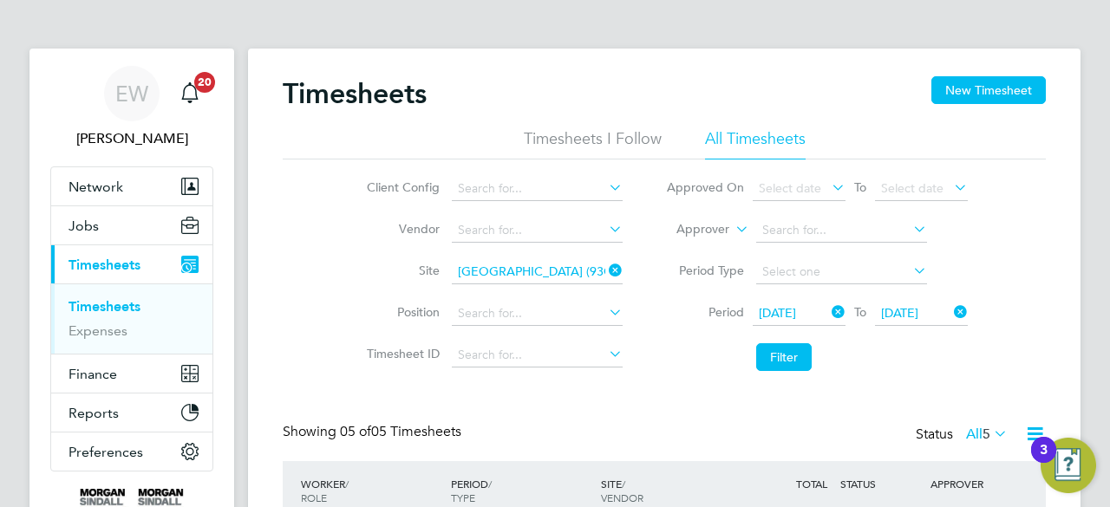
click at [605, 268] on icon at bounding box center [605, 270] width 0 height 24
click at [558, 269] on input at bounding box center [537, 272] width 171 height 24
paste input "[GEOGRAPHIC_DATA] (54Z004)"
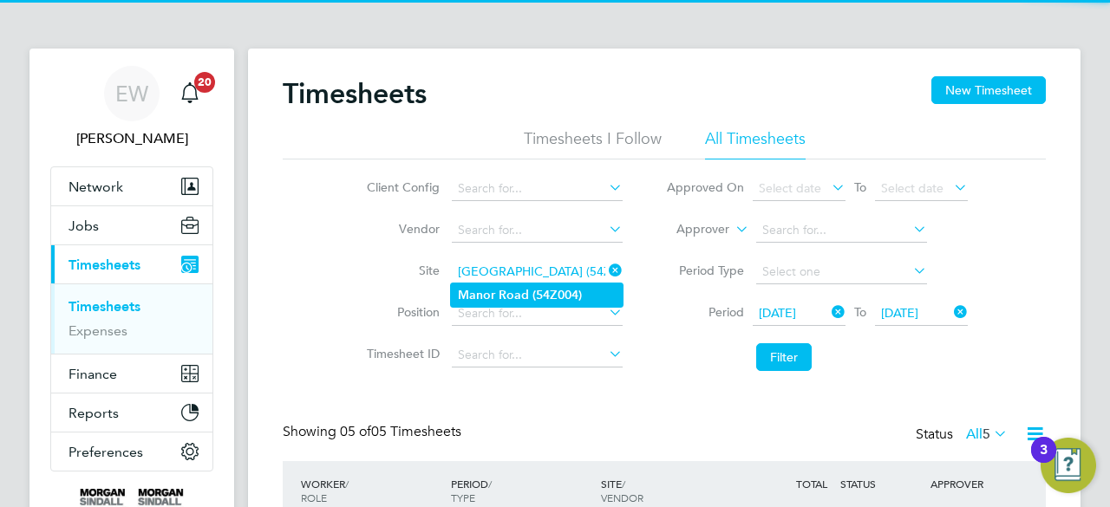
type input "[GEOGRAPHIC_DATA] (54Z004)"
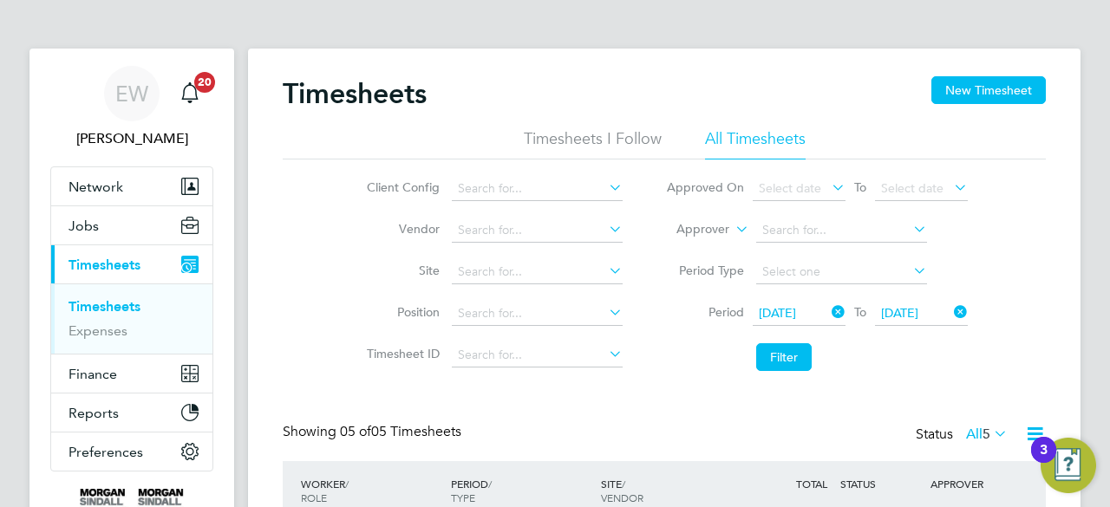
click at [555, 262] on input at bounding box center [537, 272] width 171 height 24
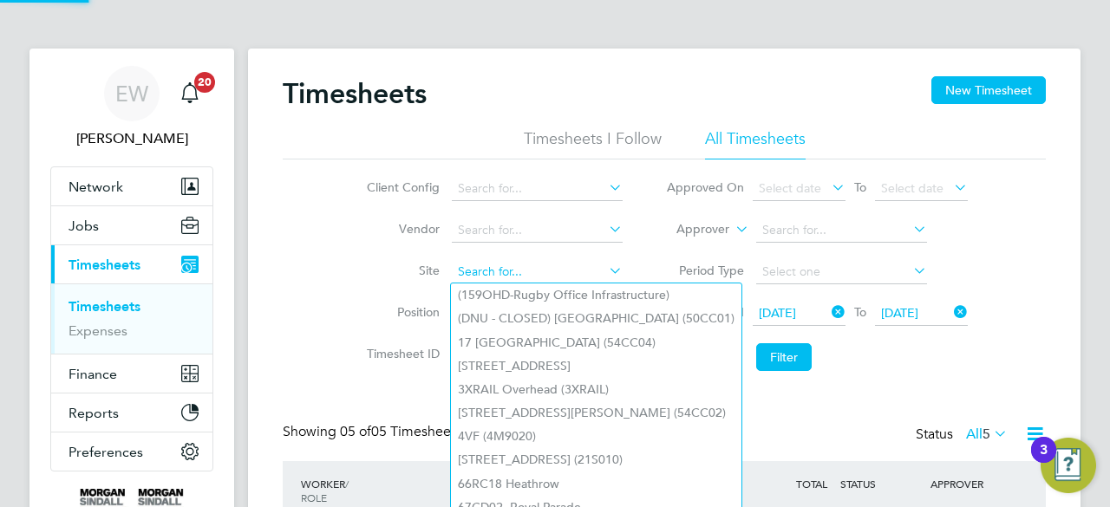
paste input "[GEOGRAPHIC_DATA] (54Z004)"
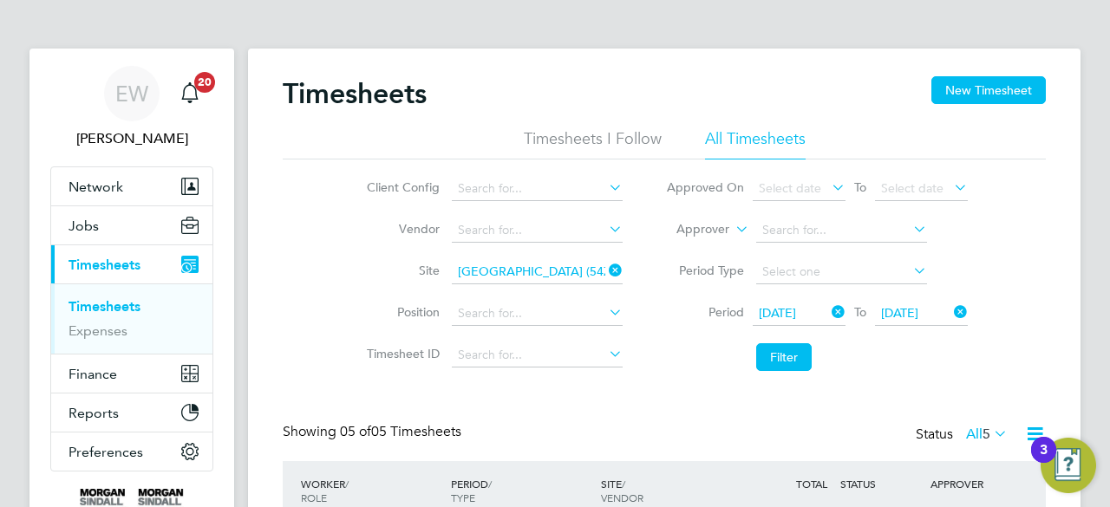
click at [498, 303] on li "Manor Road (54Z004)" at bounding box center [537, 294] width 172 height 23
type input "[GEOGRAPHIC_DATA] (54Z004)"
click at [785, 352] on button "Filter" at bounding box center [783, 357] width 55 height 28
click at [662, 368] on li "Filter" at bounding box center [816, 357] width 345 height 45
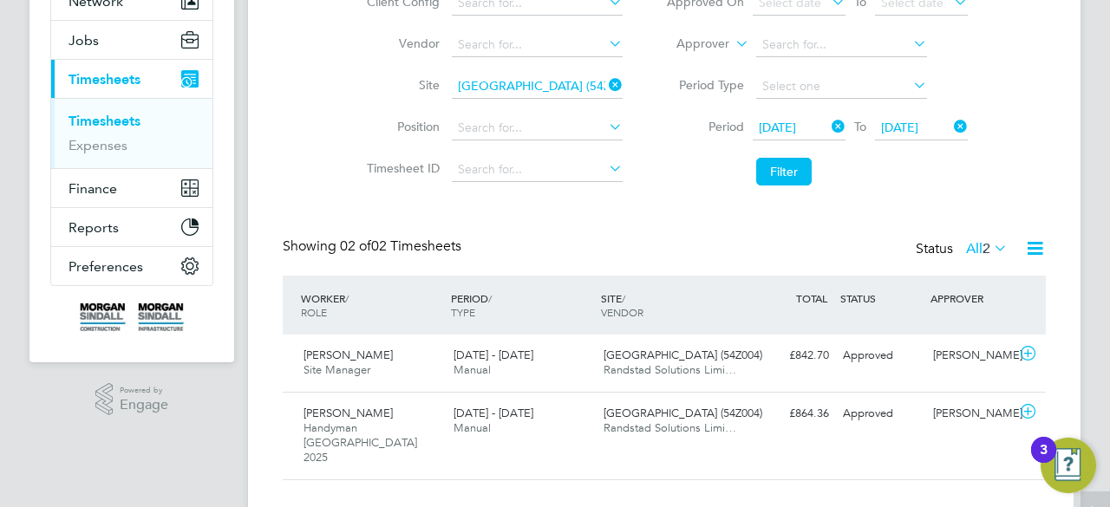
scroll to position [190, 0]
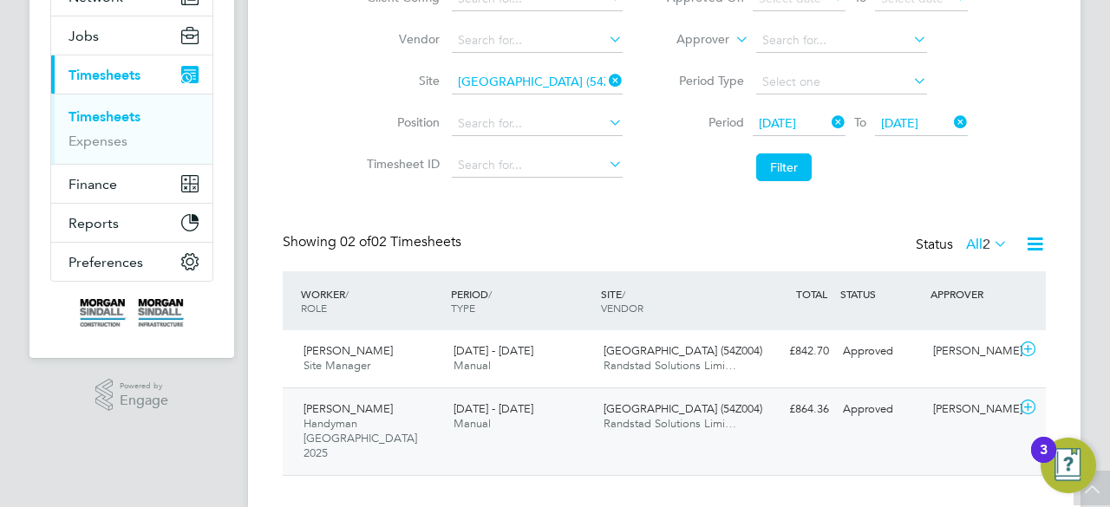
click at [711, 405] on div "Manor Road (54Z004) Randstad Solutions Limi…" at bounding box center [671, 416] width 150 height 43
click at [737, 346] on div "Manor Road (54Z004) Randstad Solutions Limi…" at bounding box center [671, 358] width 150 height 43
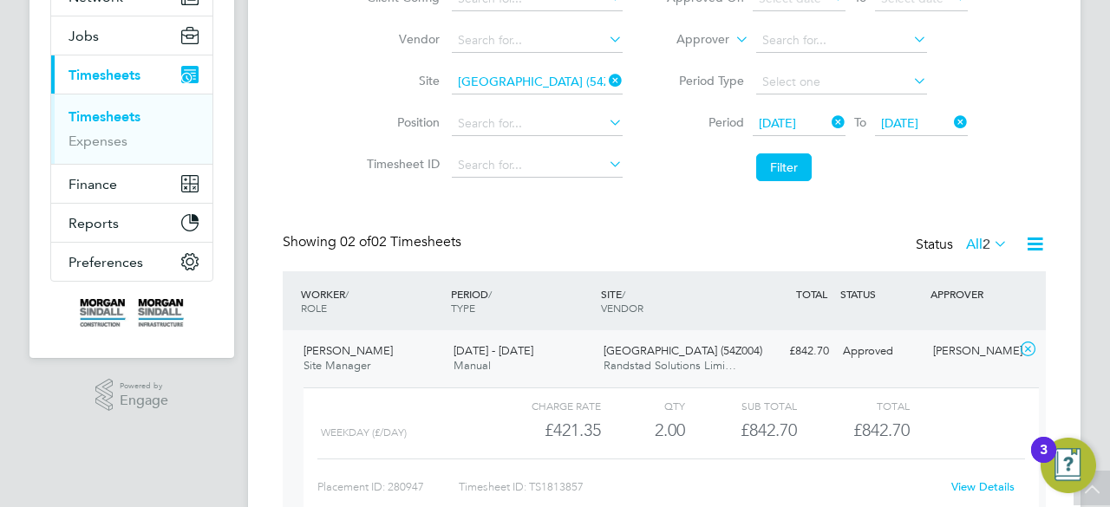
scroll to position [225, 0]
